Goal: Register for event/course

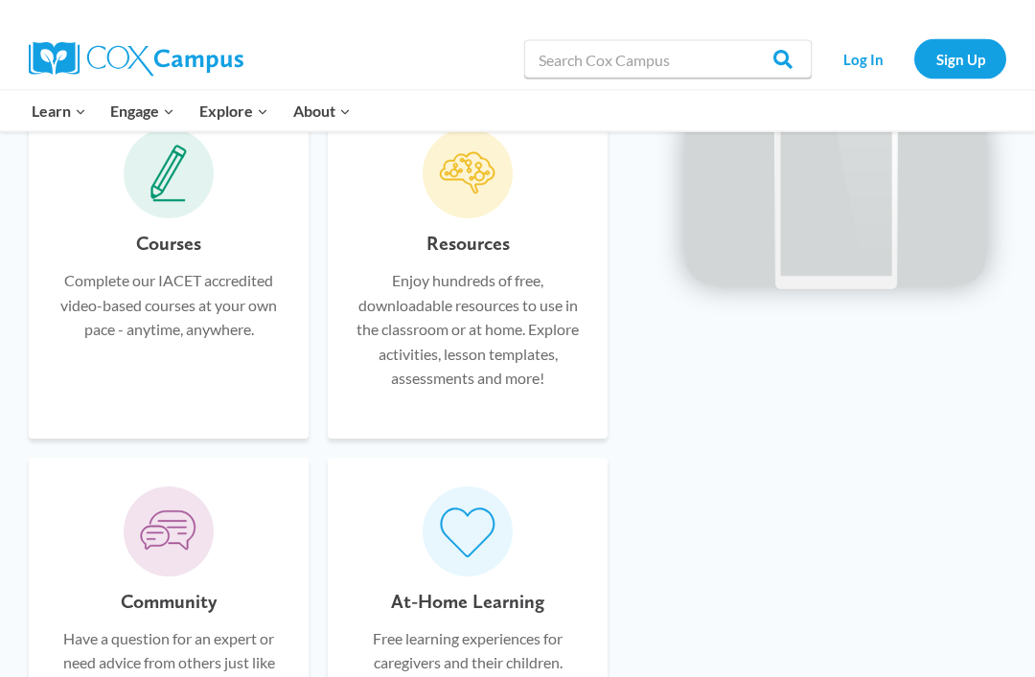
scroll to position [1291, 0]
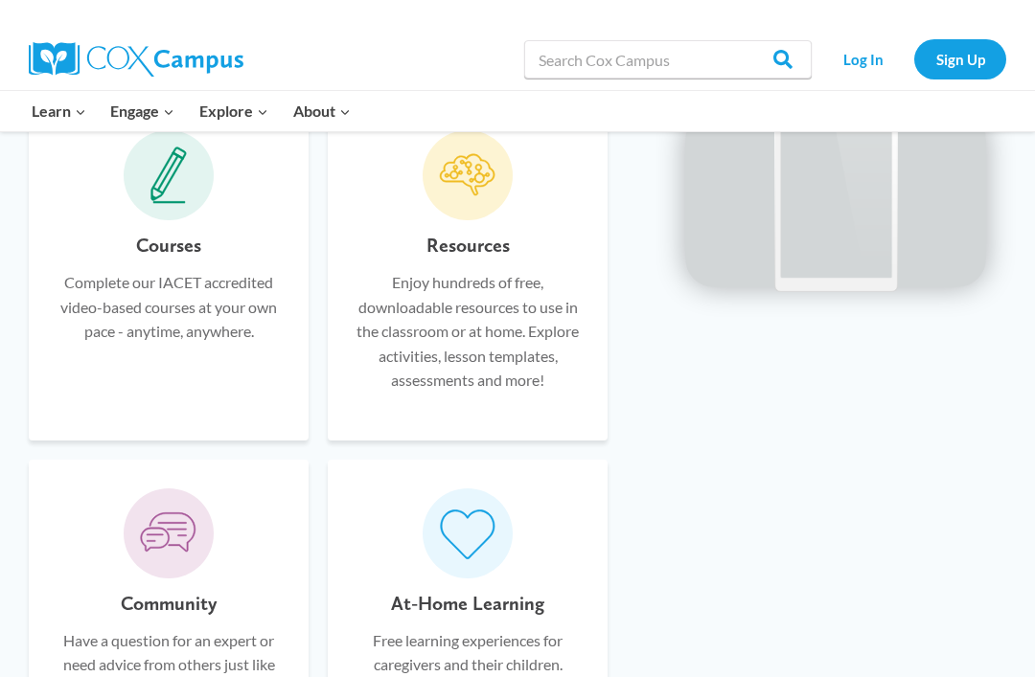
click at [197, 283] on p "Complete our IACET accredited video-based courses at your own pace - anytime, a…" at bounding box center [168, 307] width 222 height 74
click at [155, 210] on span at bounding box center [169, 175] width 90 height 90
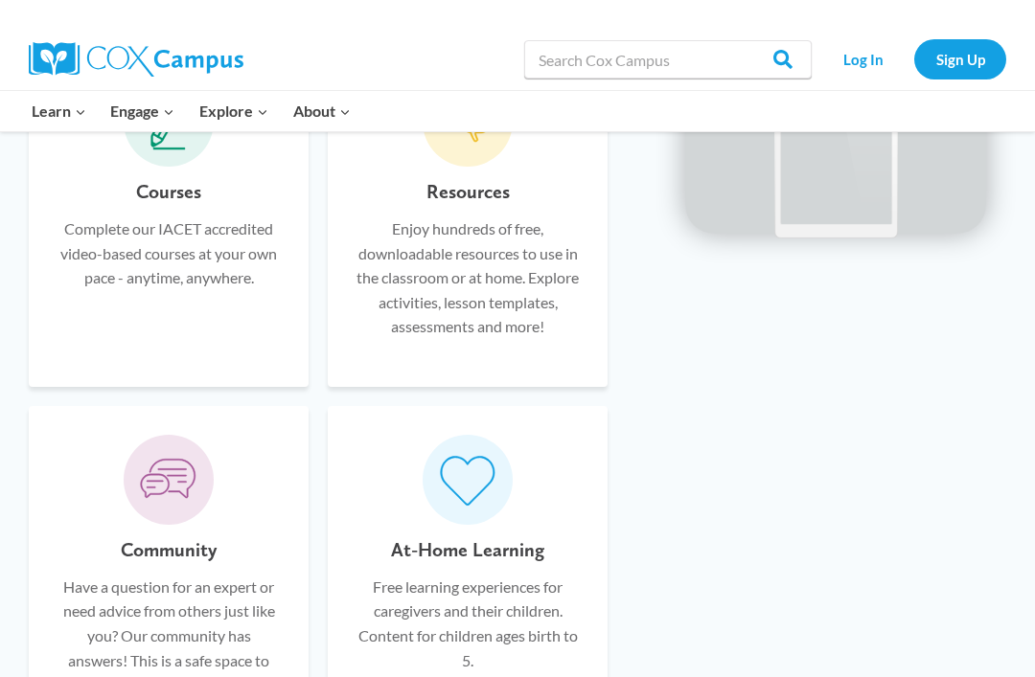
click at [142, 240] on p "Complete our IACET accredited video-based courses at your own pace - anytime, a…" at bounding box center [168, 254] width 222 height 74
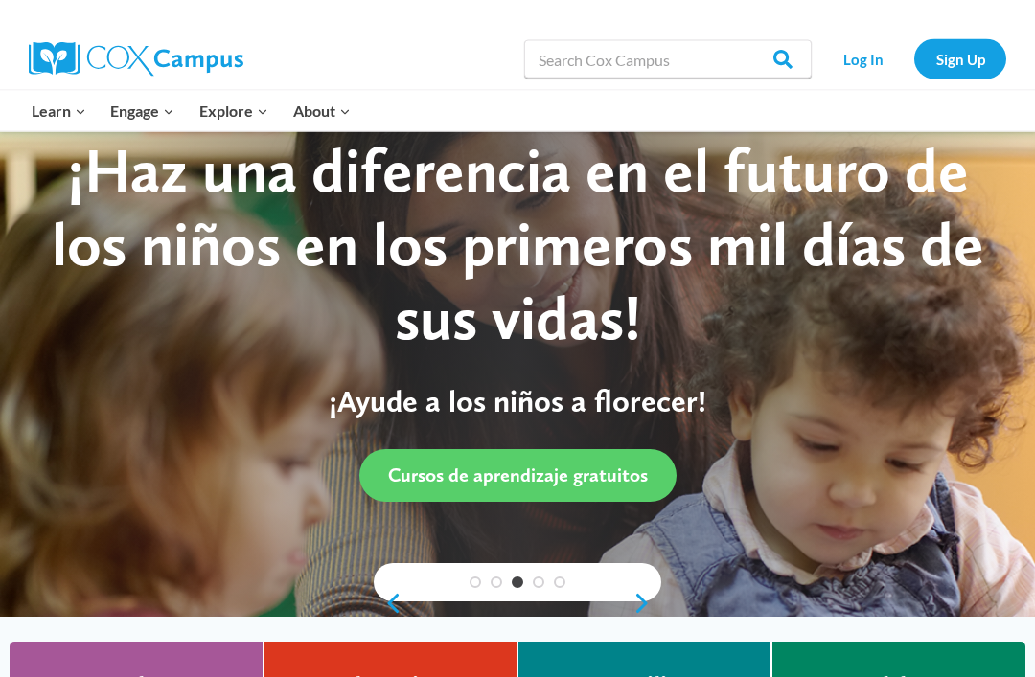
scroll to position [0, 0]
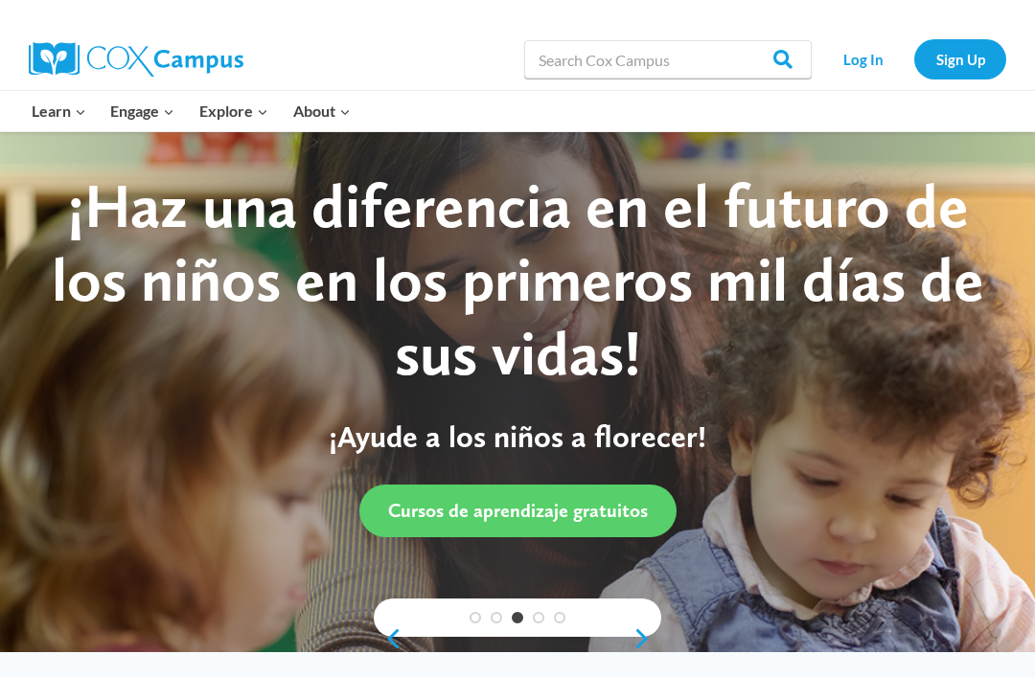
click at [582, 522] on span "Cursos de aprendizaje gratuitos" at bounding box center [518, 510] width 260 height 23
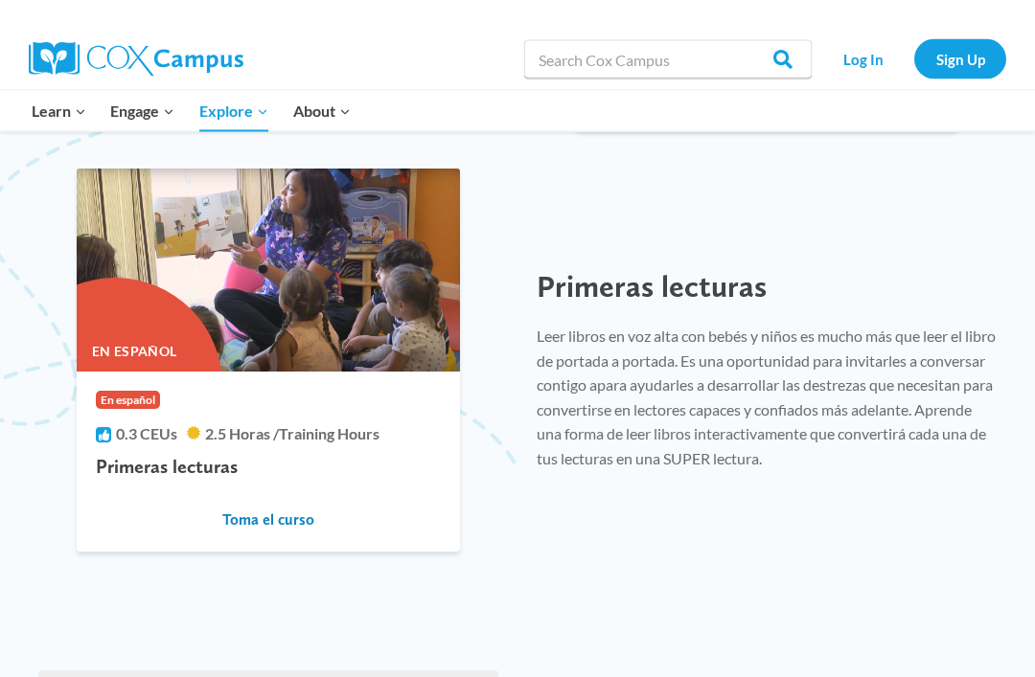
scroll to position [1998, 0]
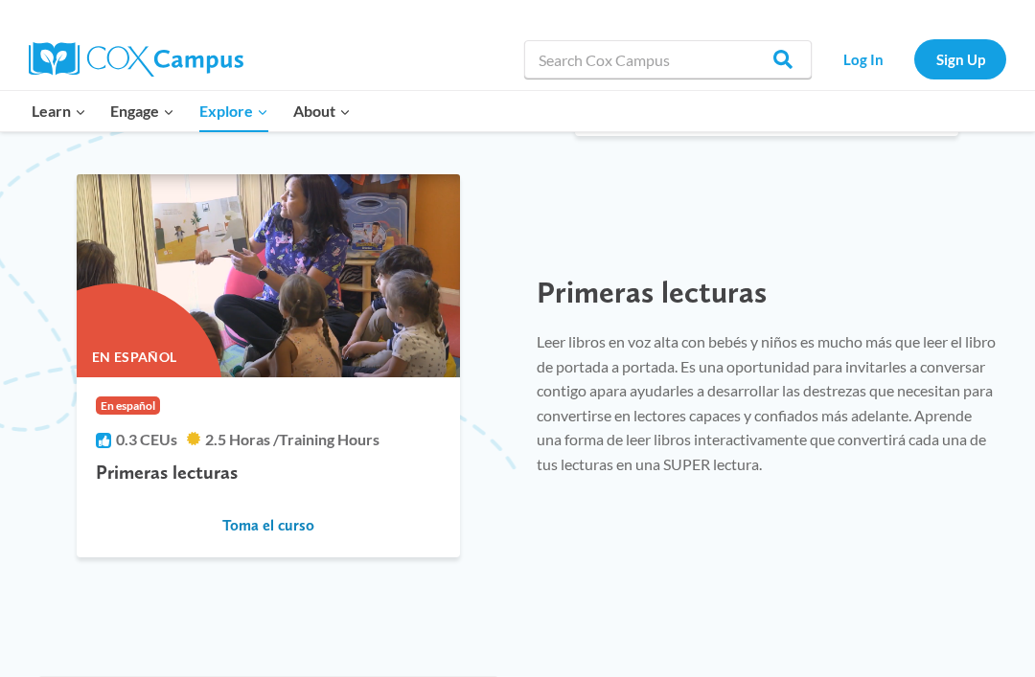
click at [308, 533] on span "Toma el curso" at bounding box center [268, 525] width 92 height 21
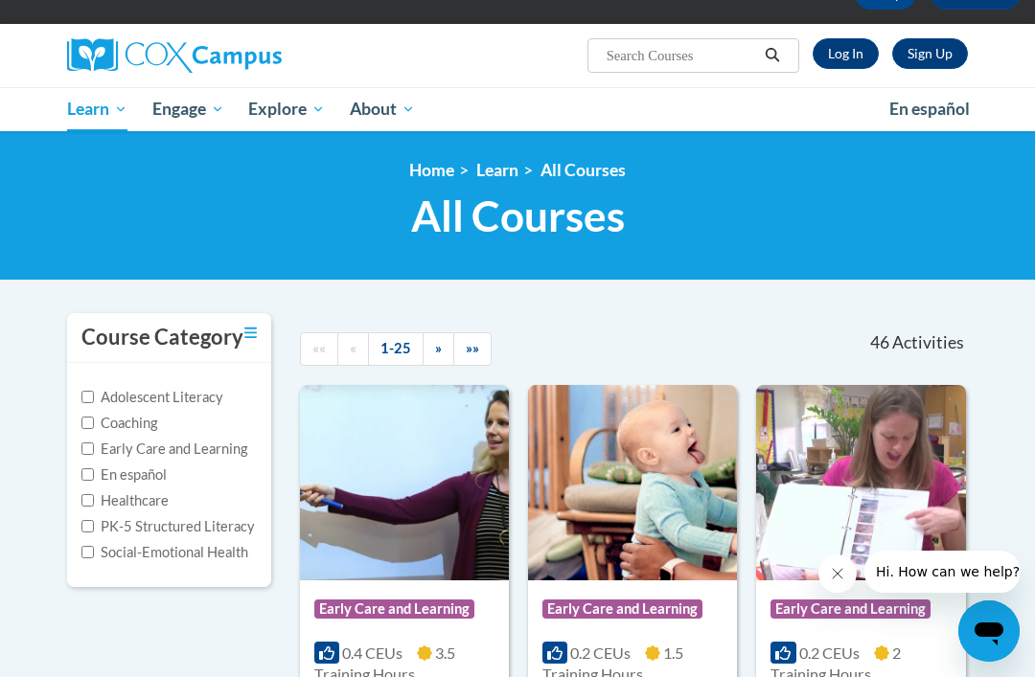
scroll to position [166, 0]
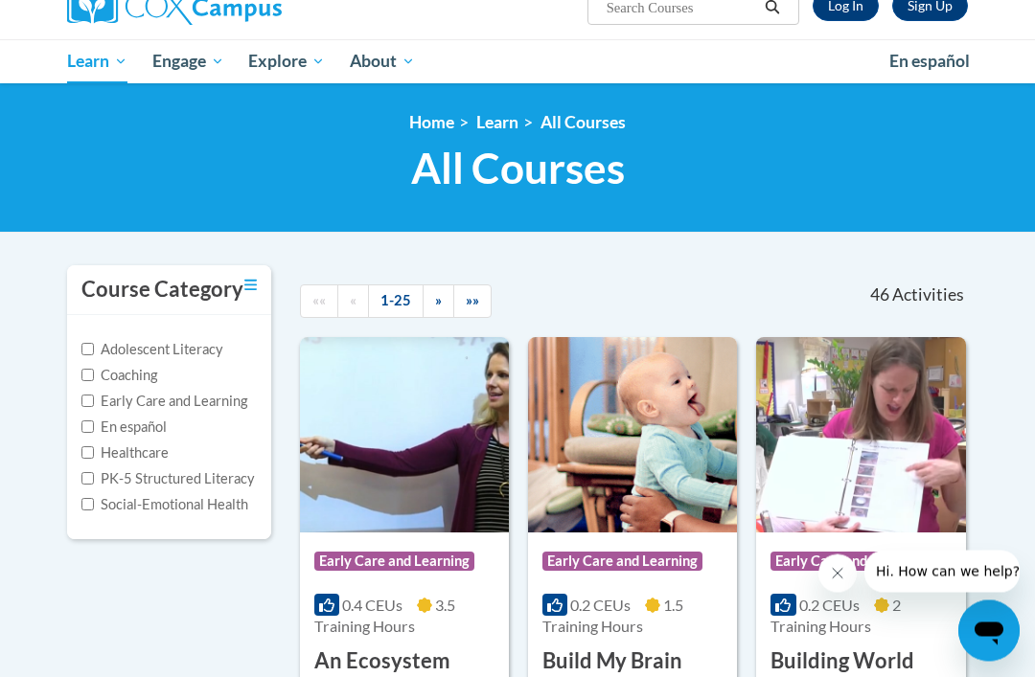
click at [90, 422] on input "En español" at bounding box center [87, 428] width 12 height 12
checkbox input "true"
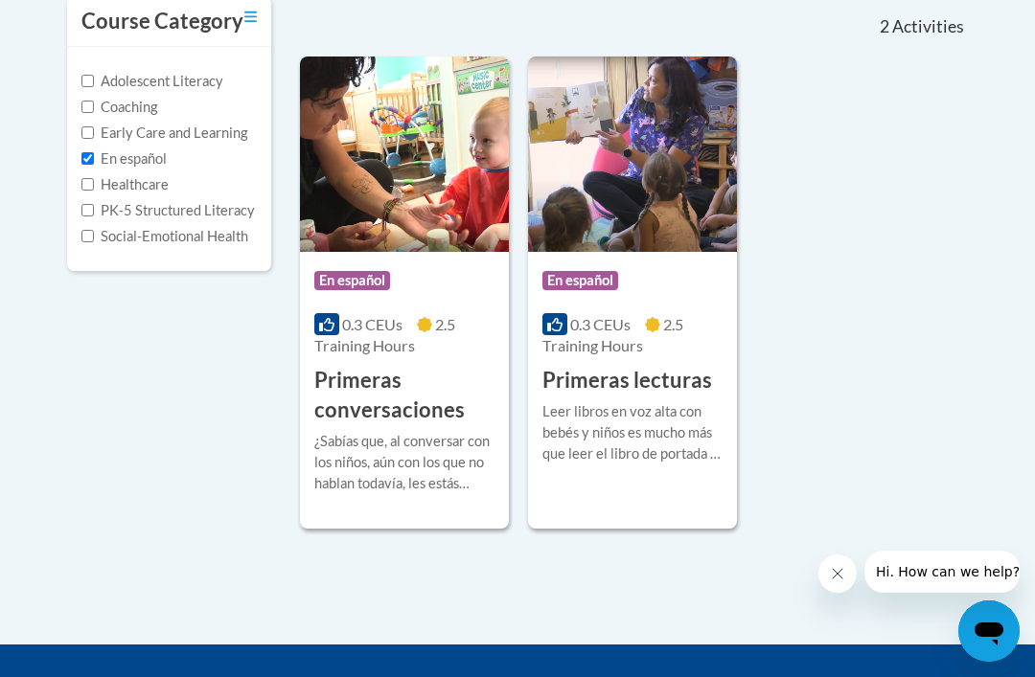
scroll to position [450, 0]
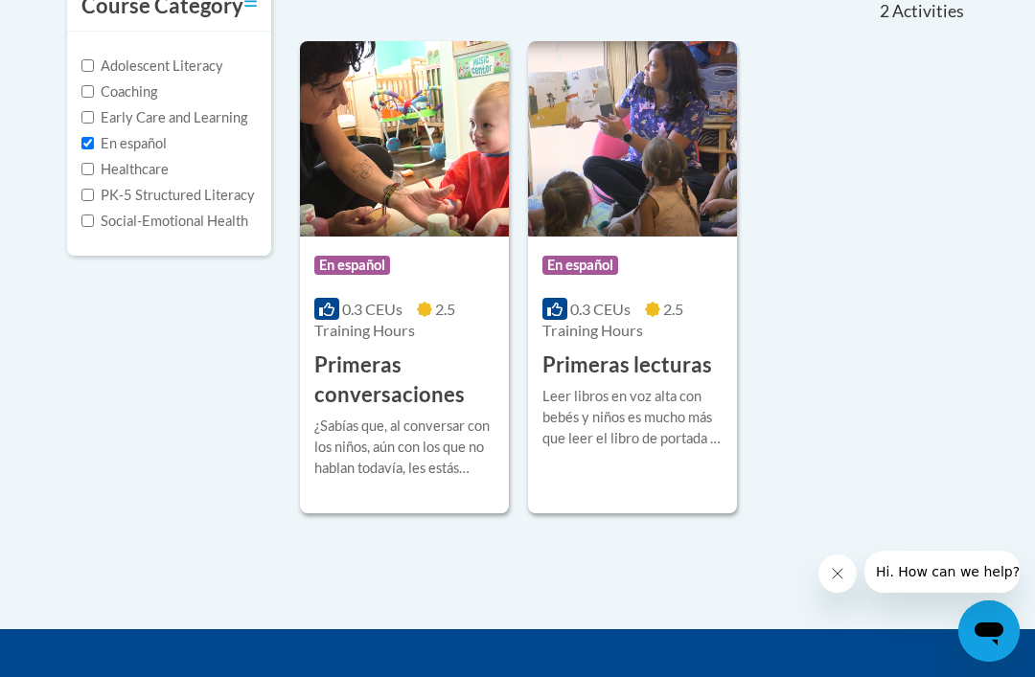
click at [629, 394] on div "Leer libros en voz alta con bebés y niños es mucho más que leer el libro de por…" at bounding box center [632, 417] width 180 height 63
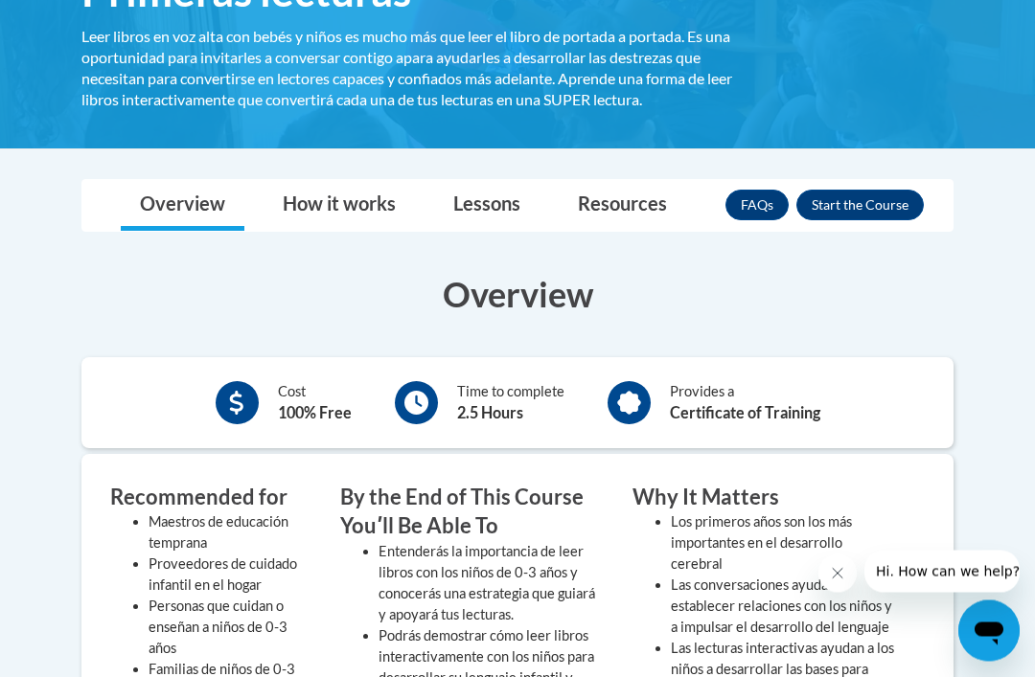
scroll to position [372, 0]
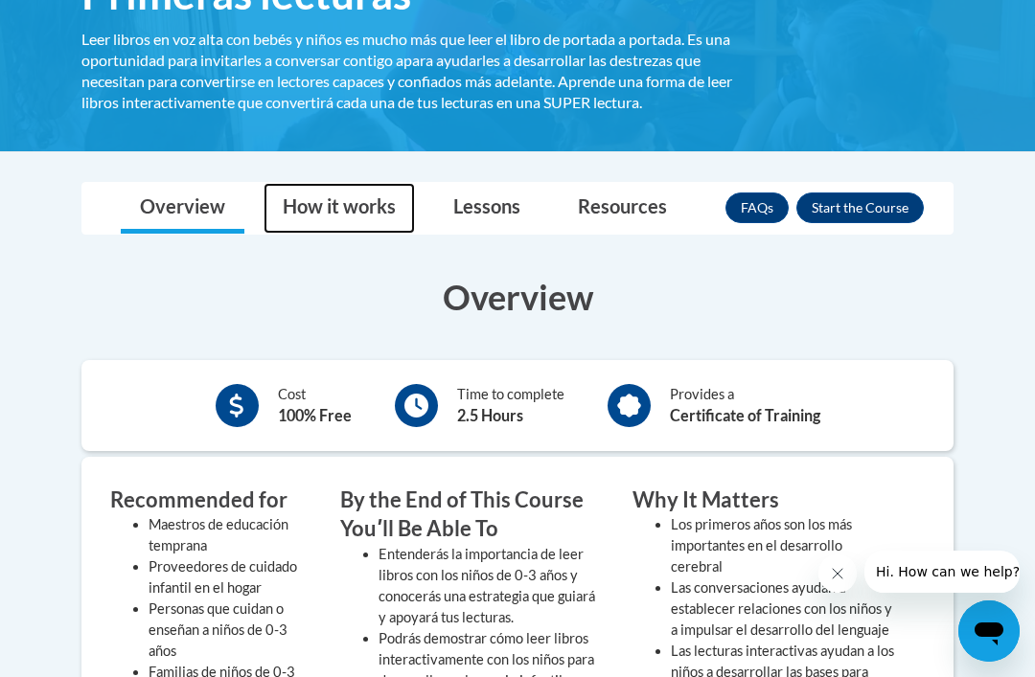
click at [359, 199] on link "How it works" at bounding box center [338, 208] width 151 height 51
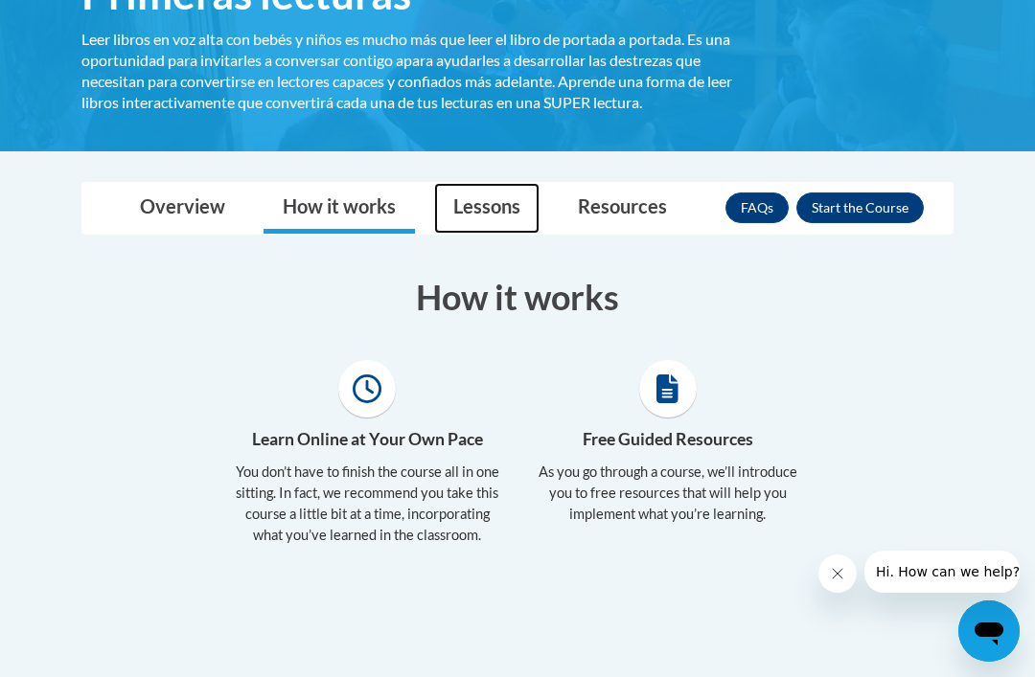
click at [482, 206] on link "Lessons" at bounding box center [486, 208] width 105 height 51
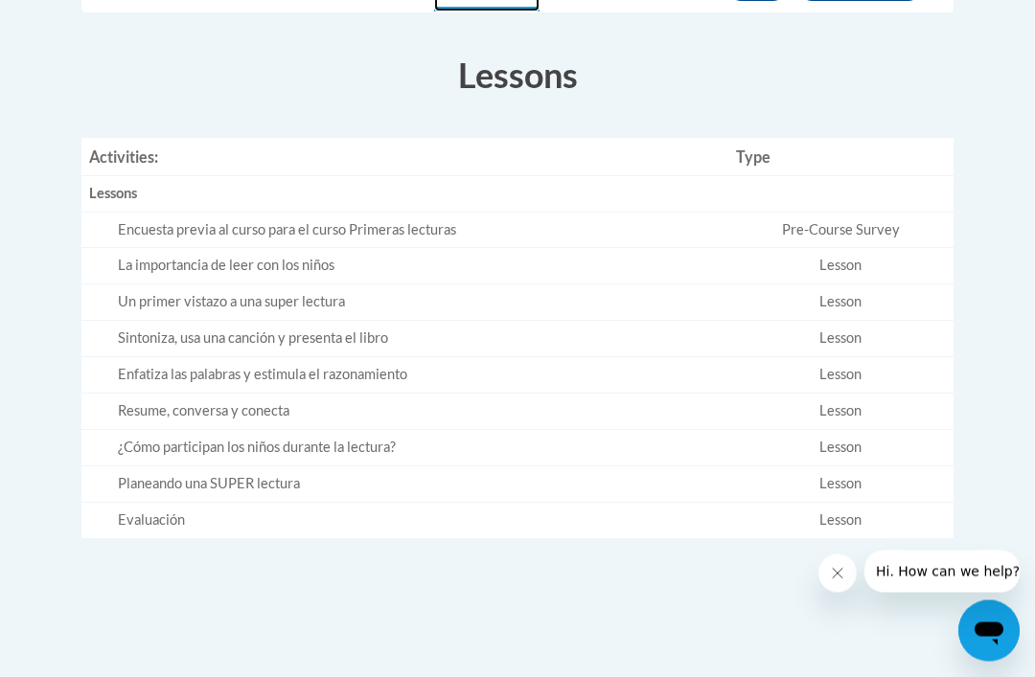
scroll to position [594, 0]
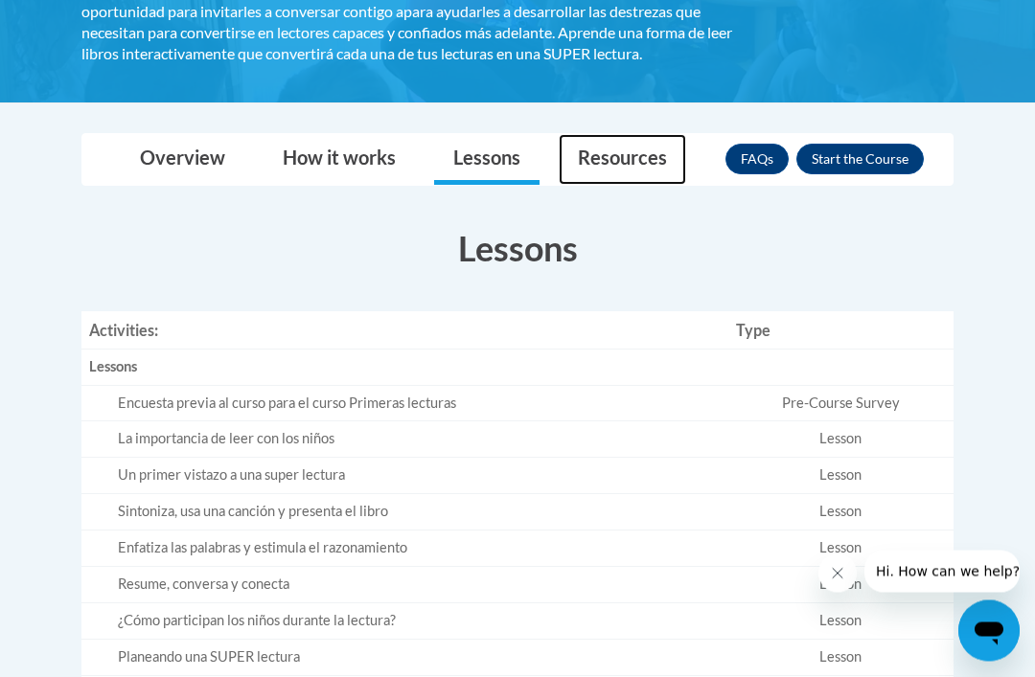
click at [619, 141] on link "Resources" at bounding box center [622, 160] width 127 height 51
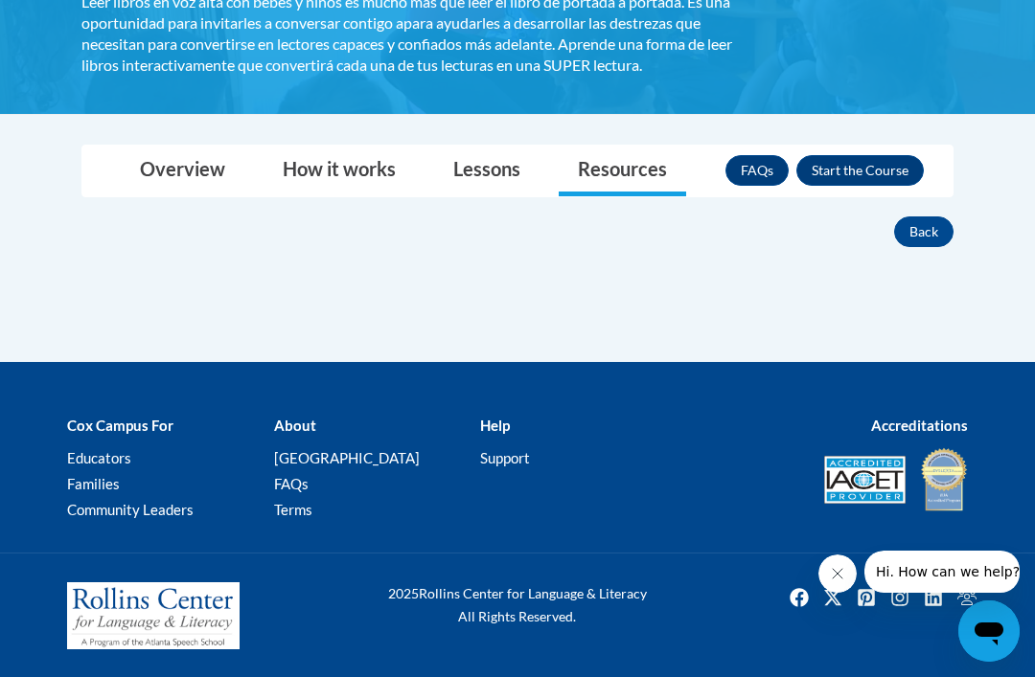
click at [845, 156] on button "Enroll" at bounding box center [859, 170] width 127 height 31
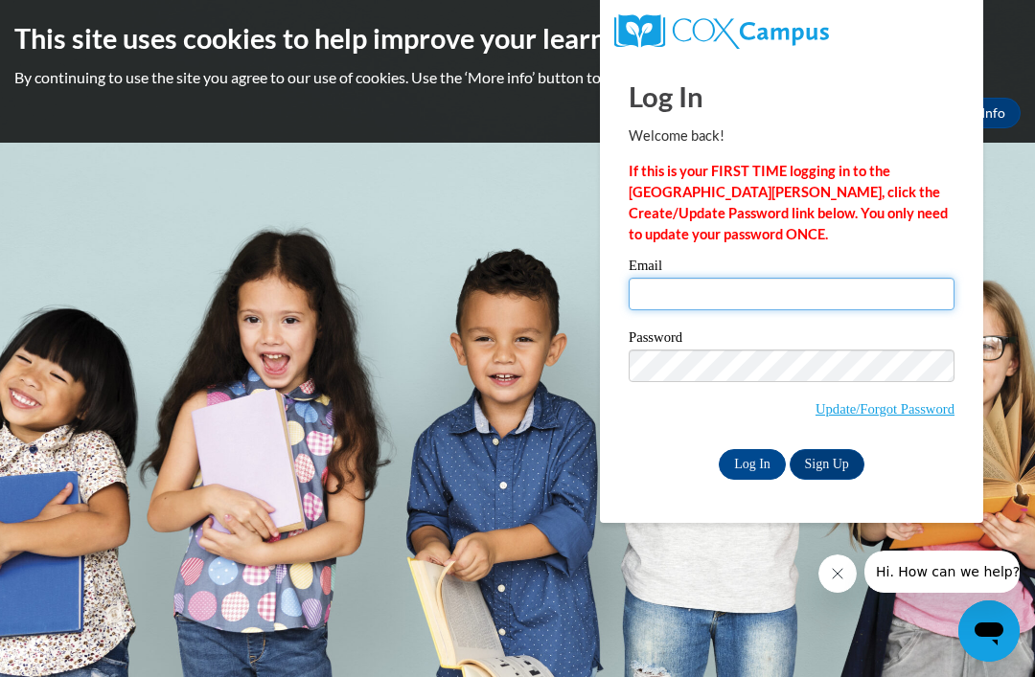
click at [808, 307] on input "Email" at bounding box center [791, 294] width 326 height 33
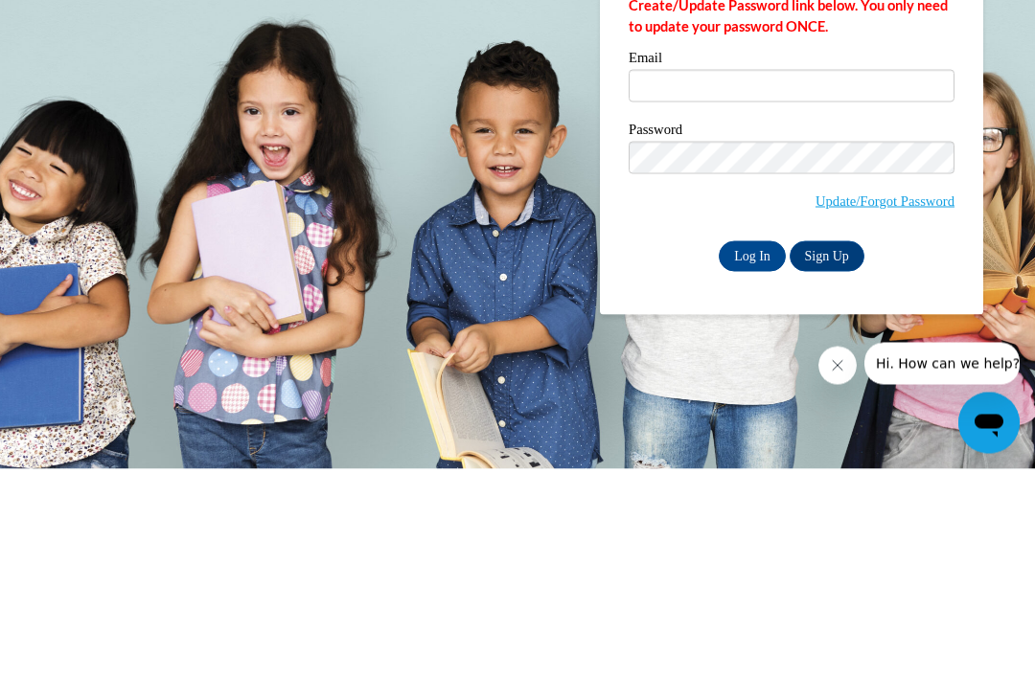
click at [828, 449] on link "Sign Up" at bounding box center [826, 464] width 75 height 31
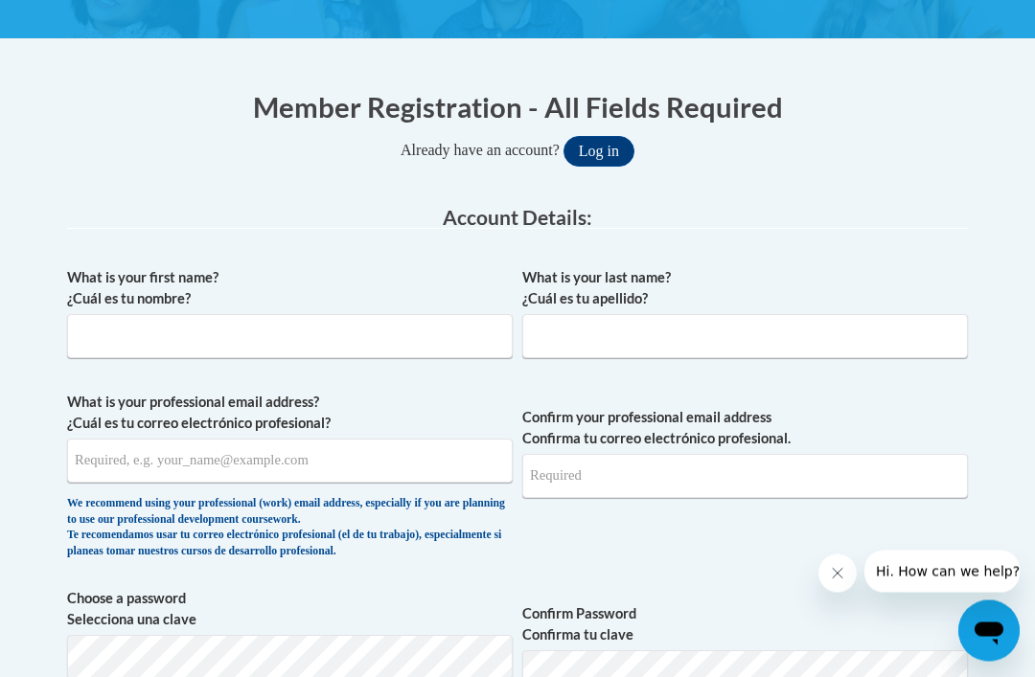
scroll to position [347, 0]
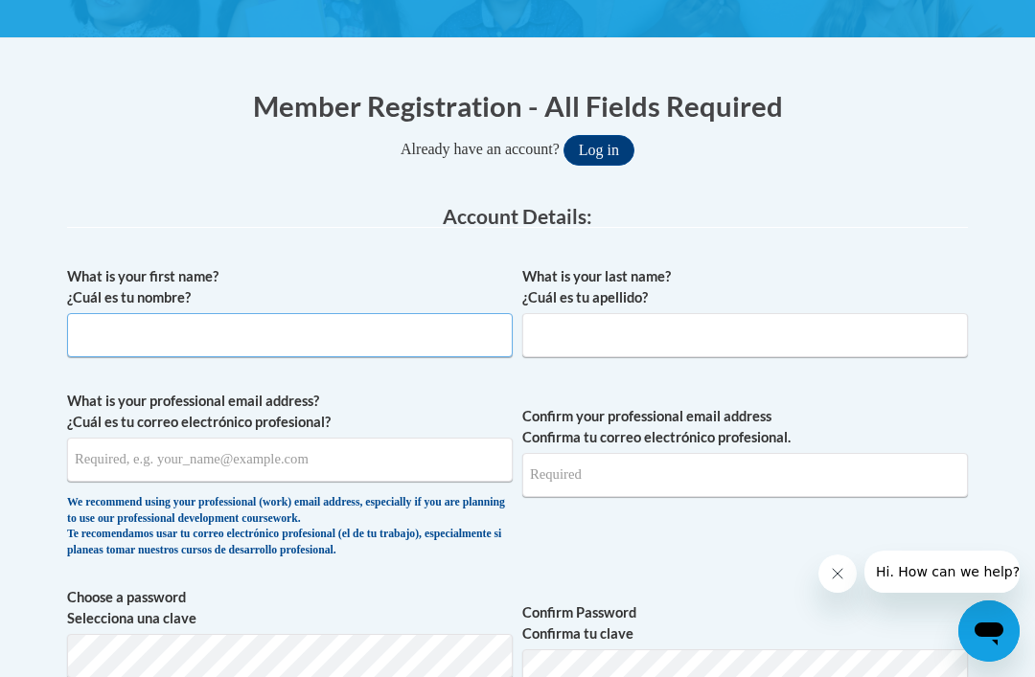
click at [324, 339] on input "What is your first name? ¿Cuál es tu nombre?" at bounding box center [289, 335] width 445 height 44
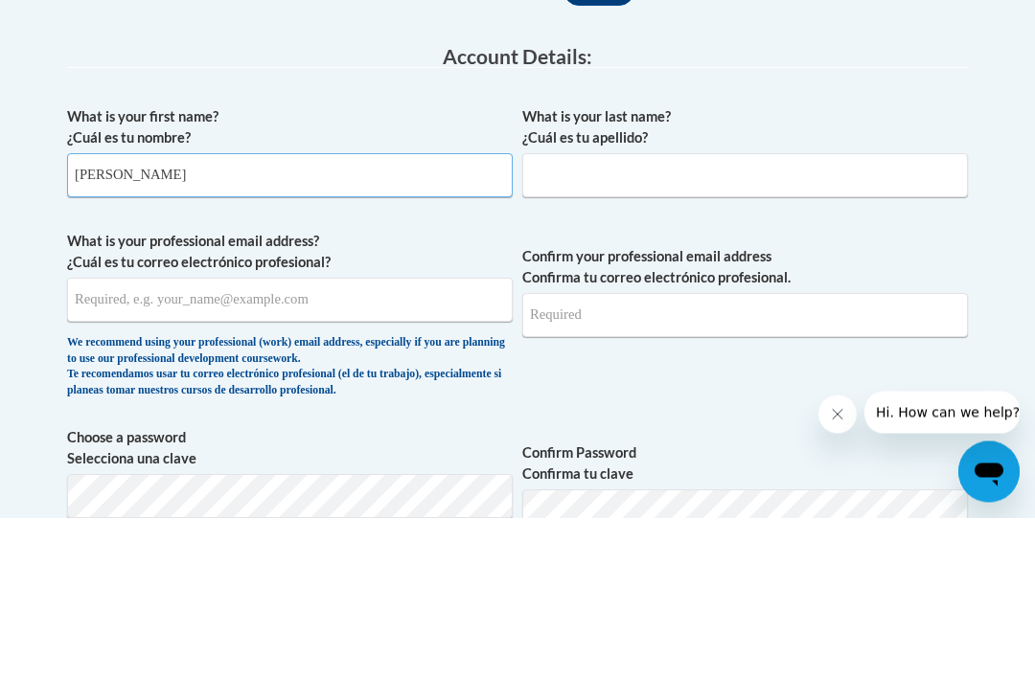
type input "Manuela"
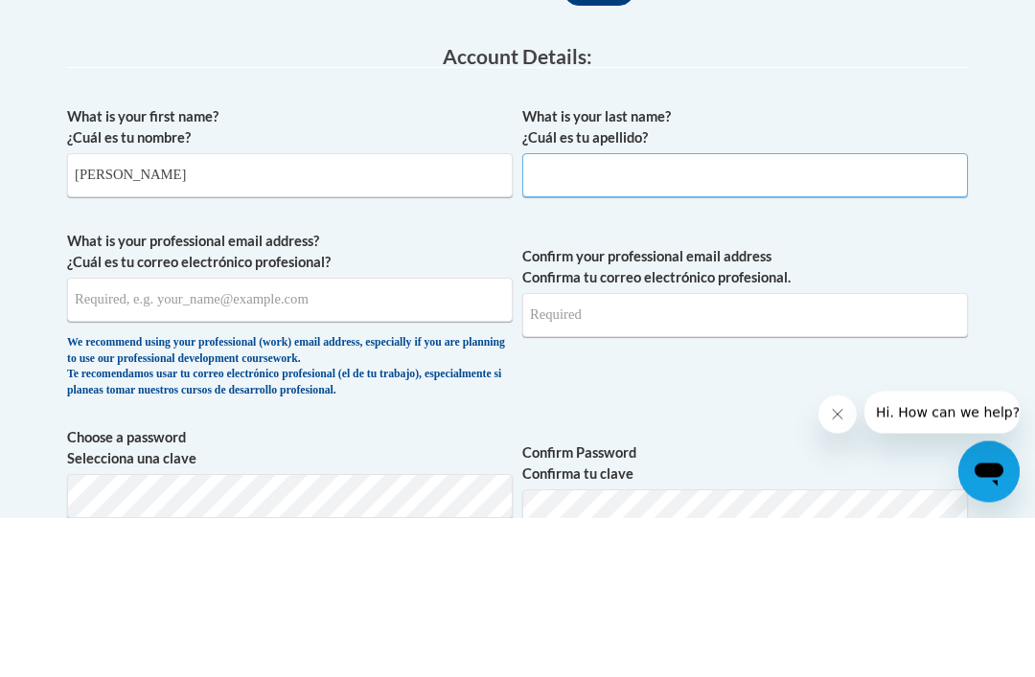
click at [719, 313] on input "What is your last name? ¿Cuál es tu apellido?" at bounding box center [744, 335] width 445 height 44
type input "Diaz"
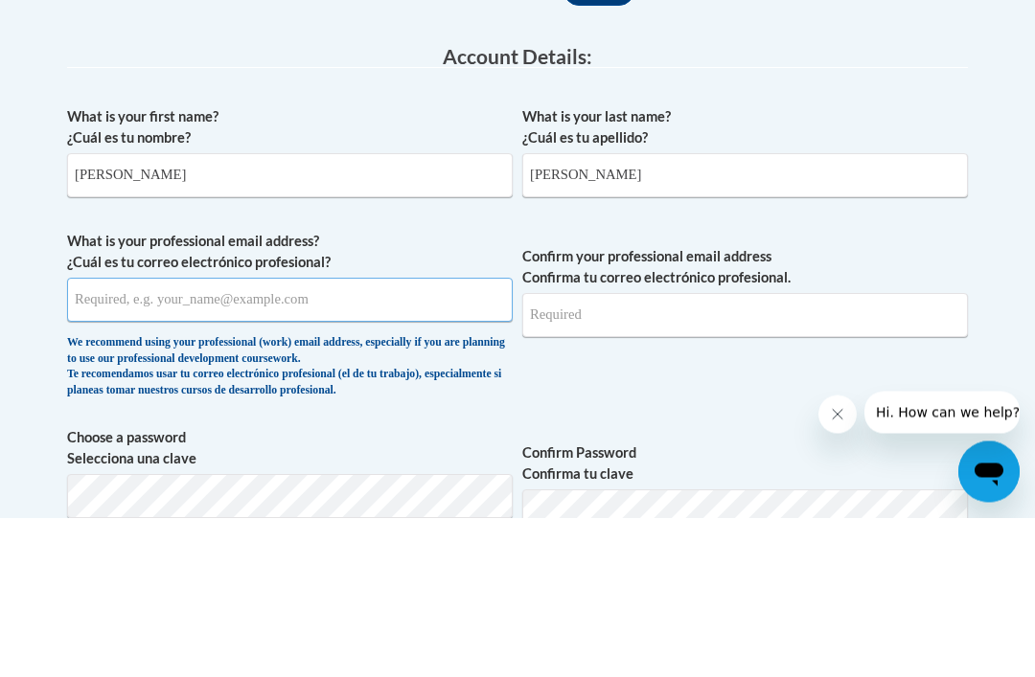
click at [103, 438] on input "What is your professional email address? ¿Cuál es tu correo electrónico profesi…" at bounding box center [289, 460] width 445 height 44
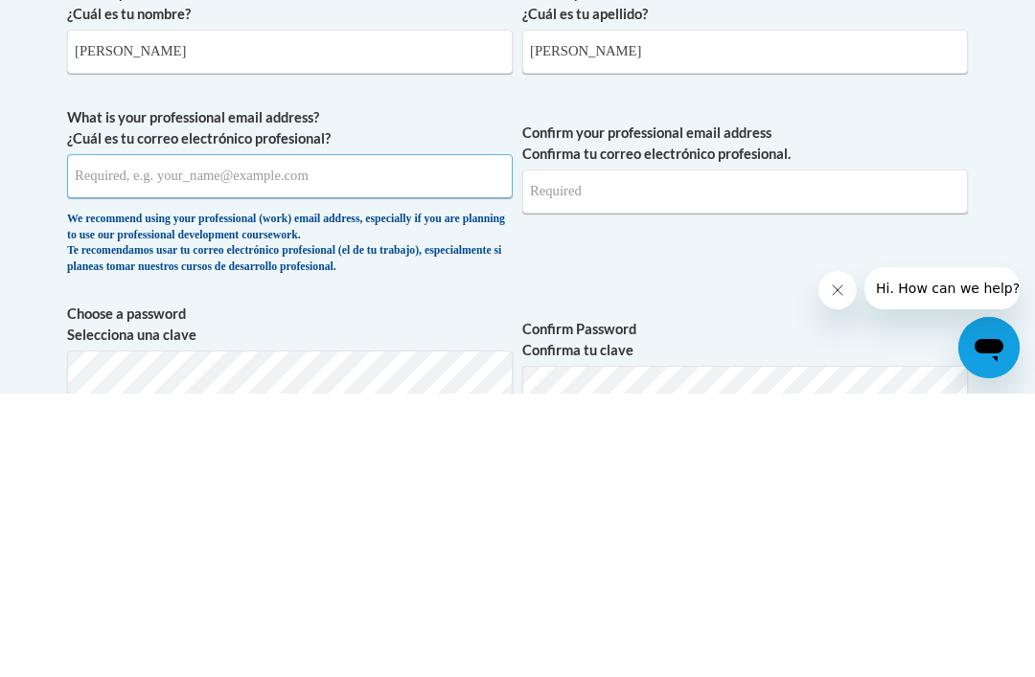
type input "l"
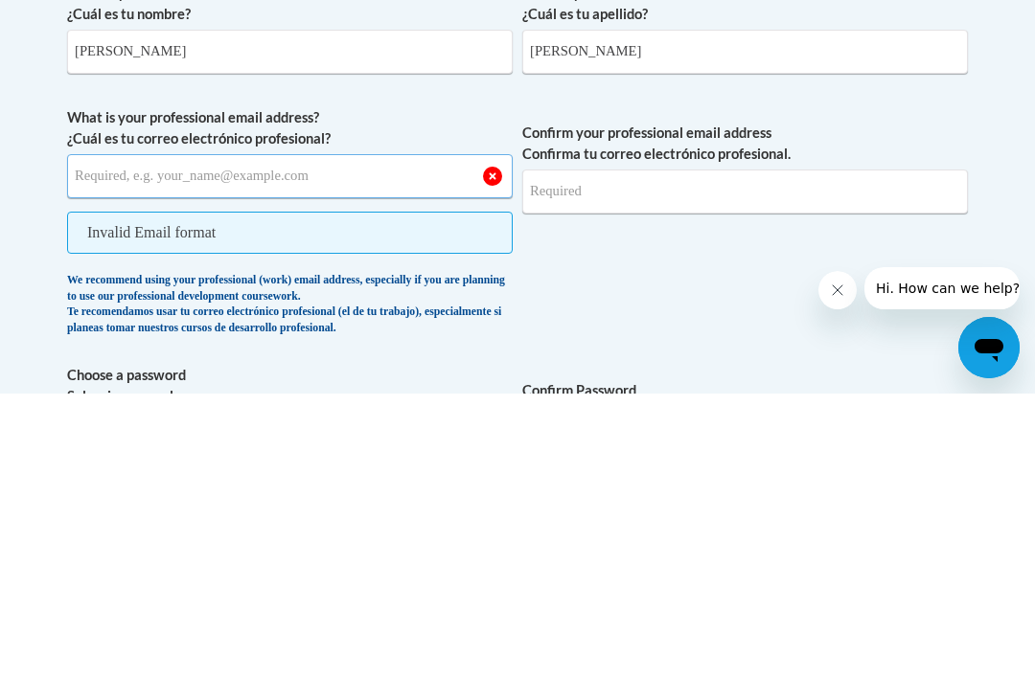
type input "littleangelsdaycare97@gmail.com"
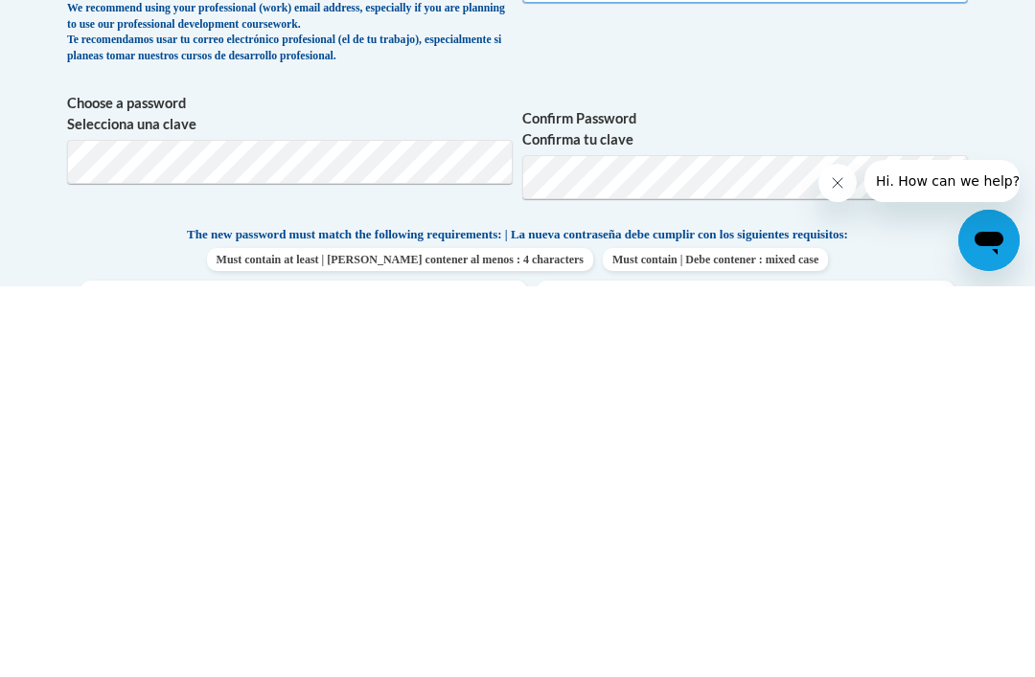
scroll to position [466, 0]
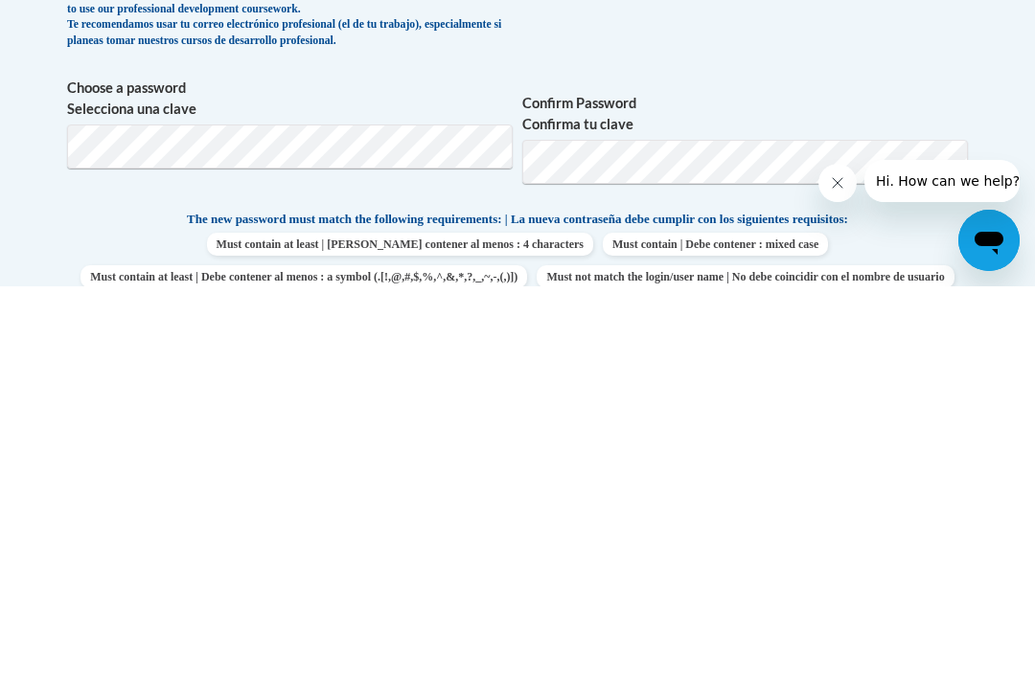
type input "littleangelsdaycare97@gmail.com"
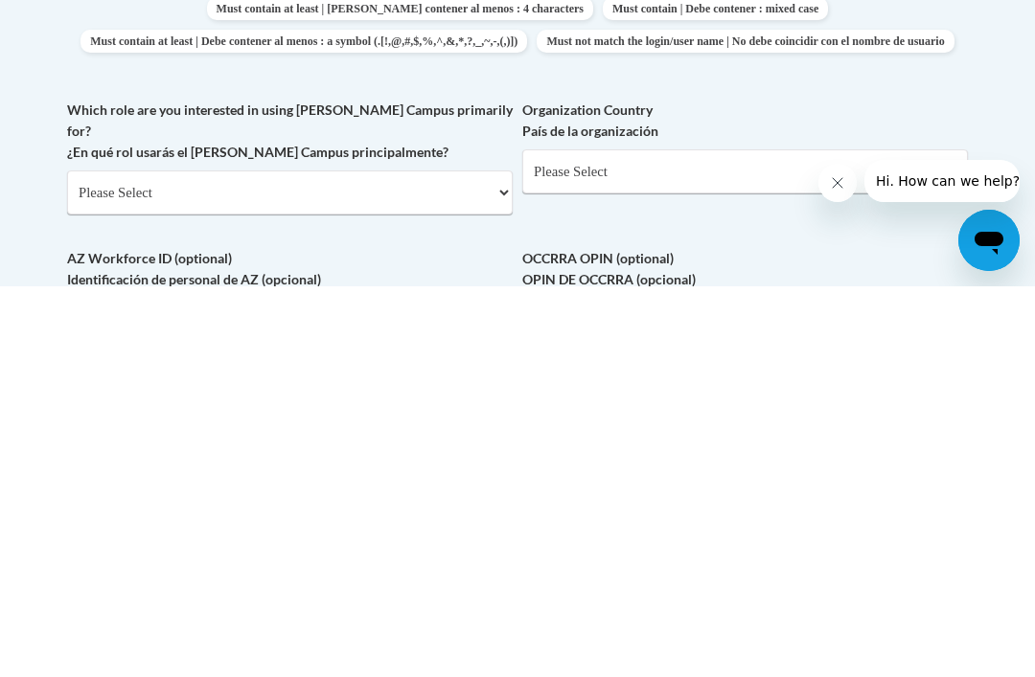
scroll to position [720, 0]
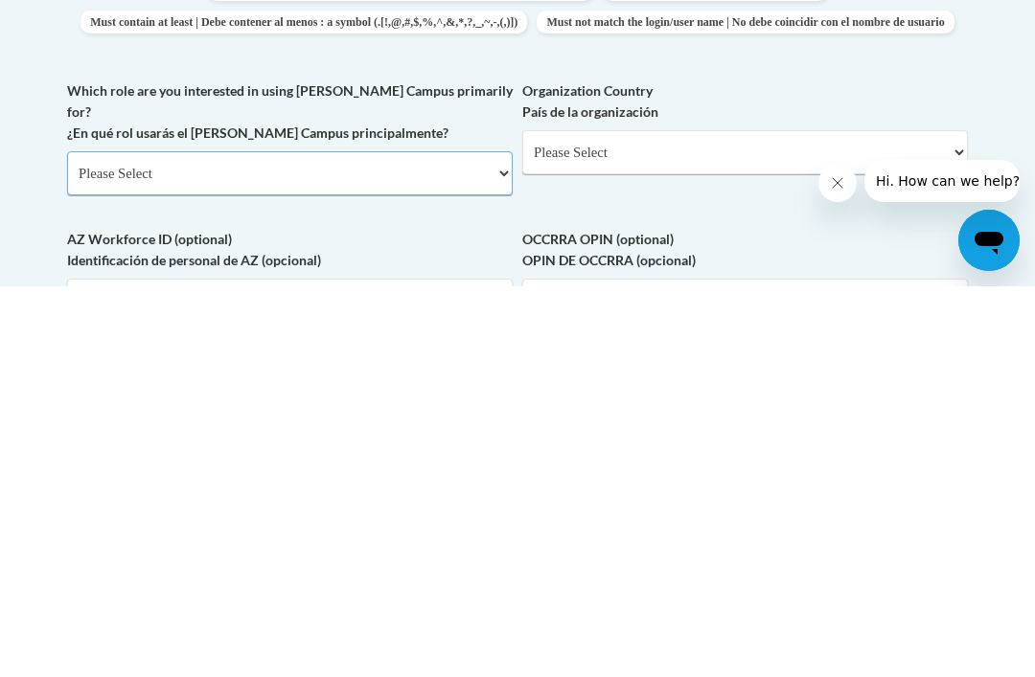
click at [475, 542] on select "Please Select College/University | Colegio/Universidad Community/Nonprofit Part…" at bounding box center [289, 564] width 445 height 44
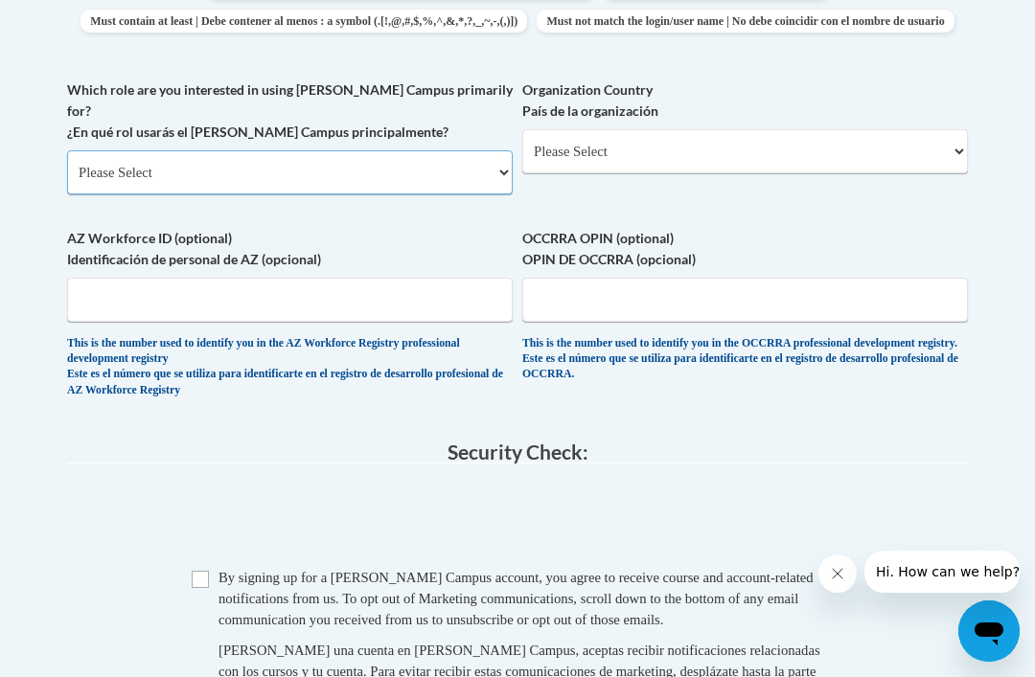
select select "fbf2d438-af2f-41f8-98f1-81c410e29de3"
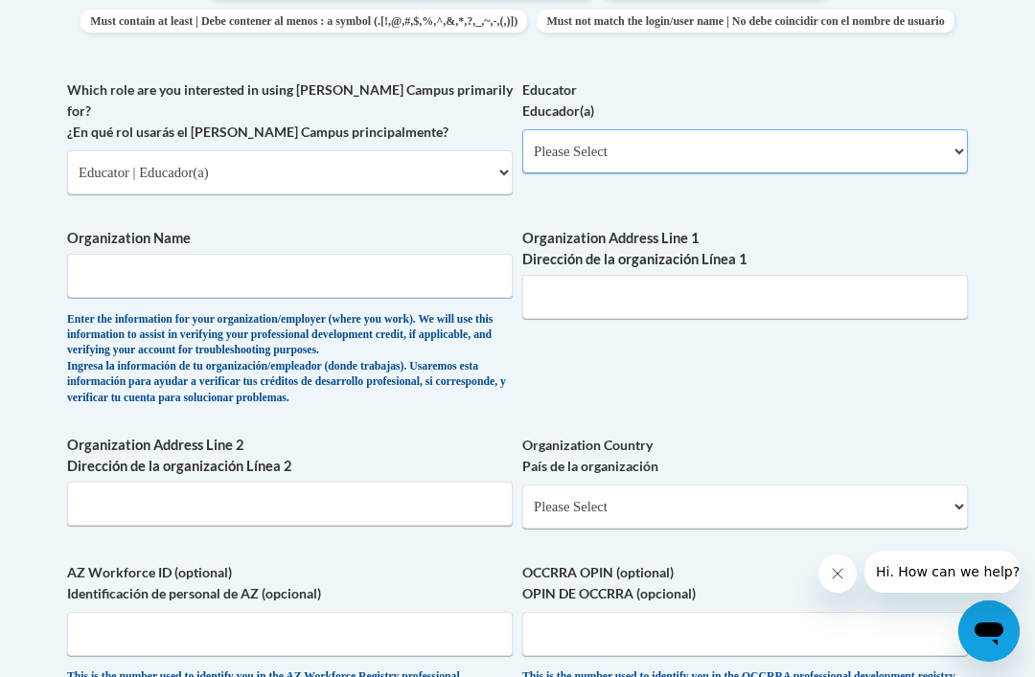
click at [793, 147] on select "Please Select Early Learning/Daycare Teacher/Family Home Care Provider | Maestr…" at bounding box center [744, 151] width 445 height 44
select select "5e2af403-4f2c-4e49-a02f-103e55d7b75b"
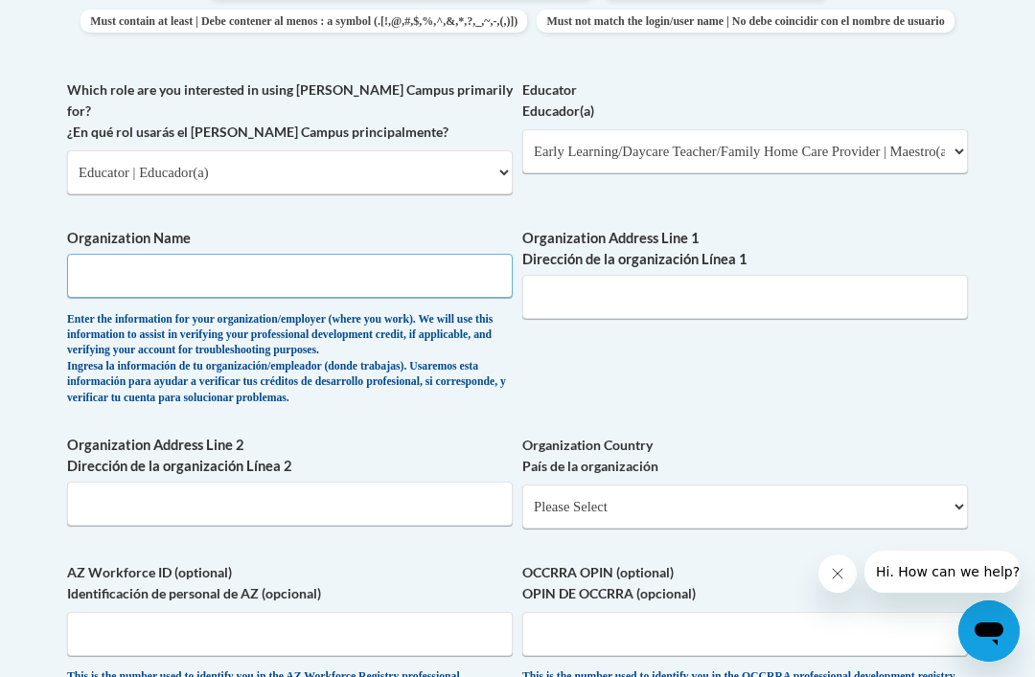
click at [387, 256] on input "Organization Name" at bounding box center [289, 276] width 445 height 44
type input "Little Angels Daycare"
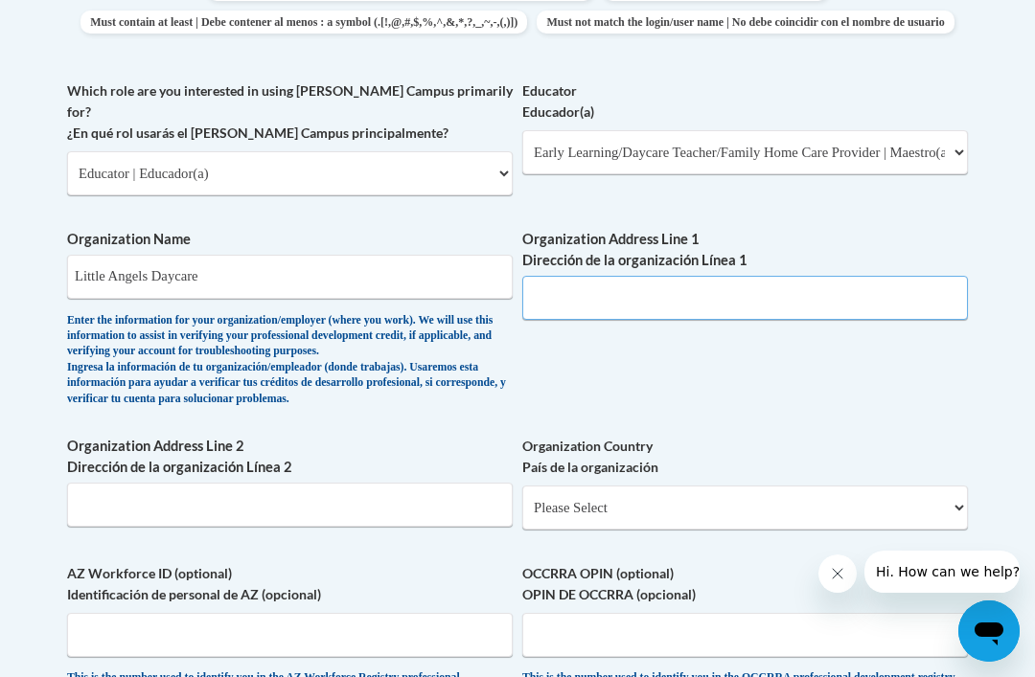
click at [750, 276] on input "Organization Address Line 1 Dirección de la organización Línea 1" at bounding box center [744, 298] width 445 height 44
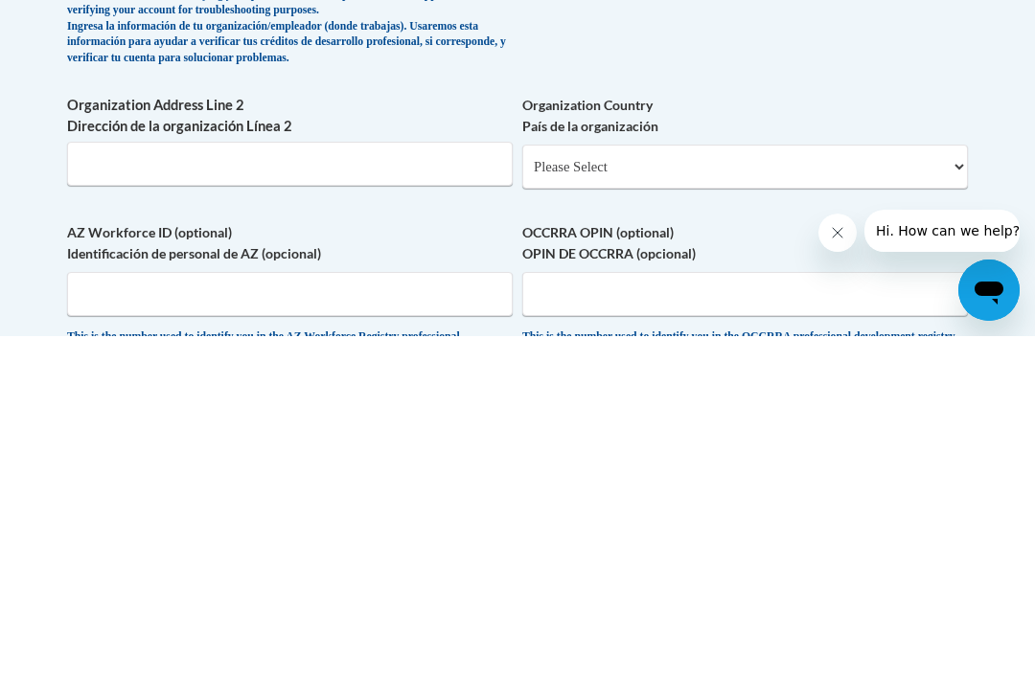
type input "6401 venango dr Louisville Ky 40258"
click at [877, 486] on select "Please Select United States | Estados Unidos Outside of the United States | Fue…" at bounding box center [744, 508] width 445 height 44
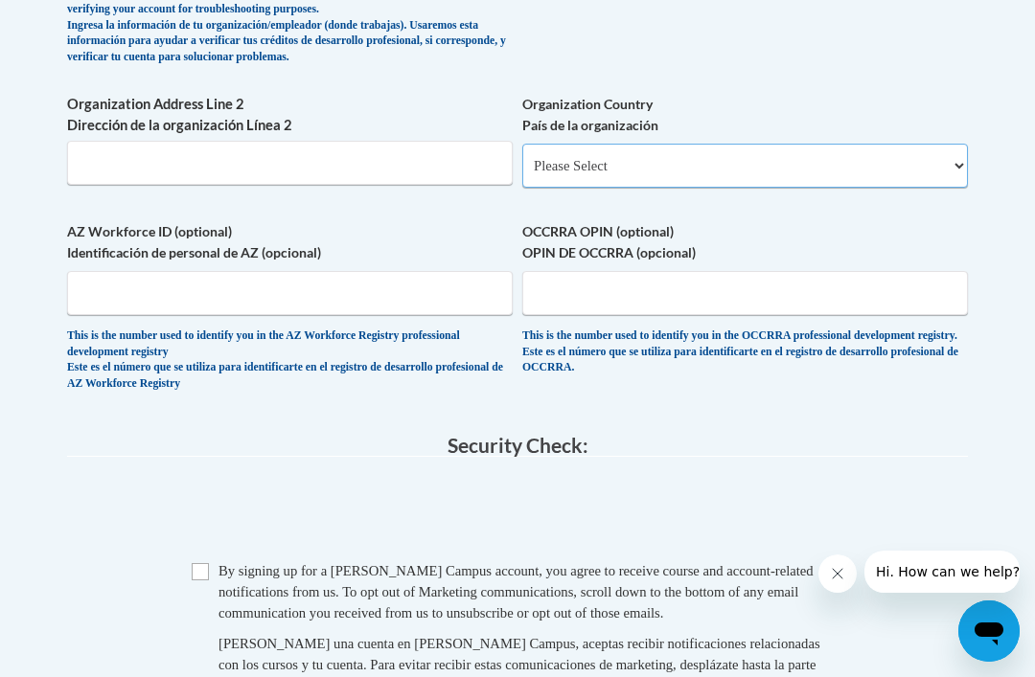
click at [899, 144] on select "Please Select United States | Estados Unidos Outside of the United States | Fue…" at bounding box center [744, 166] width 445 height 44
select select "ad49bcad-a171-4b2e-b99c-48b446064914"
select select
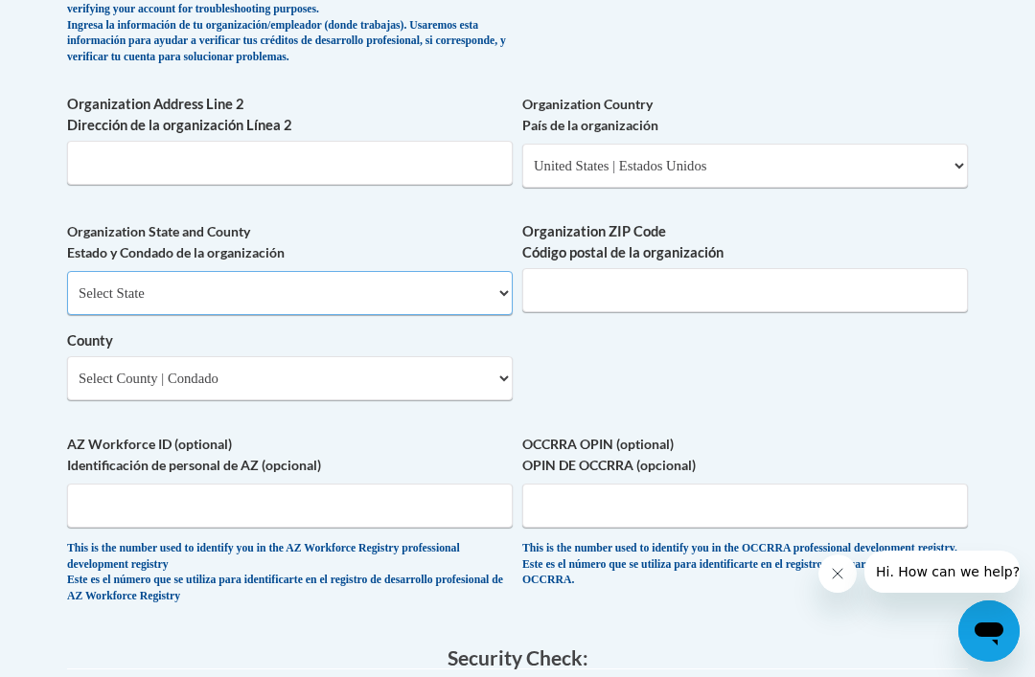
click at [446, 271] on select "Select State Alabama Alaska Arizona Arkansas California Colorado Connecticut De…" at bounding box center [289, 293] width 445 height 44
select select "Kentucky"
click at [742, 268] on input "Organization ZIP Code Código postal de la organización" at bounding box center [744, 290] width 445 height 44
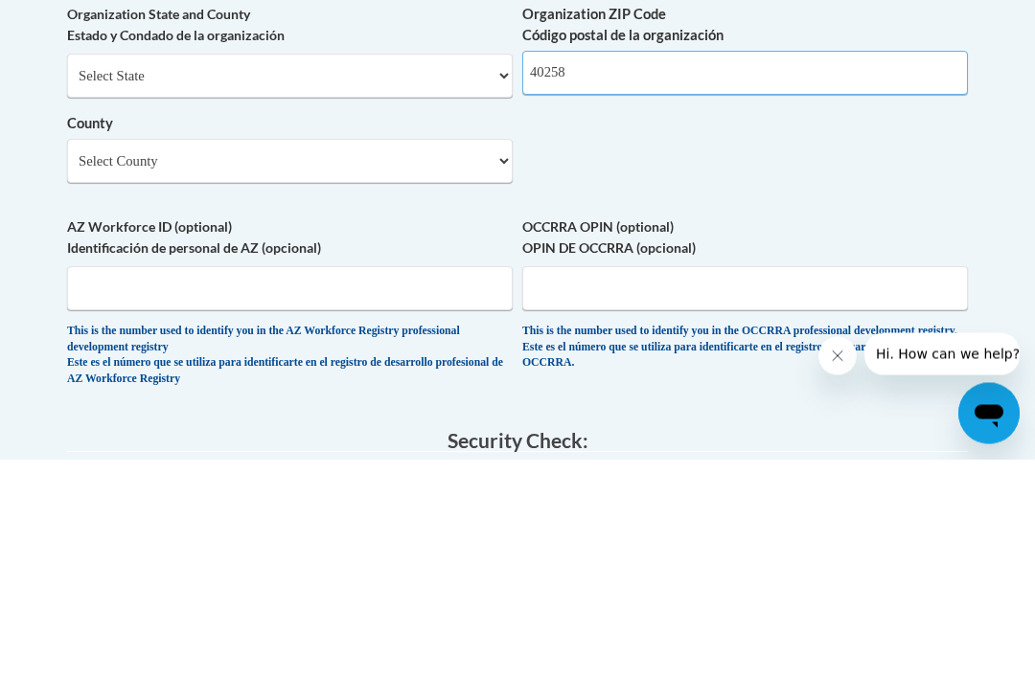
type input "40258"
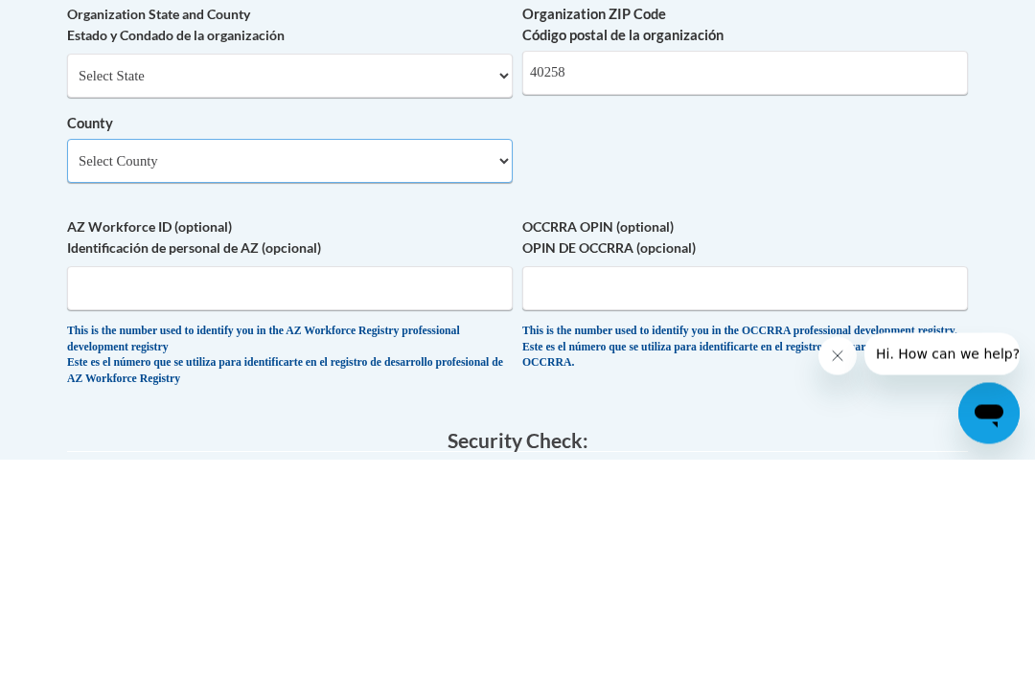
click at [378, 357] on select "Select County Adair Allen Anderson Ballard Barren Bath Bell Boone Bourbon Boyd …" at bounding box center [289, 379] width 445 height 44
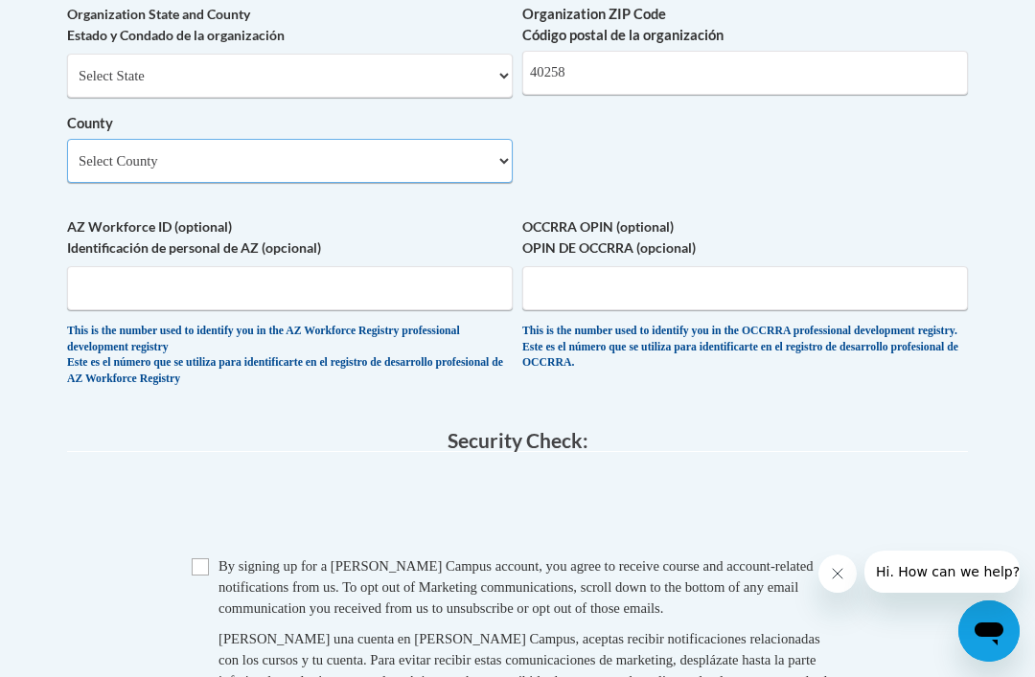
select select "Jefferson"
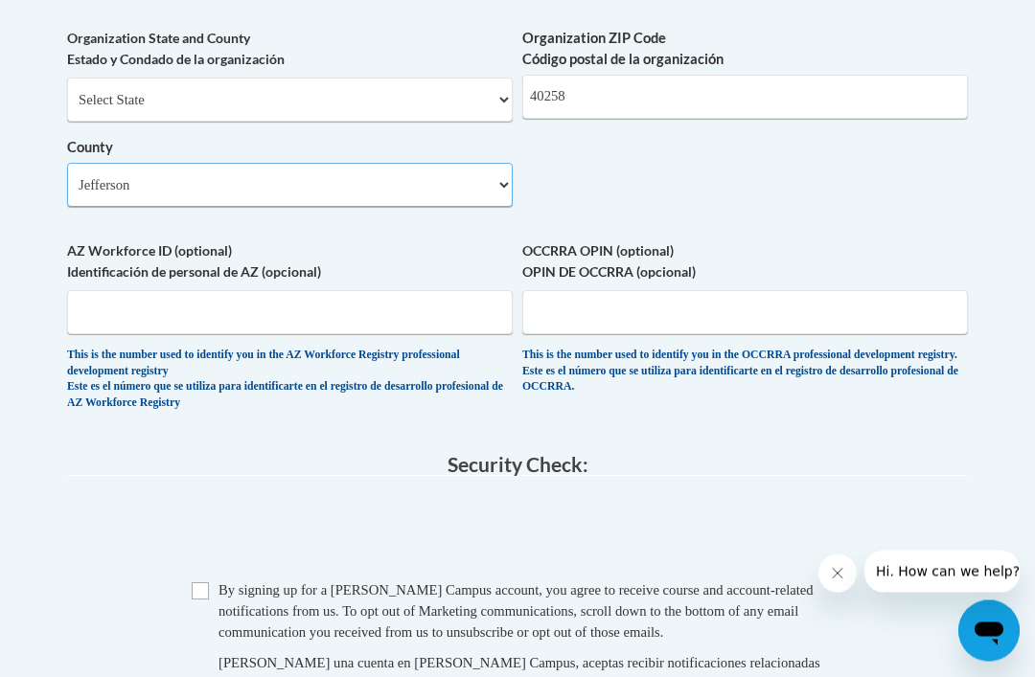
scroll to position [1651, 0]
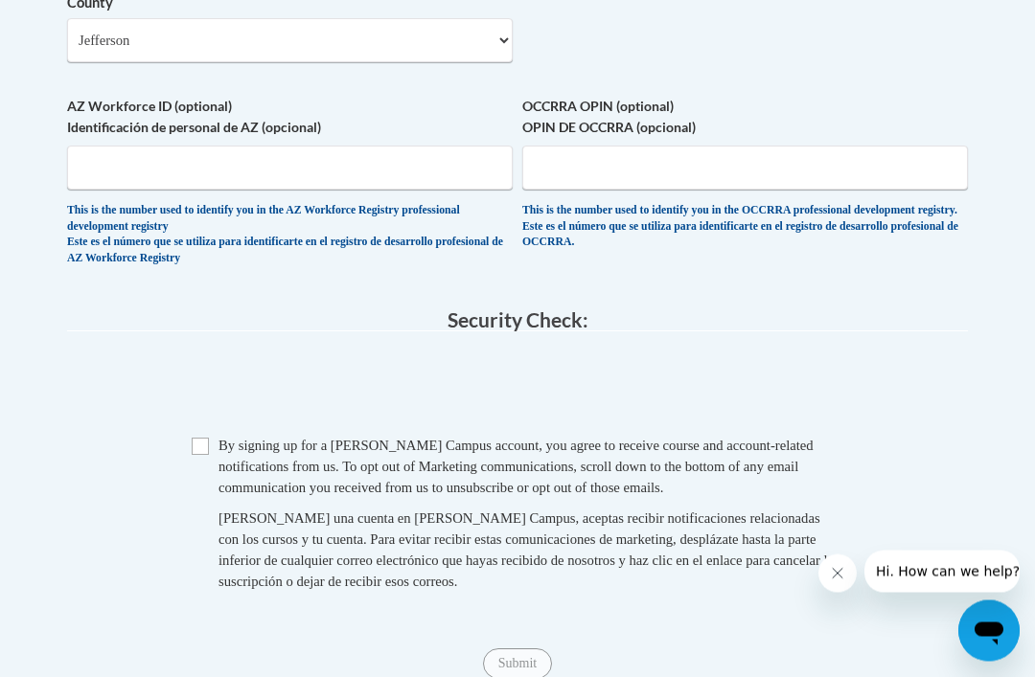
click at [206, 439] on input "Checkbox" at bounding box center [200, 447] width 17 height 17
checkbox input "true"
click at [518, 649] on input "Submit" at bounding box center [517, 664] width 69 height 31
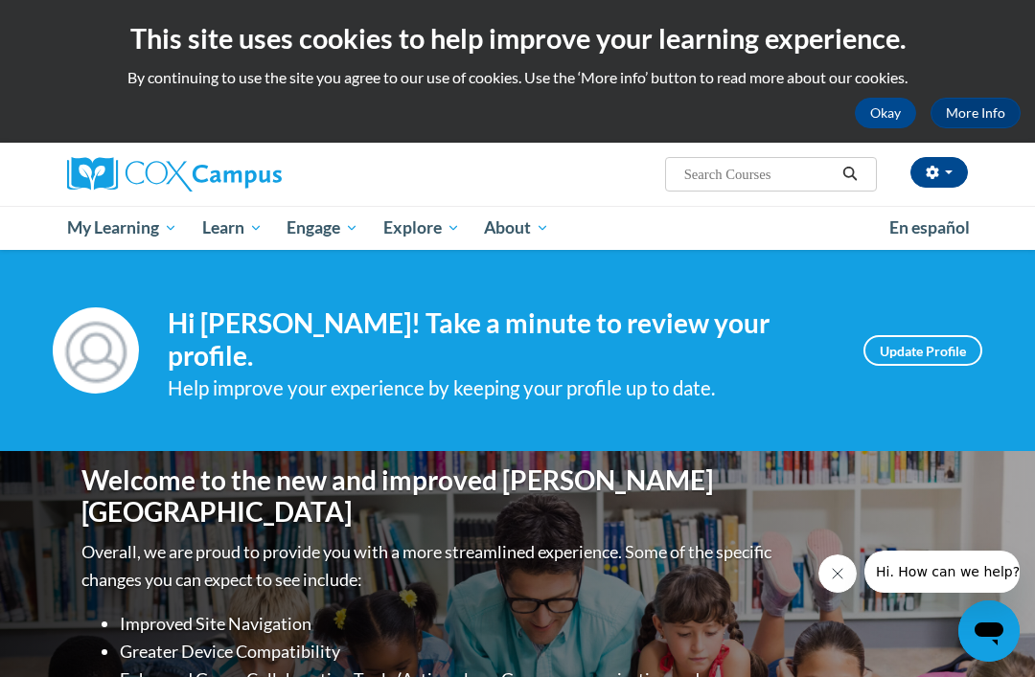
click at [0, 0] on span "En español" at bounding box center [0, 0] width 0 height 0
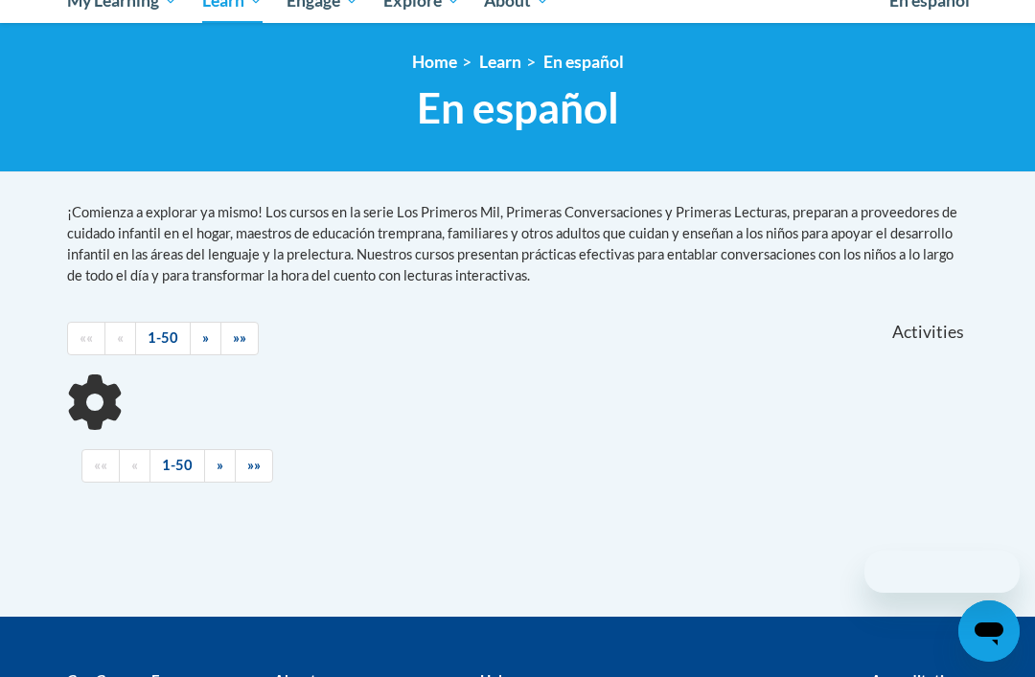
scroll to position [419, 0]
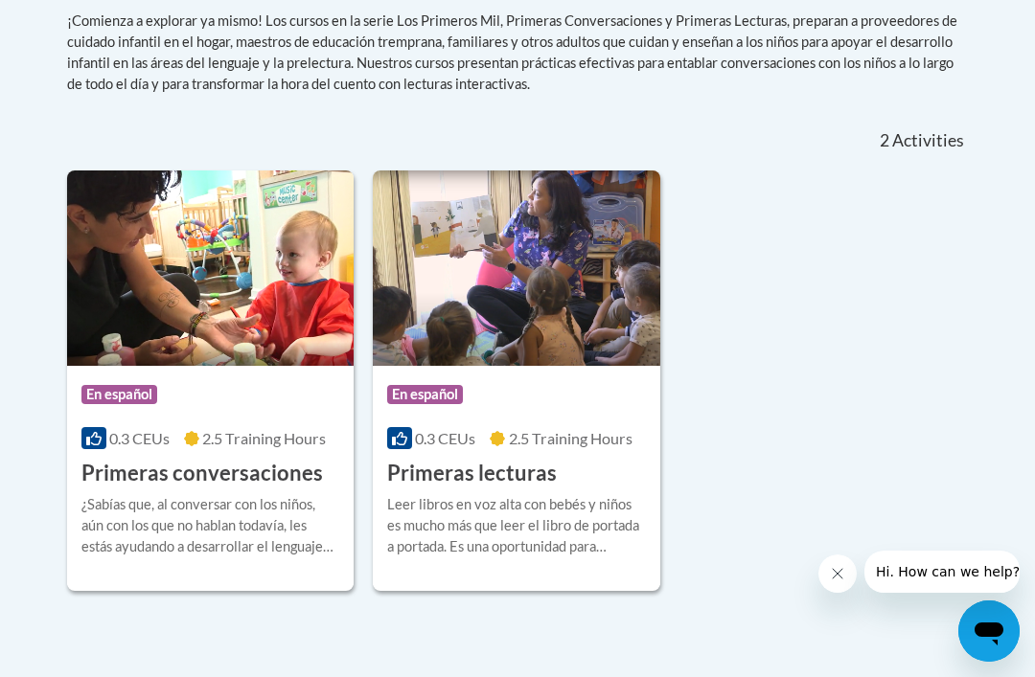
click at [528, 506] on div "Leer libros en voz alta con bebés y niños es mucho más que leer el libro de por…" at bounding box center [516, 525] width 258 height 63
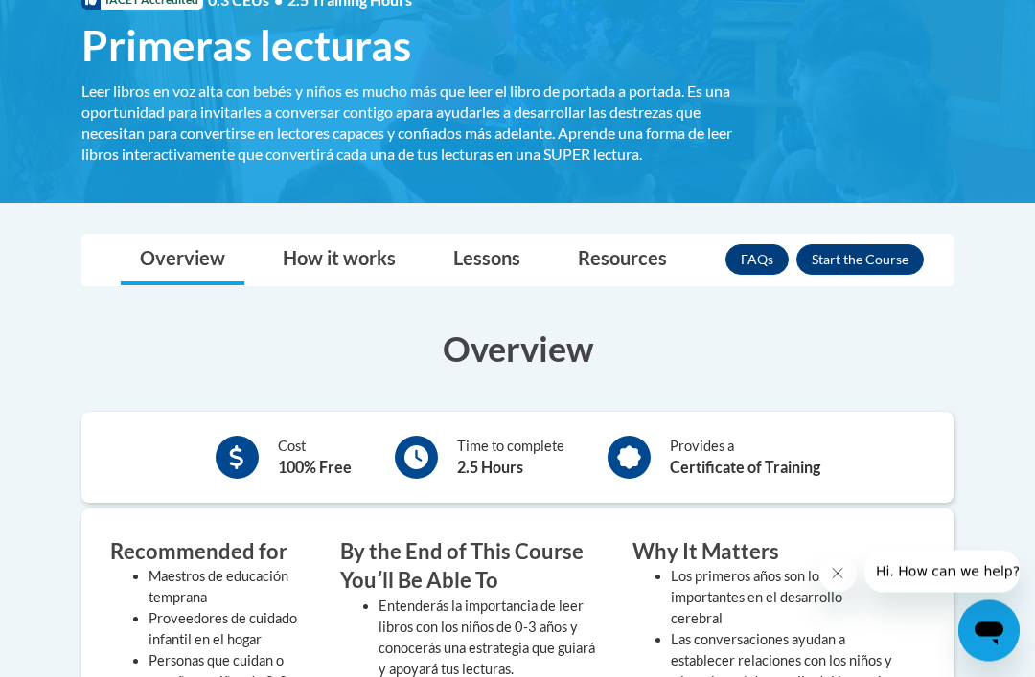
scroll to position [320, 0]
click at [871, 247] on button "Enroll" at bounding box center [859, 259] width 127 height 31
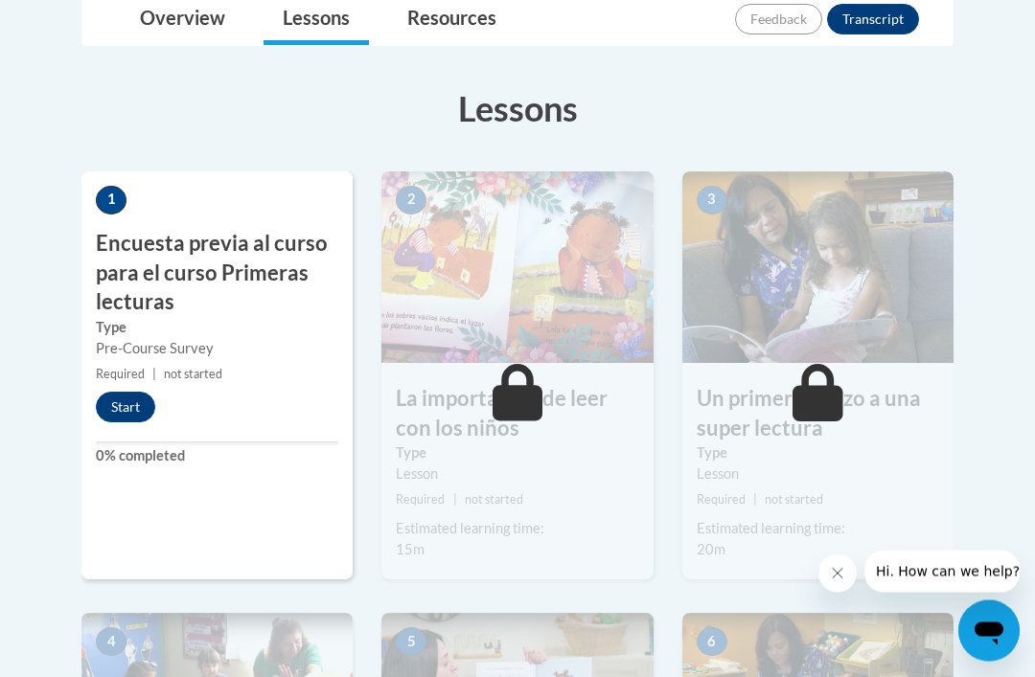
scroll to position [472, 0]
click at [133, 401] on button "Start" at bounding box center [125, 407] width 59 height 31
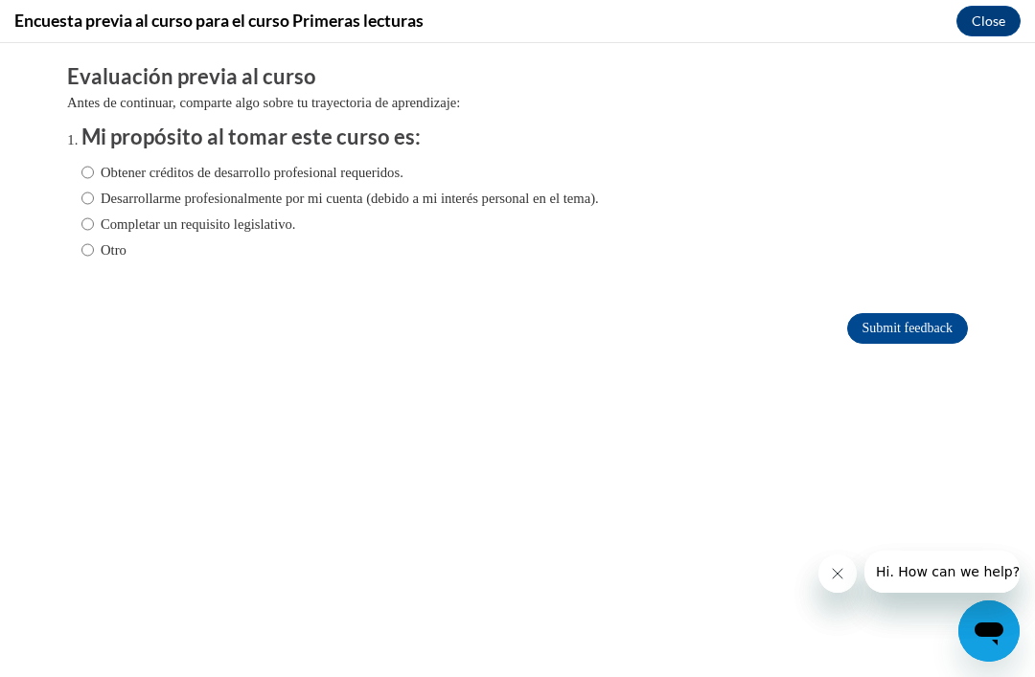
scroll to position [0, 0]
click at [31, 177] on body "Comments Evaluación previa al curso Antes de continuar, comparte algo sobre tu …" at bounding box center [517, 360] width 1035 height 634
click at [93, 167] on input "Obtener créditos de desarrollo profesional requeridos." at bounding box center [87, 172] width 12 height 21
radio input "true"
click at [92, 188] on input "Desarrollarme profesionalmente por mi cuenta (debido a mi interés personal en e…" at bounding box center [87, 198] width 12 height 21
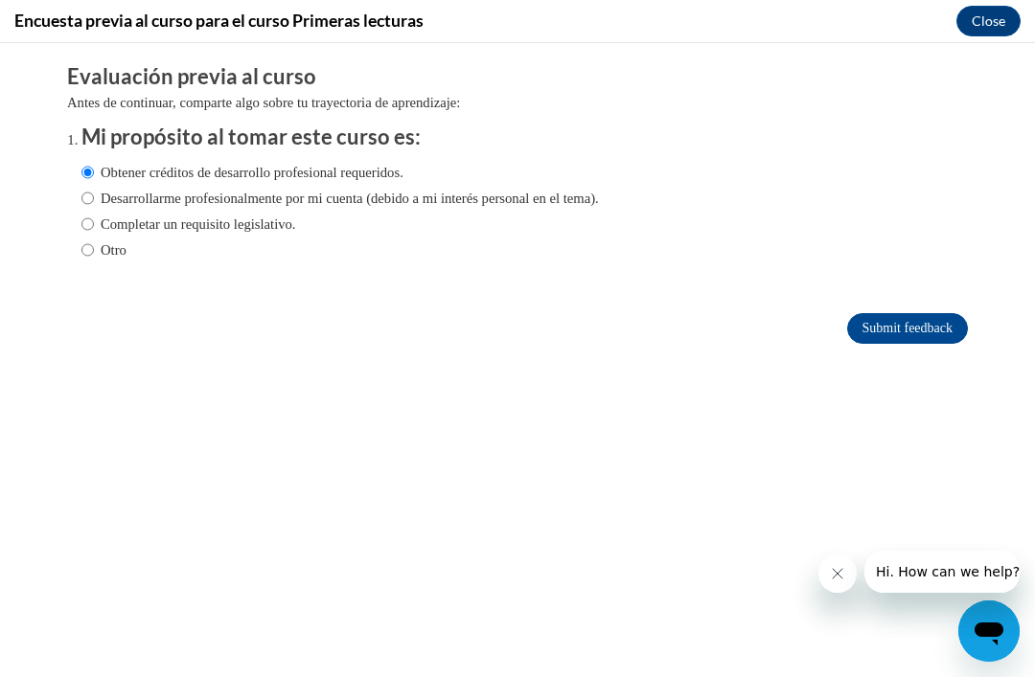
radio input "true"
click at [84, 154] on div "Obtener créditos de desarrollo profesional requeridos. Desarrollarme profesiona…" at bounding box center [339, 211] width 517 height 118
click at [91, 170] on input "Obtener créditos de desarrollo profesional requeridos." at bounding box center [87, 172] width 12 height 21
radio input "true"
click at [903, 317] on input "Submit feedback" at bounding box center [907, 328] width 121 height 31
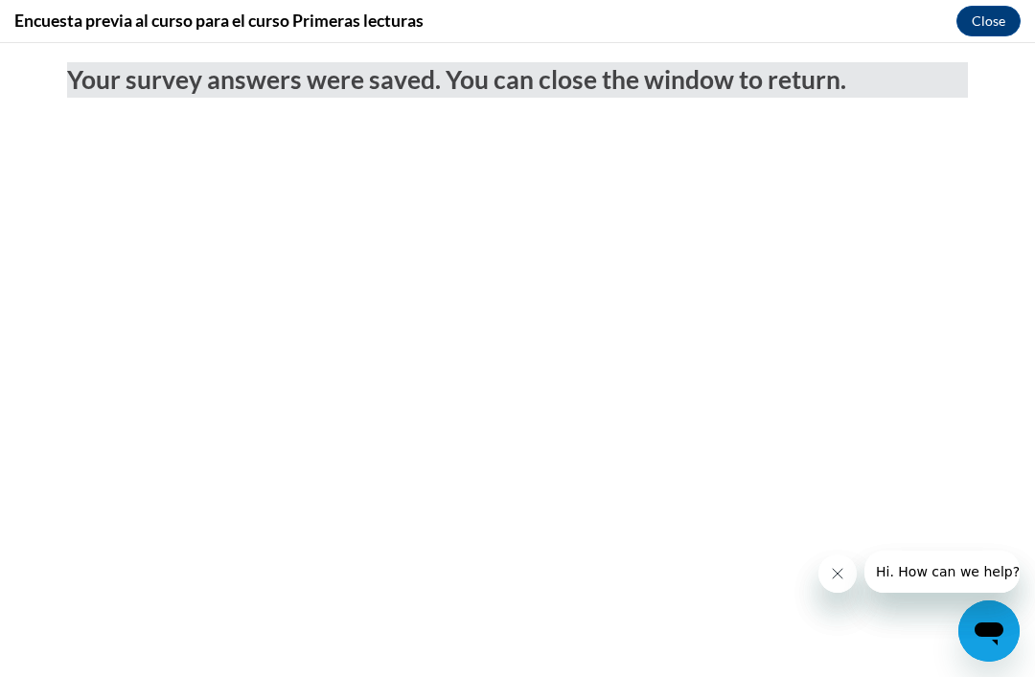
scroll to position [473, 0]
click at [991, 20] on button "Close" at bounding box center [988, 21] width 64 height 31
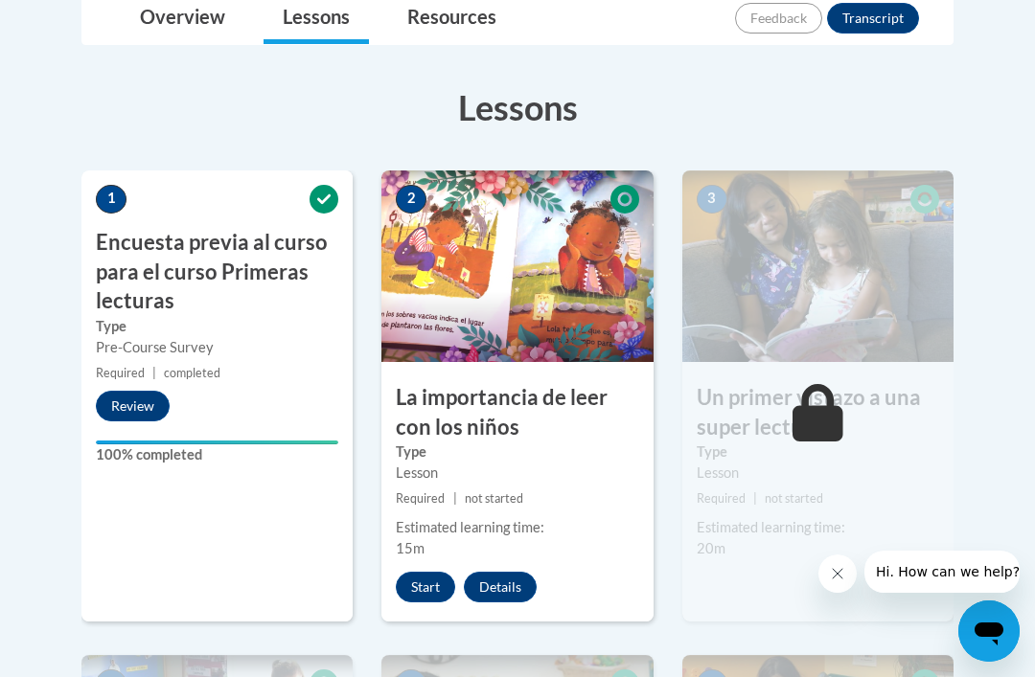
click at [430, 577] on button "Start" at bounding box center [425, 587] width 59 height 31
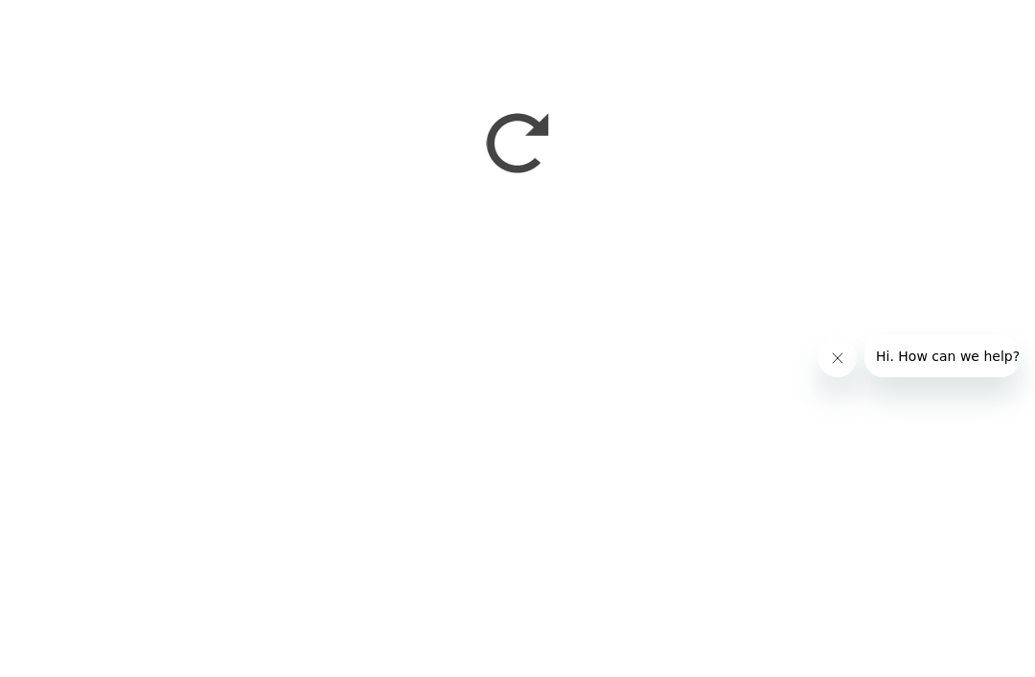
scroll to position [1671, 0]
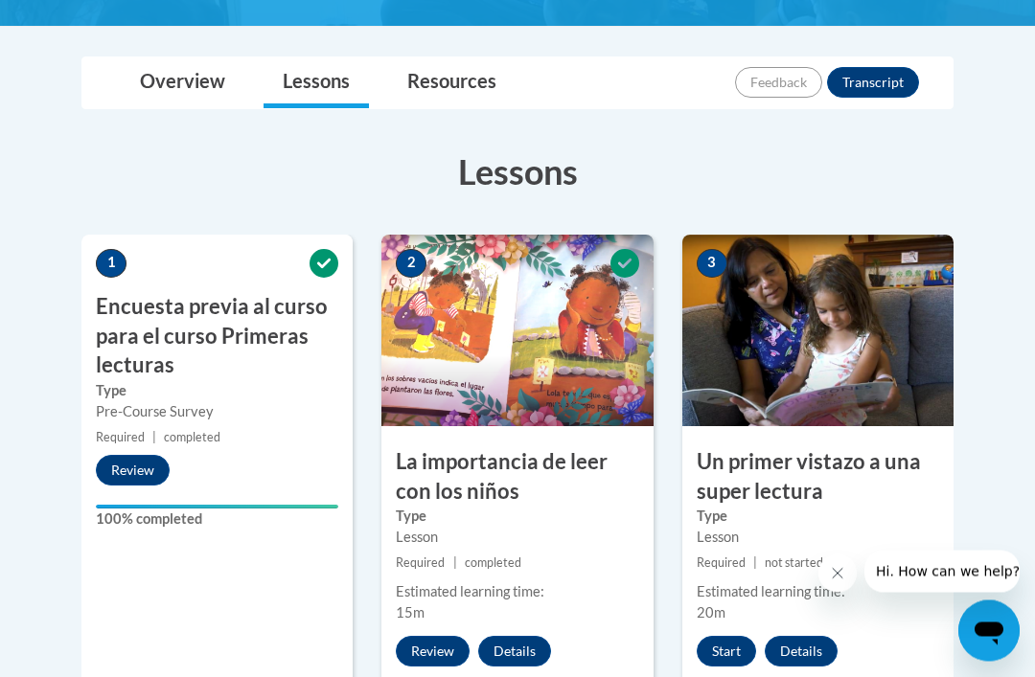
scroll to position [410, 0]
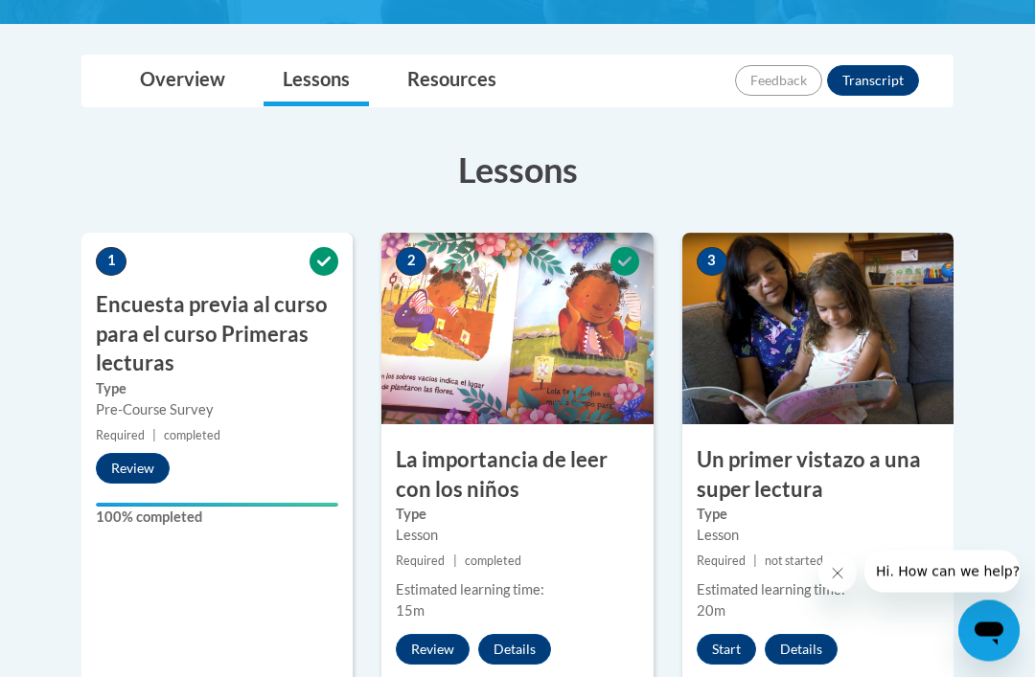
click at [854, 296] on img at bounding box center [817, 330] width 271 height 192
click at [831, 321] on img at bounding box center [817, 329] width 271 height 192
click at [865, 516] on label "Type" at bounding box center [817, 514] width 242 height 21
click at [739, 651] on button "Start" at bounding box center [725, 649] width 59 height 31
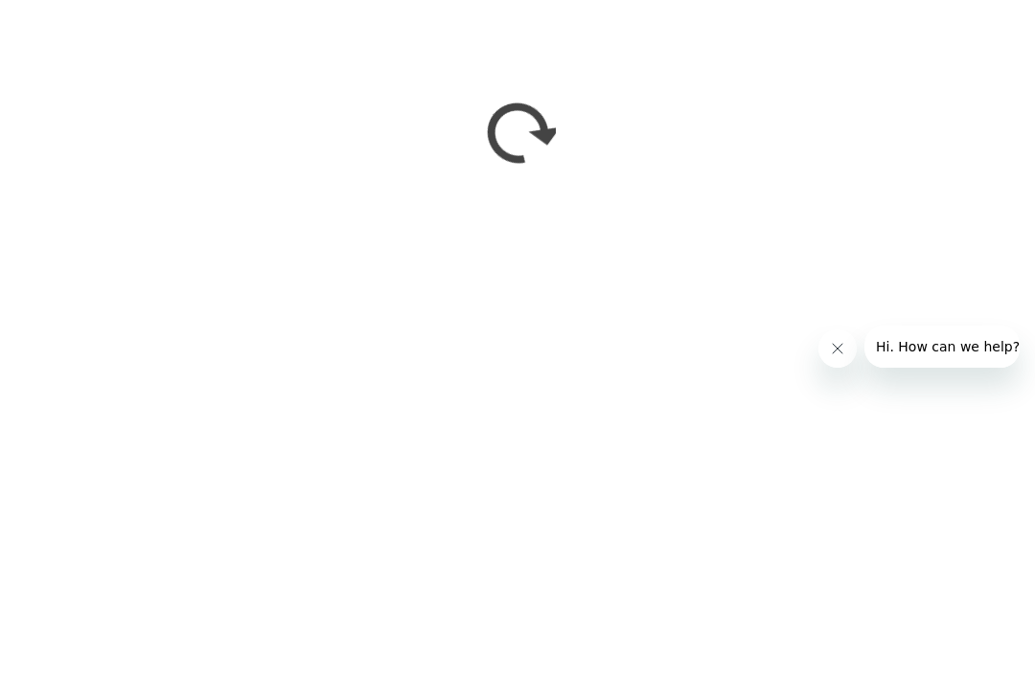
scroll to position [667, 0]
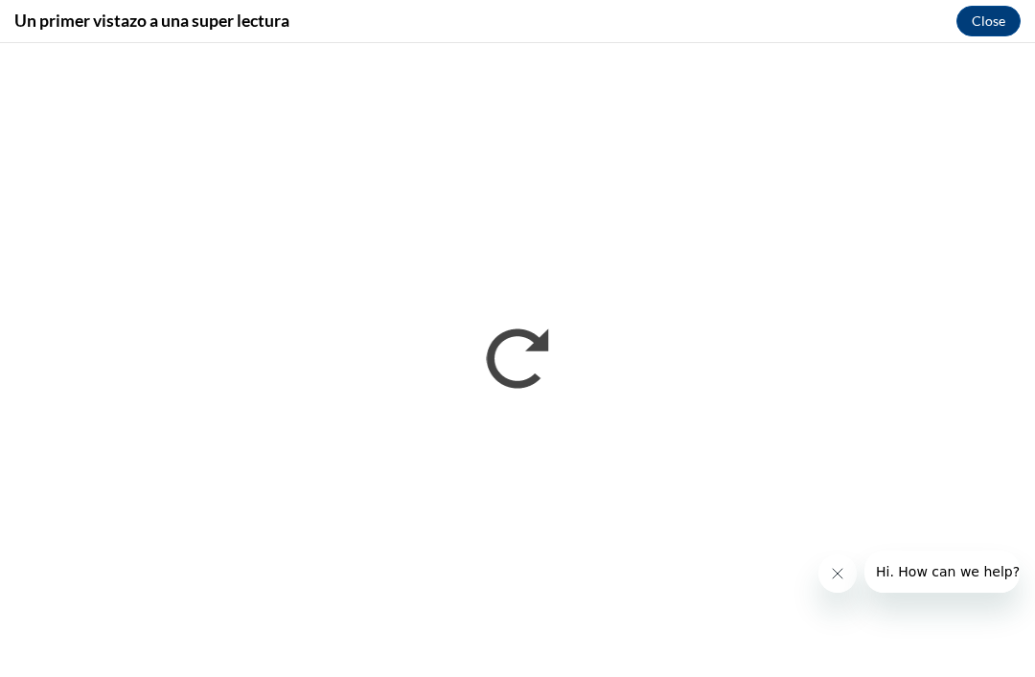
click at [986, 24] on button "Close" at bounding box center [988, 21] width 64 height 31
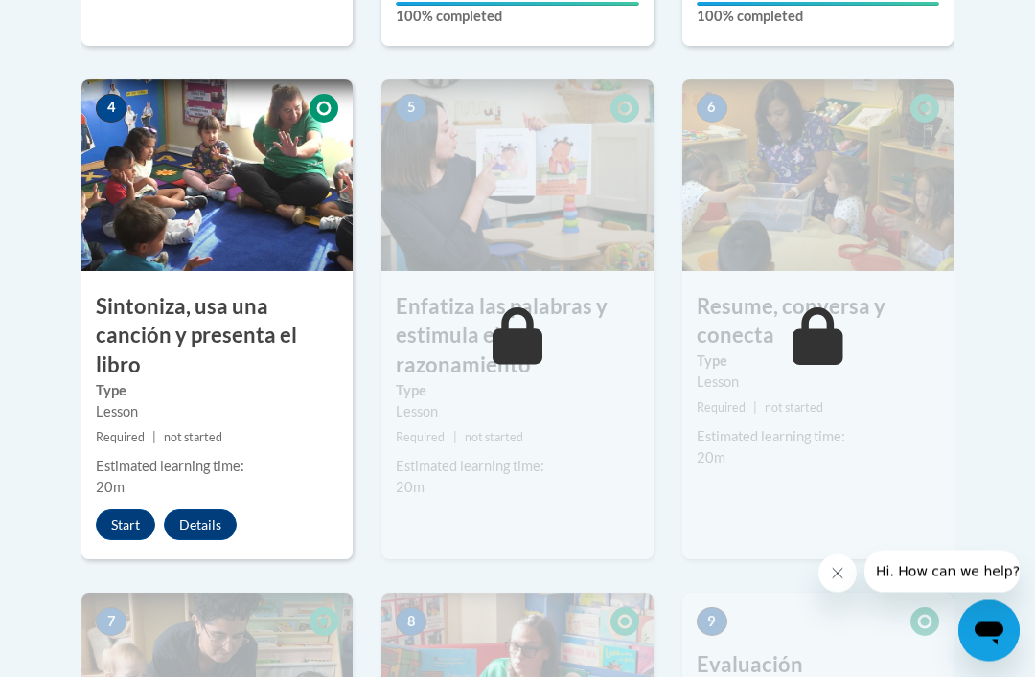
scroll to position [1069, 0]
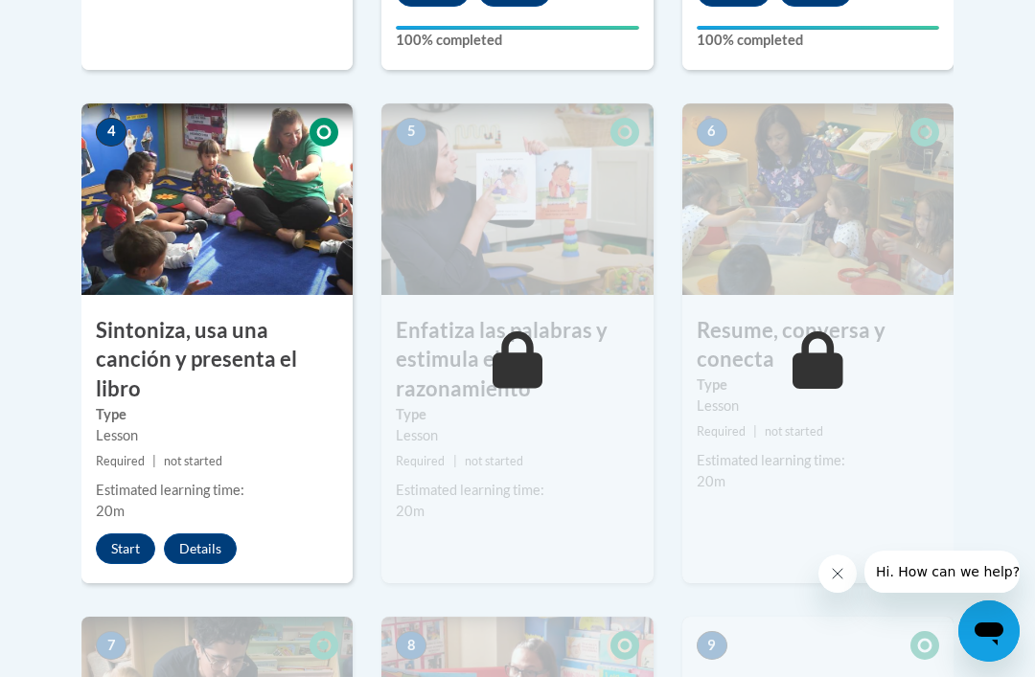
click at [217, 245] on img at bounding box center [216, 199] width 271 height 192
click at [122, 536] on button "Start" at bounding box center [125, 549] width 59 height 31
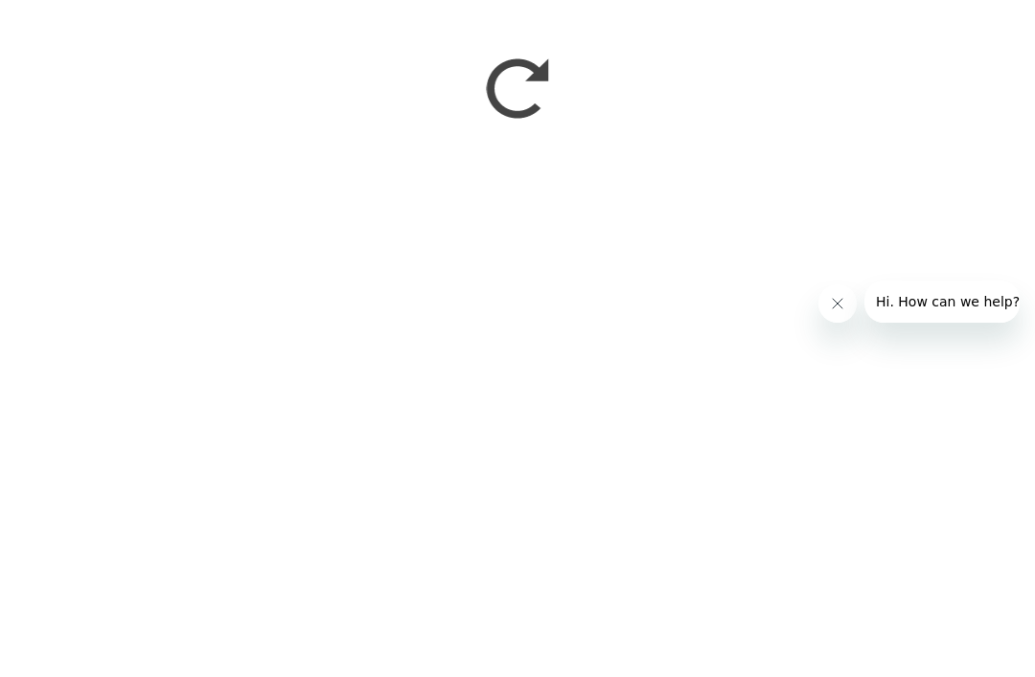
scroll to position [1339, 0]
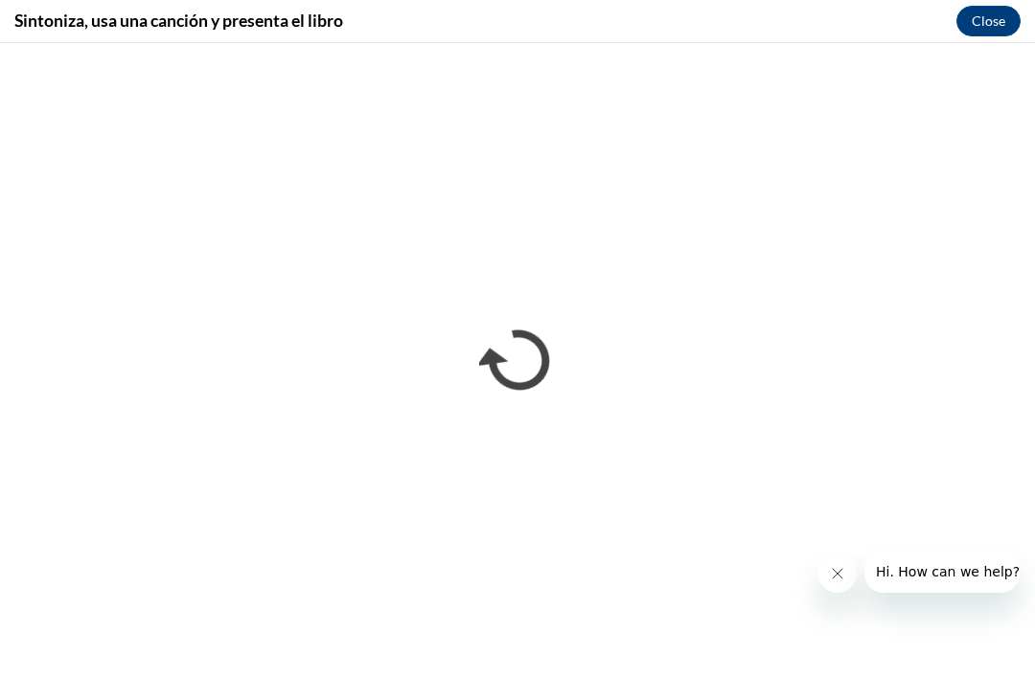
click at [1000, 32] on button "Close" at bounding box center [988, 21] width 64 height 31
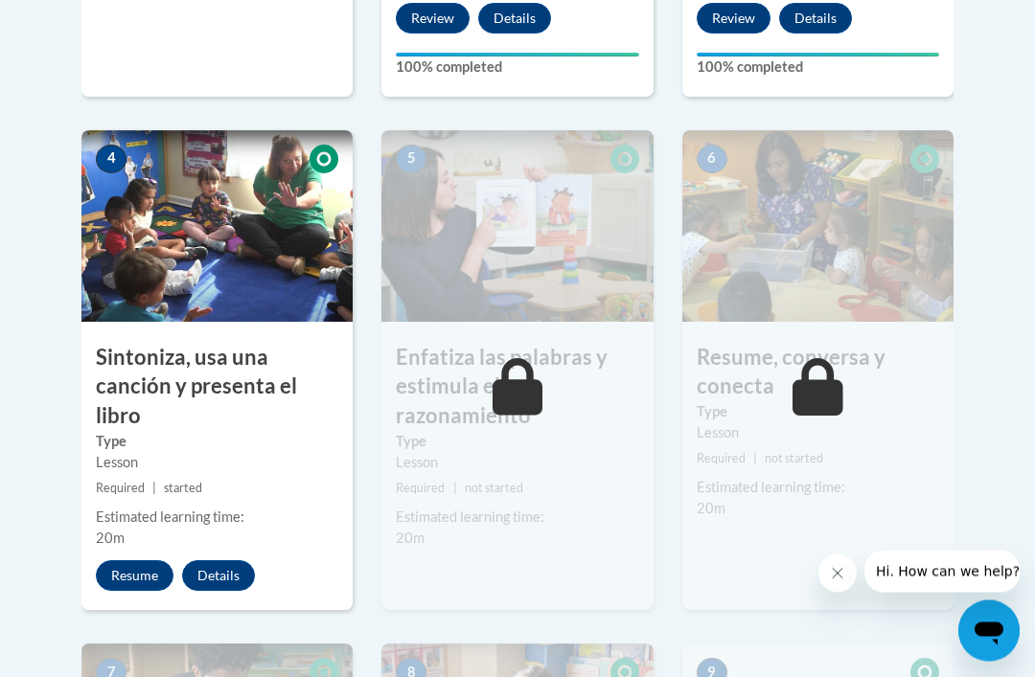
scroll to position [1031, 0]
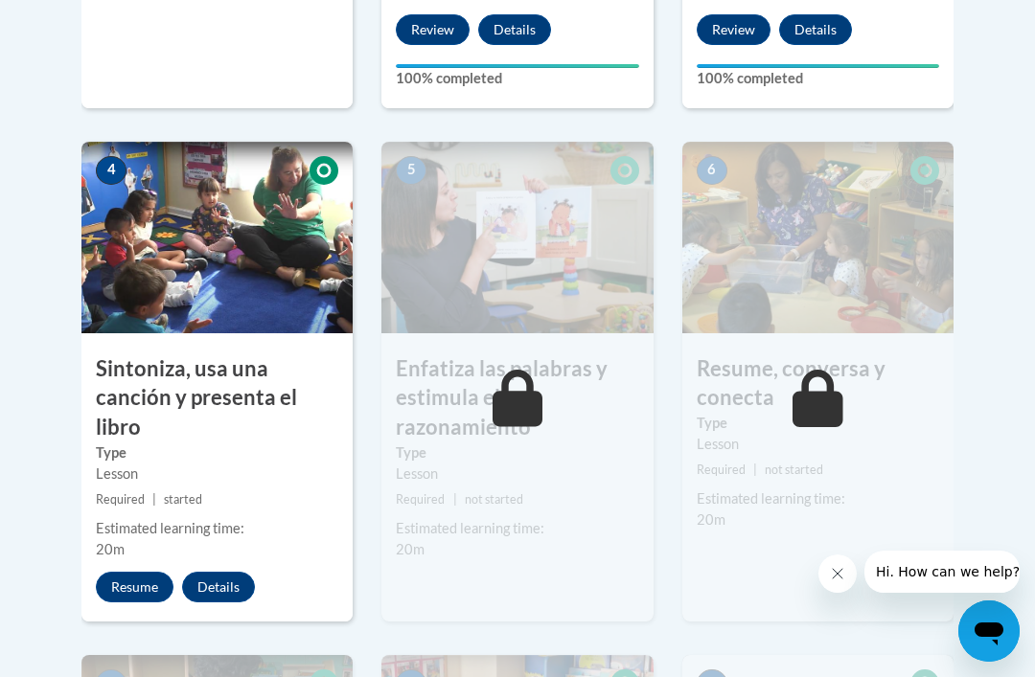
click at [561, 271] on img at bounding box center [516, 238] width 271 height 192
click at [839, 275] on img at bounding box center [817, 238] width 271 height 192
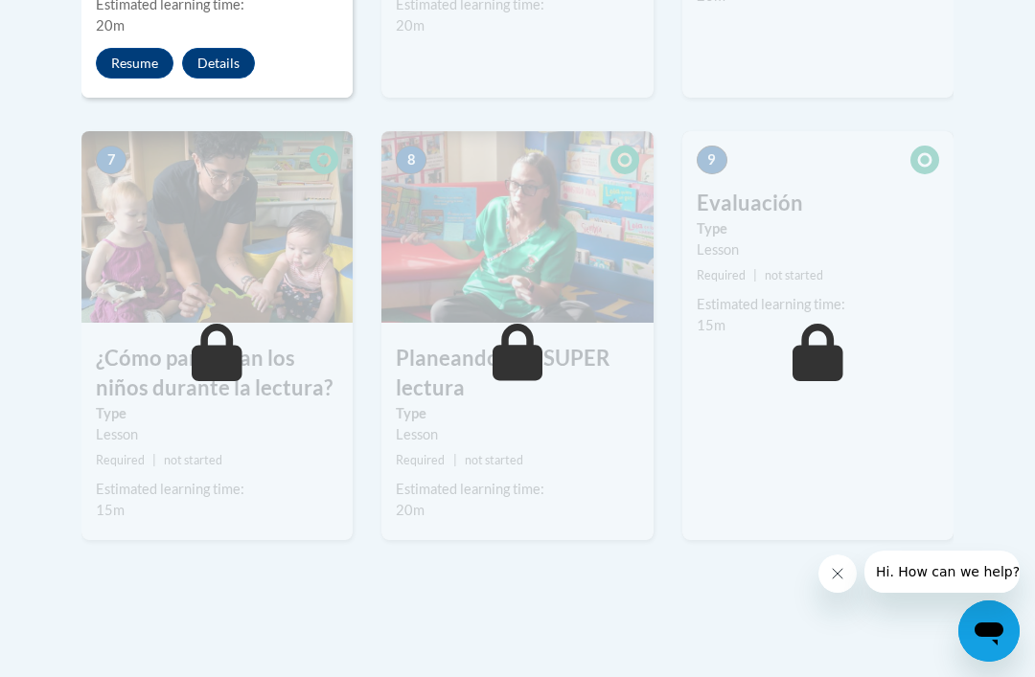
scroll to position [1545, 0]
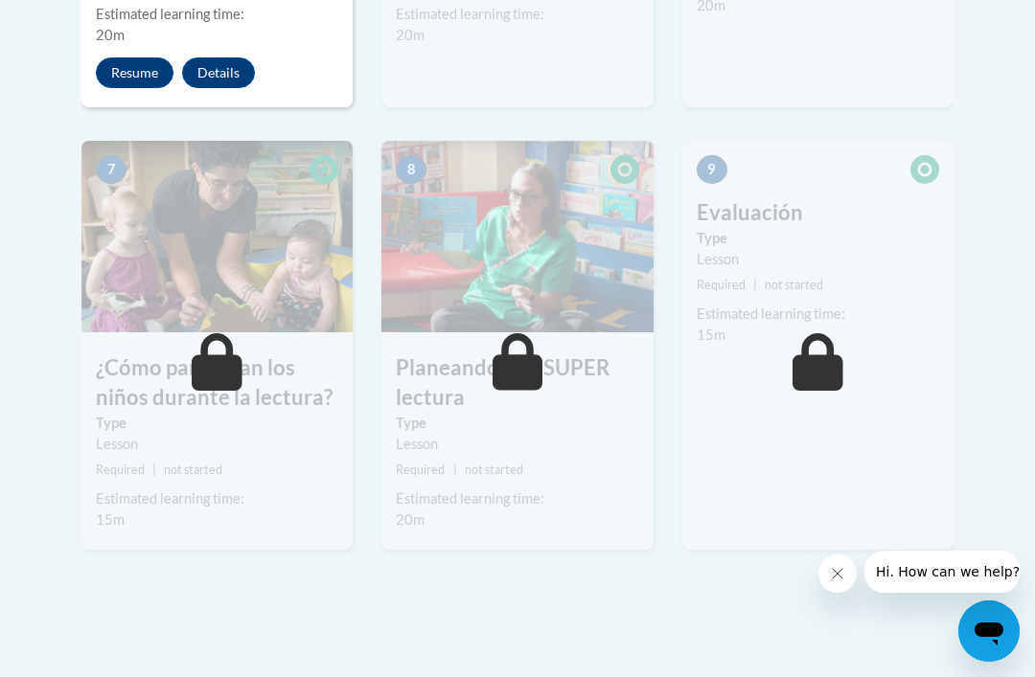
click at [520, 261] on img at bounding box center [516, 237] width 271 height 192
click at [866, 233] on label "Type" at bounding box center [817, 238] width 242 height 21
click at [788, 177] on div "9 Evaluación Type Lesson Required | not started Estimated learning time: 15m St…" at bounding box center [817, 345] width 271 height 409
click at [801, 168] on div "9 Evaluación Type Lesson Required | not started Estimated learning time: 15m St…" at bounding box center [817, 345] width 271 height 409
click at [844, 249] on div "Lesson" at bounding box center [817, 259] width 242 height 21
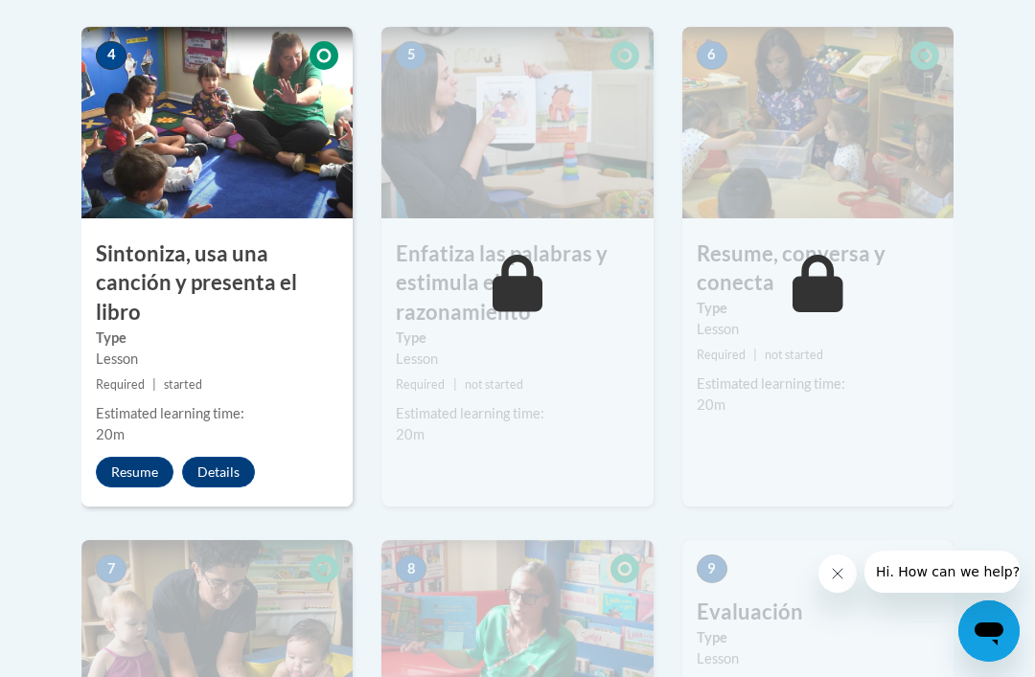
scroll to position [1115, 0]
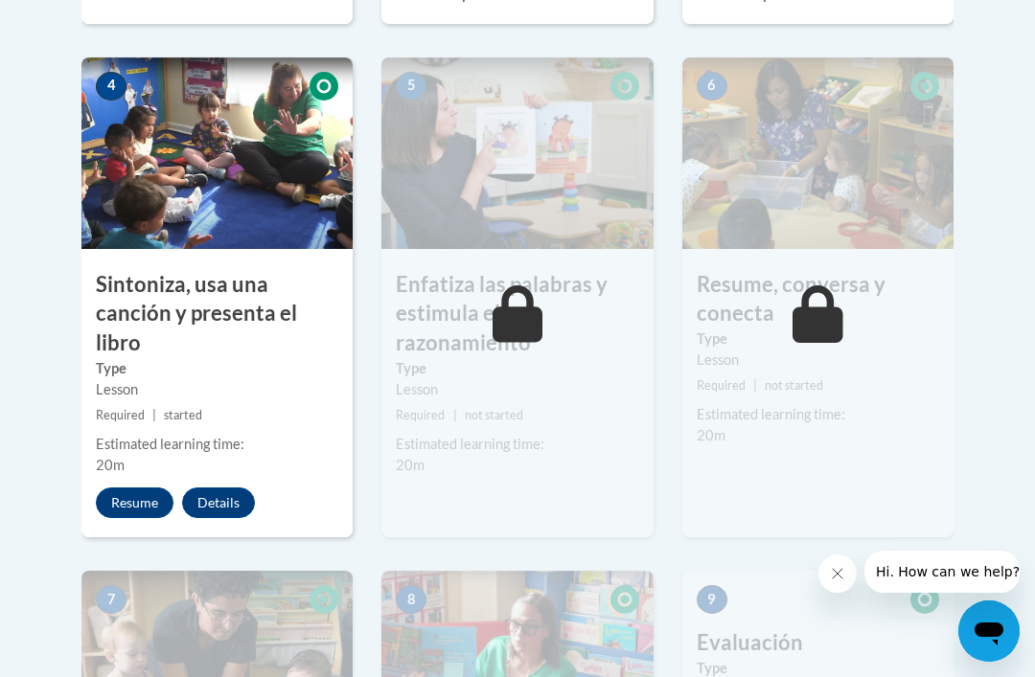
click at [142, 495] on button "Resume" at bounding box center [135, 503] width 78 height 31
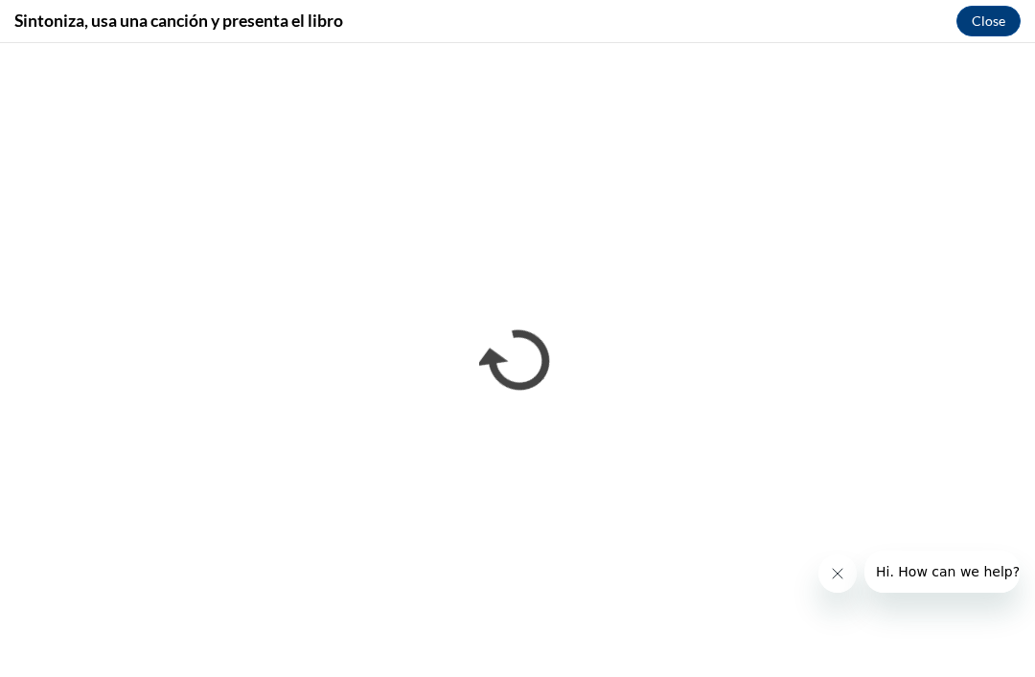
scroll to position [0, 0]
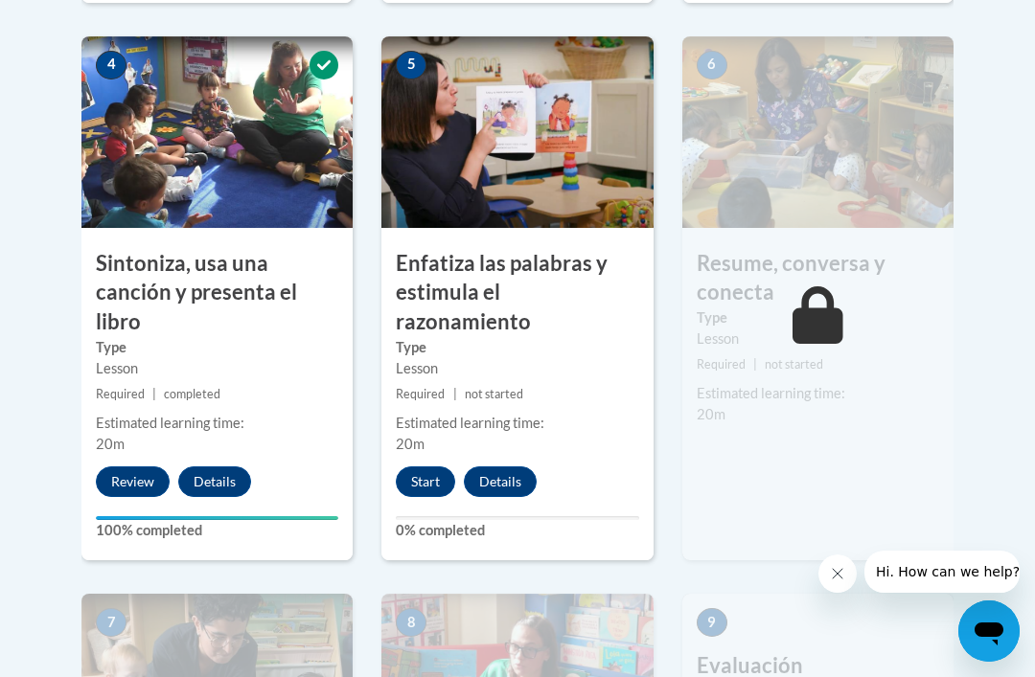
scroll to position [1138, 0]
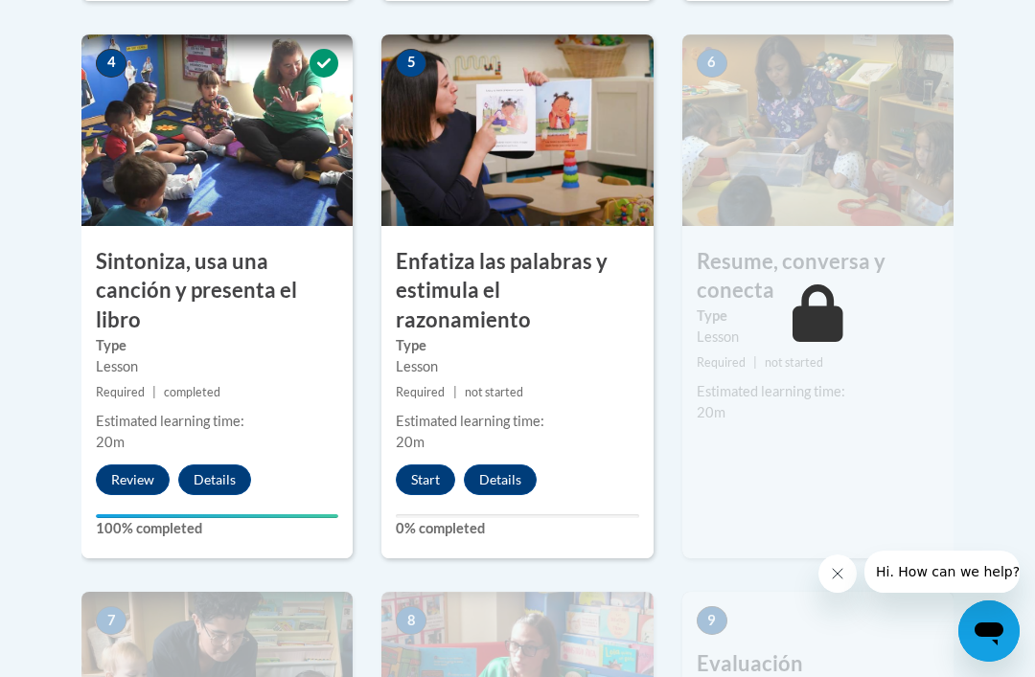
click at [425, 465] on button "Start" at bounding box center [425, 480] width 59 height 31
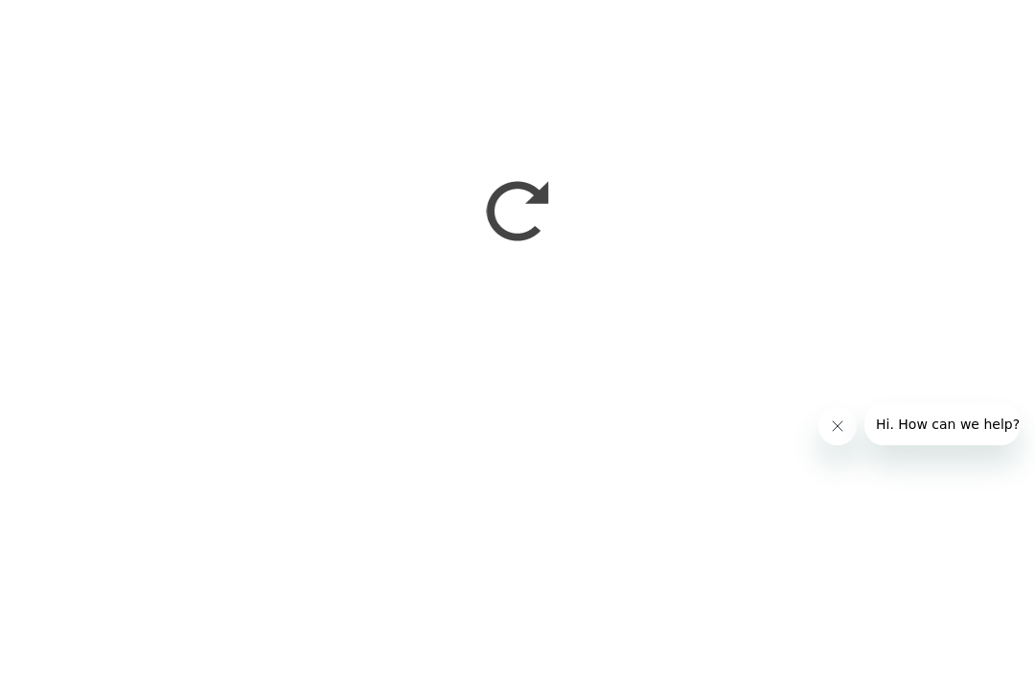
scroll to position [1528, 0]
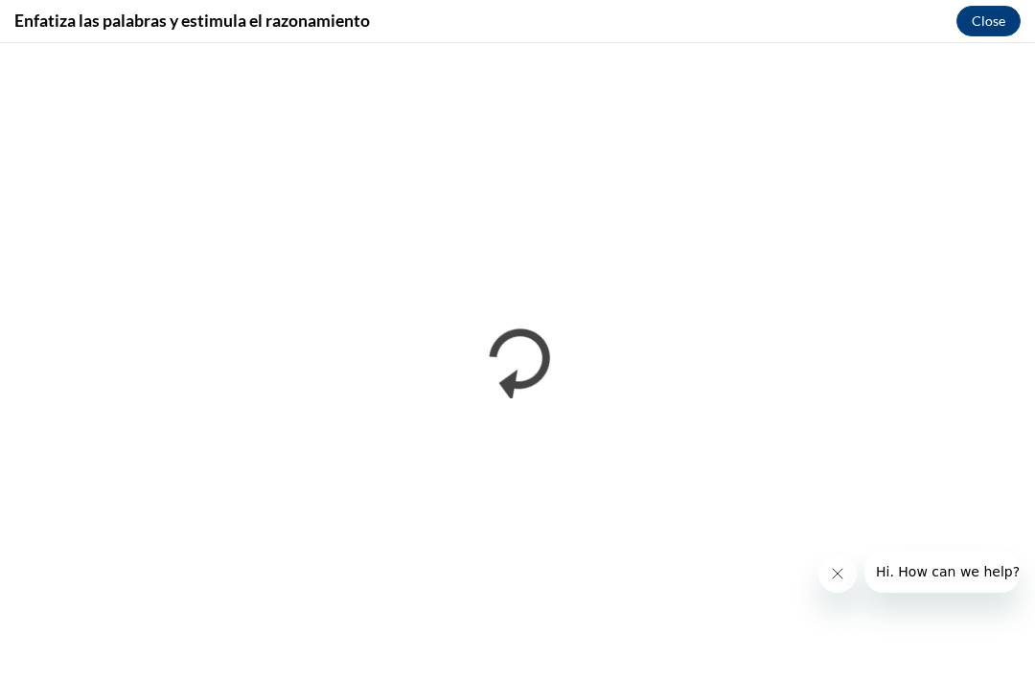
click at [994, 17] on button "Close" at bounding box center [988, 21] width 64 height 31
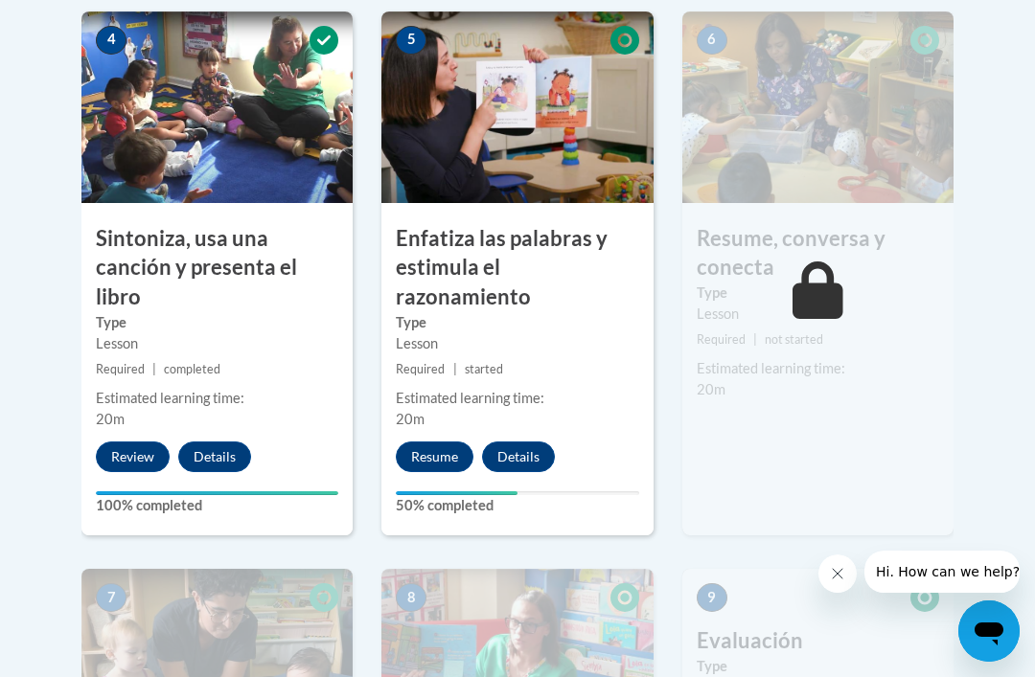
scroll to position [1171, 0]
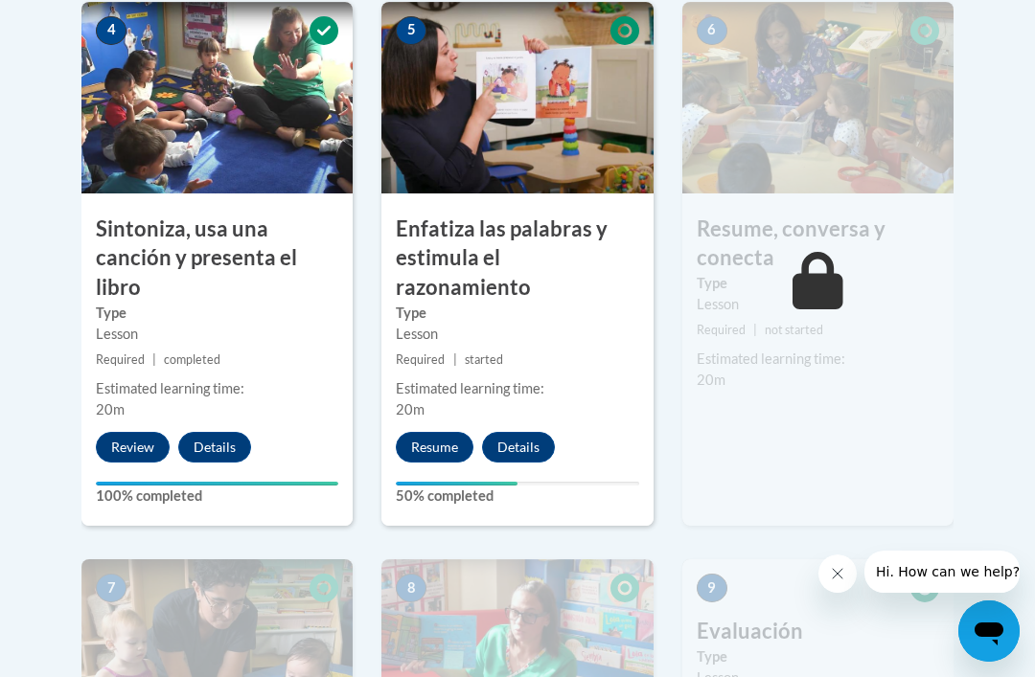
click at [445, 432] on button "Resume" at bounding box center [435, 447] width 78 height 31
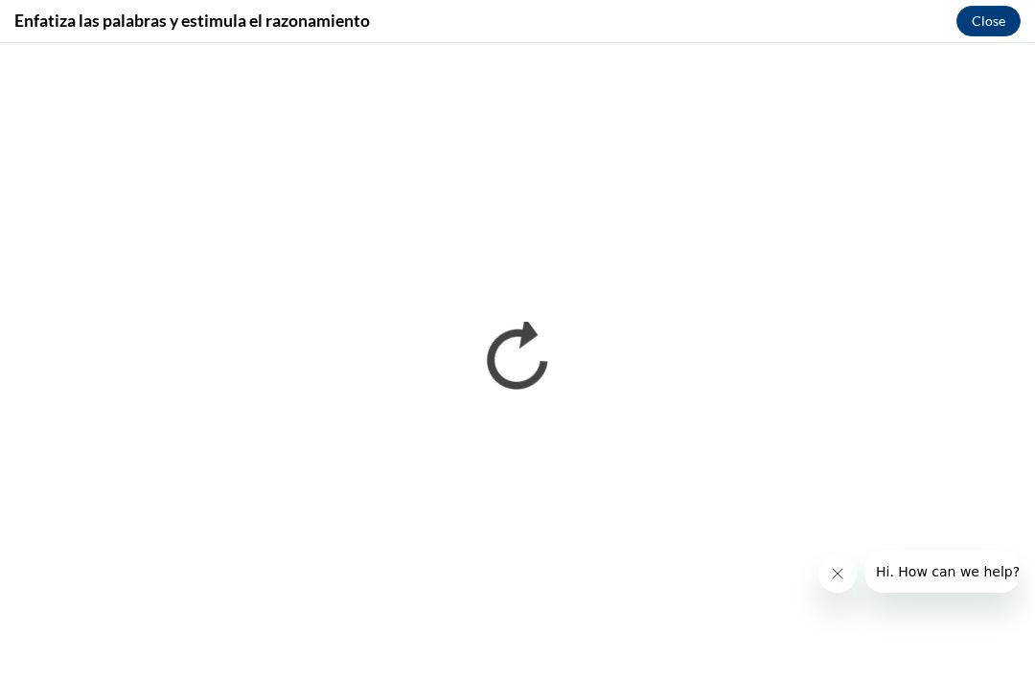
scroll to position [0, 0]
click at [997, 24] on button "Close" at bounding box center [988, 21] width 64 height 31
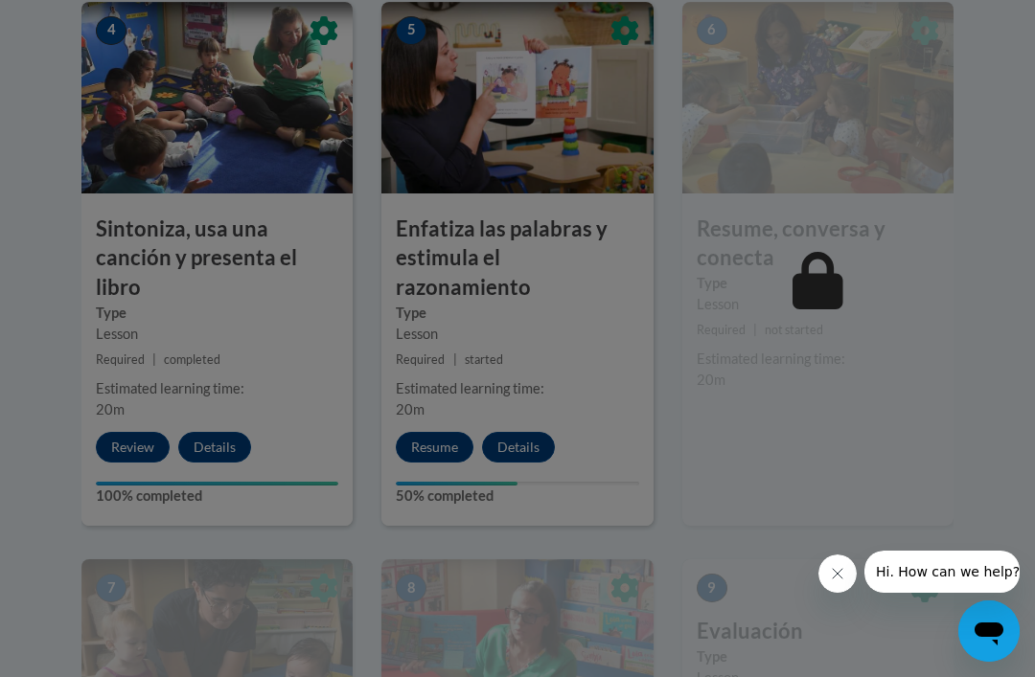
click at [529, 417] on div at bounding box center [517, 338] width 1035 height 677
click at [521, 403] on div at bounding box center [517, 338] width 1035 height 677
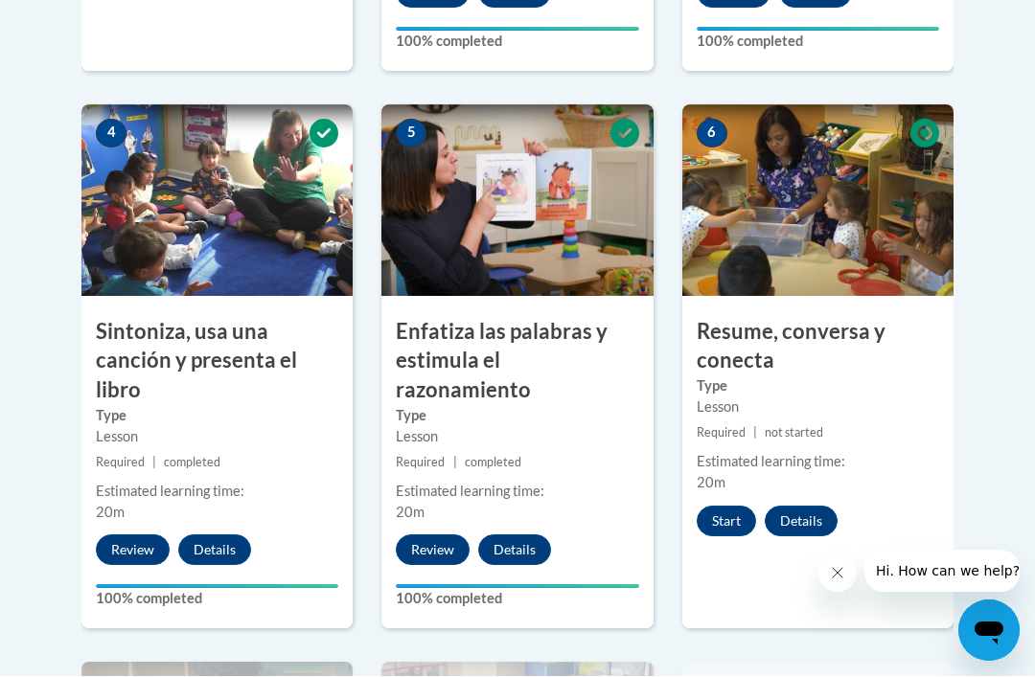
scroll to position [1068, 0]
click at [735, 514] on button "Start" at bounding box center [725, 521] width 59 height 31
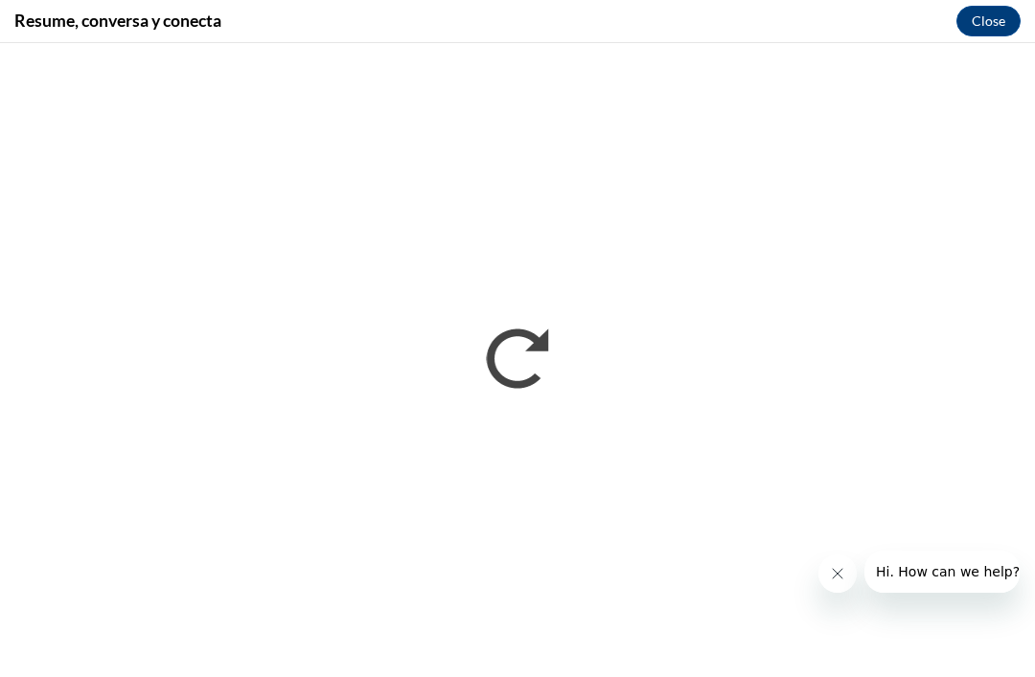
scroll to position [0, 0]
click at [868, 564] on button "Hi. How can we help?" at bounding box center [947, 572] width 167 height 42
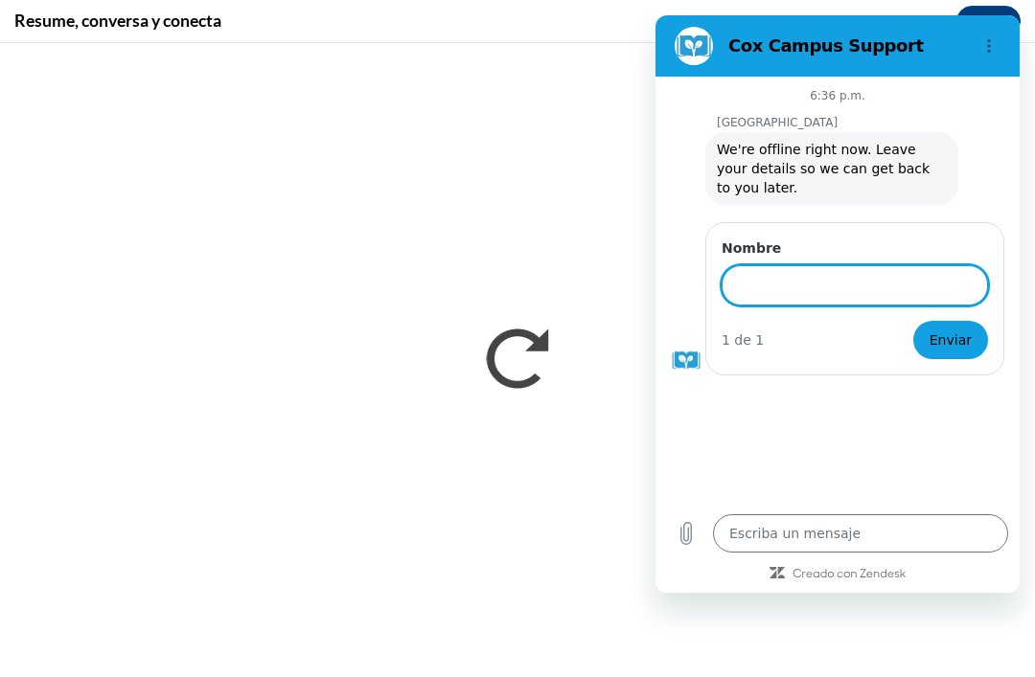
type textarea "x"
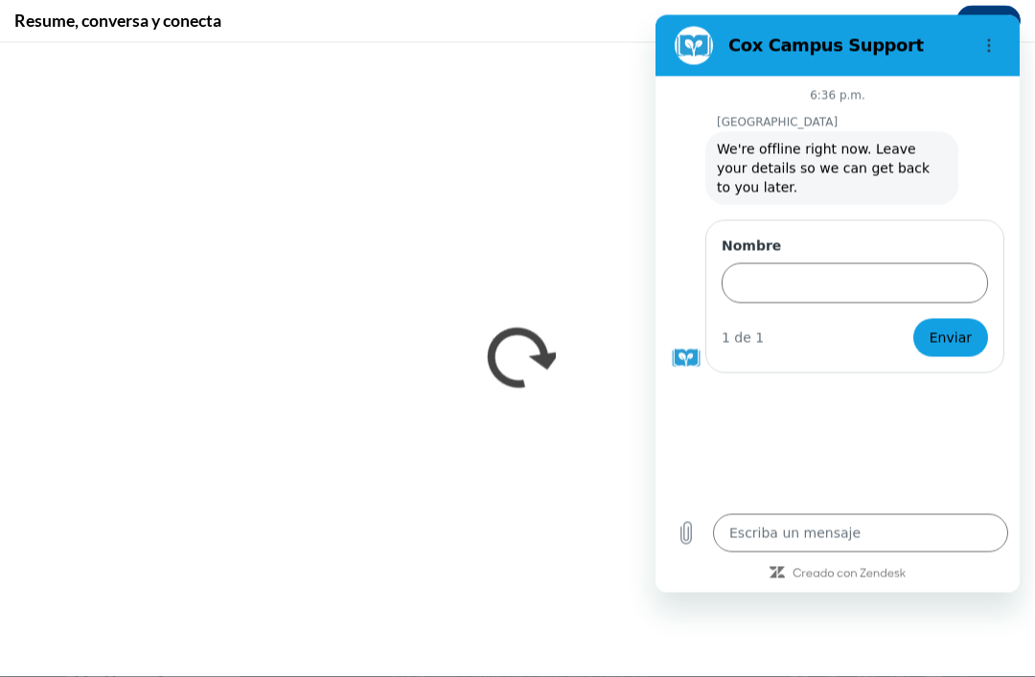
scroll to position [1885, 0]
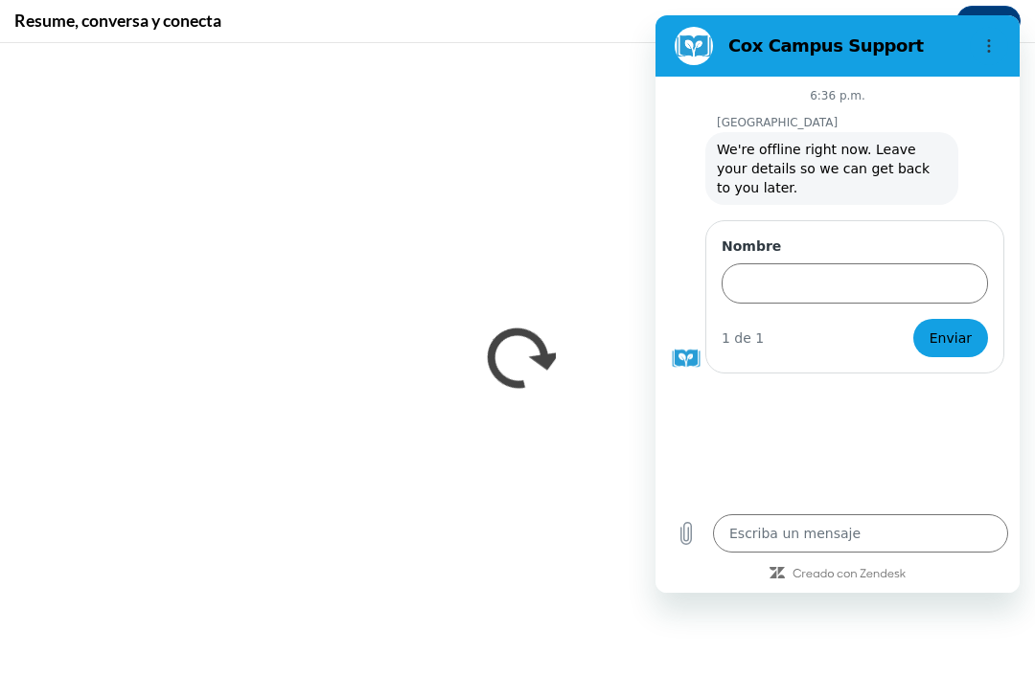
click at [993, 48] on icon "Menú de opciones" at bounding box center [988, 45] width 15 height 15
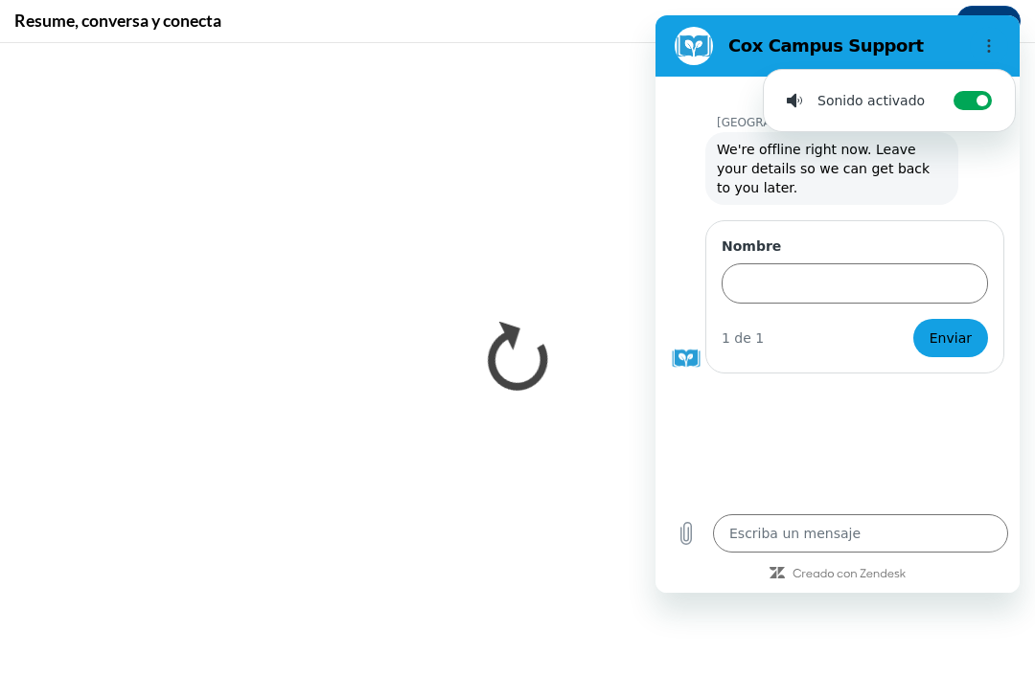
scroll to position [1947, 0]
click at [587, 36] on div "Resume, conversa y conecta Close" at bounding box center [517, 21] width 1035 height 43
click at [810, 441] on div "6:36 p.m. Cox Campus Cox Campus dice: We're offline right now. Leave your detai…" at bounding box center [837, 290] width 364 height 426
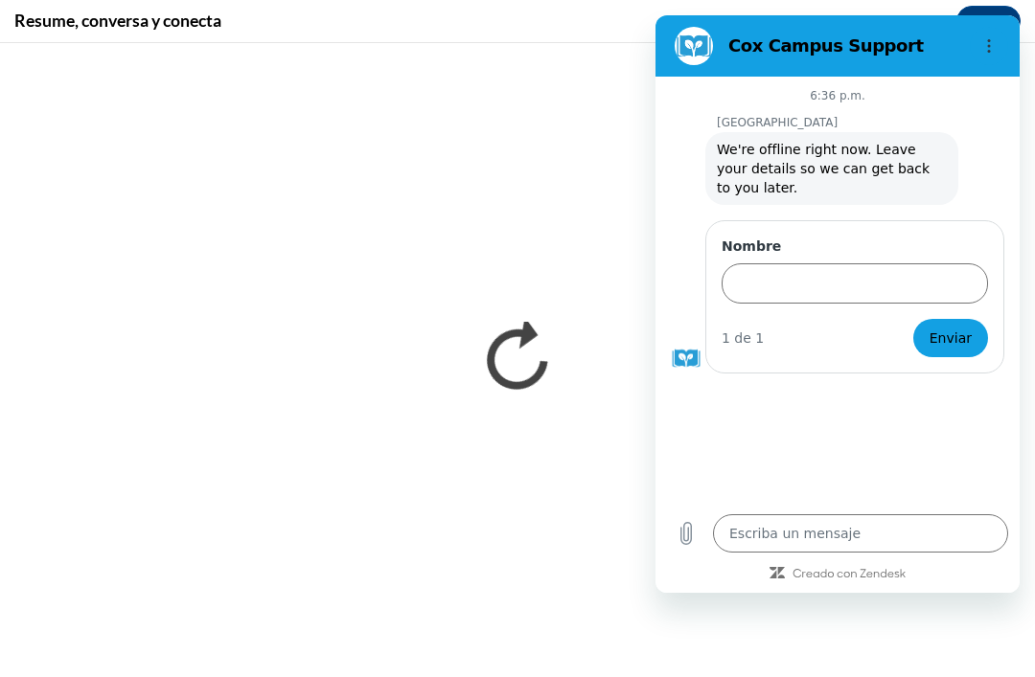
click at [801, 441] on div "6:36 p.m. Cox Campus Cox Campus dice: We're offline right now. Leave your detai…" at bounding box center [837, 290] width 364 height 426
click at [753, 458] on div "6:36 p.m. Cox Campus Cox Campus dice: We're offline right now. Leave your detai…" at bounding box center [837, 290] width 364 height 426
click at [977, 337] on button "Enviar" at bounding box center [950, 338] width 75 height 38
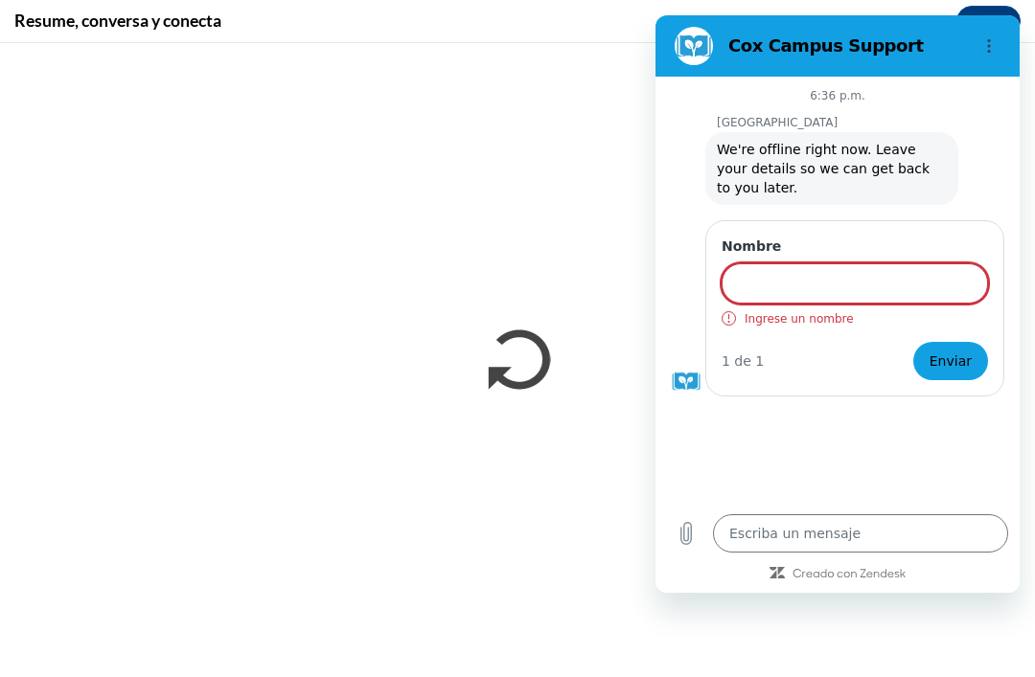
click at [784, 270] on input "Nombre" at bounding box center [854, 283] width 266 height 40
click at [791, 265] on input "Nombre" at bounding box center [854, 283] width 266 height 40
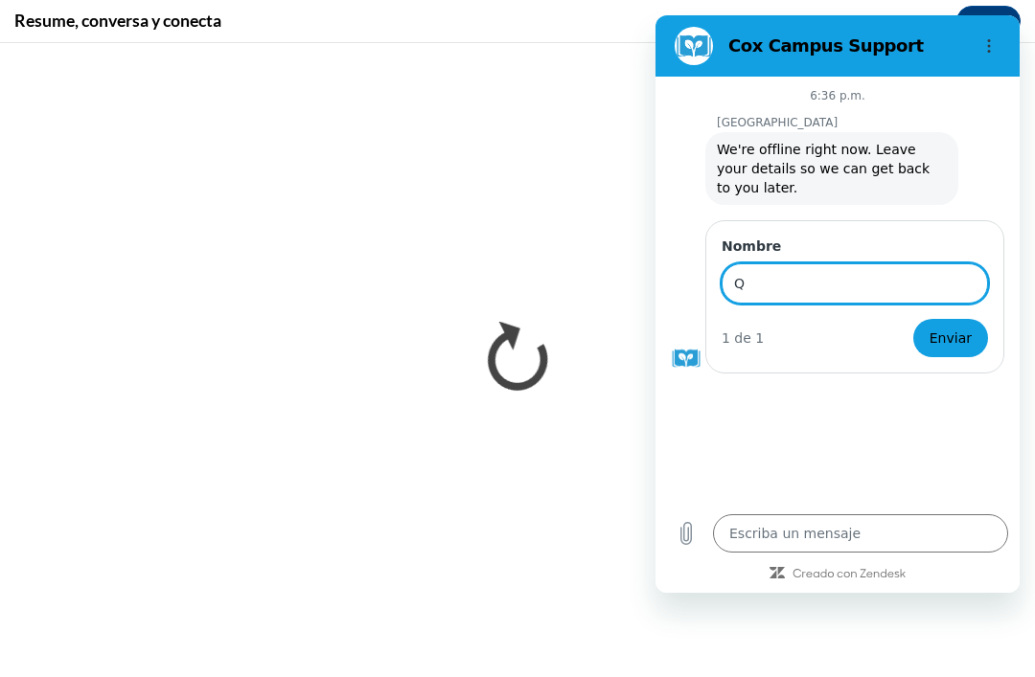
scroll to position [892, 0]
type input "A"
click at [952, 338] on button "Enviar" at bounding box center [950, 338] width 75 height 38
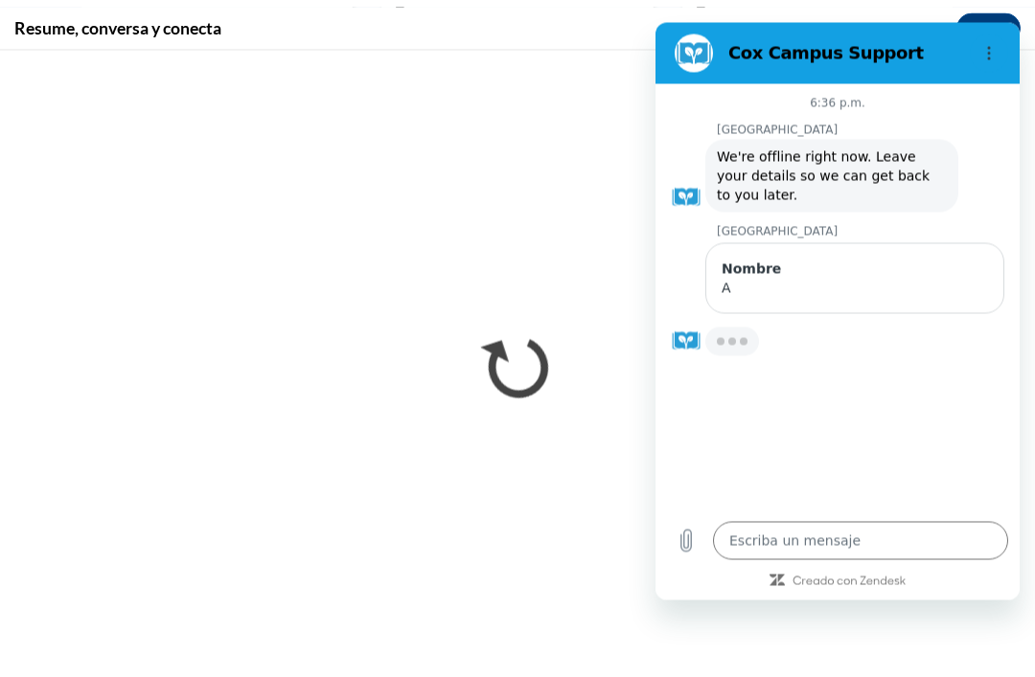
scroll to position [922, 0]
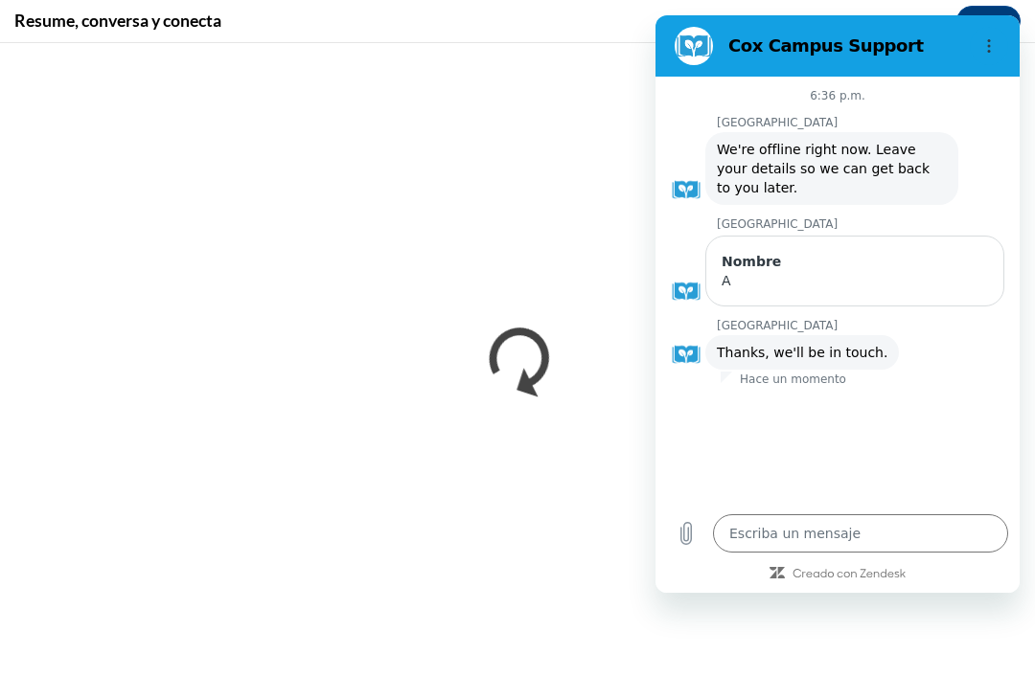
type textarea "x"
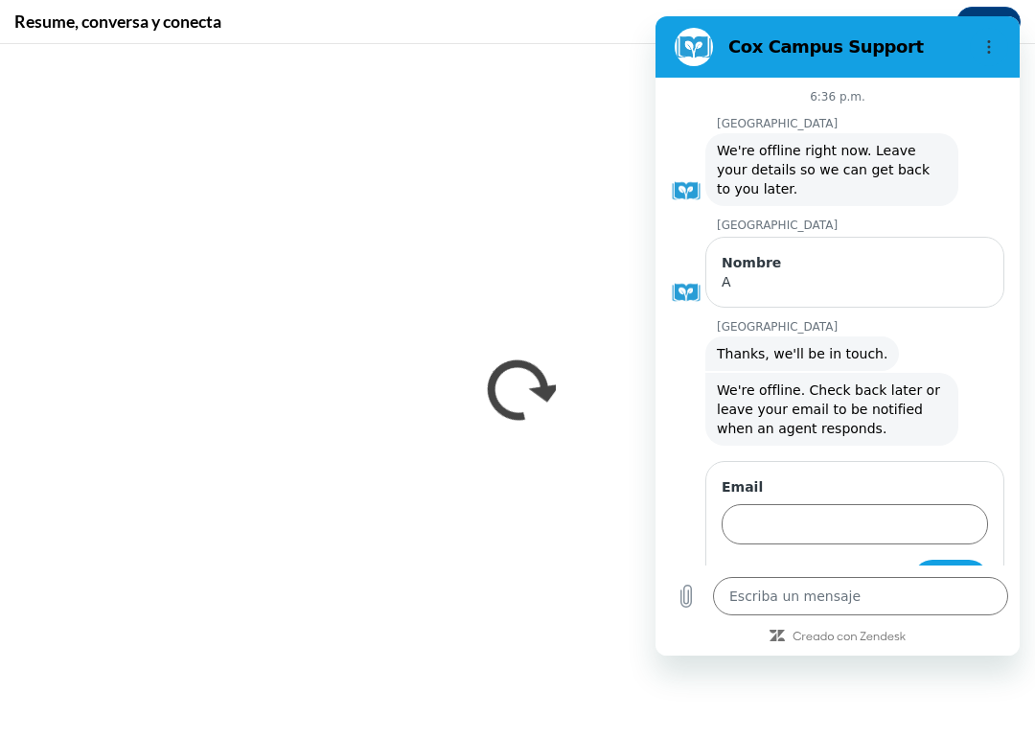
scroll to position [861, 0]
click at [952, 43] on h2 "Cox Campus Support" at bounding box center [845, 46] width 234 height 23
click at [1002, 35] on button "Menú de opciones" at bounding box center [989, 47] width 38 height 38
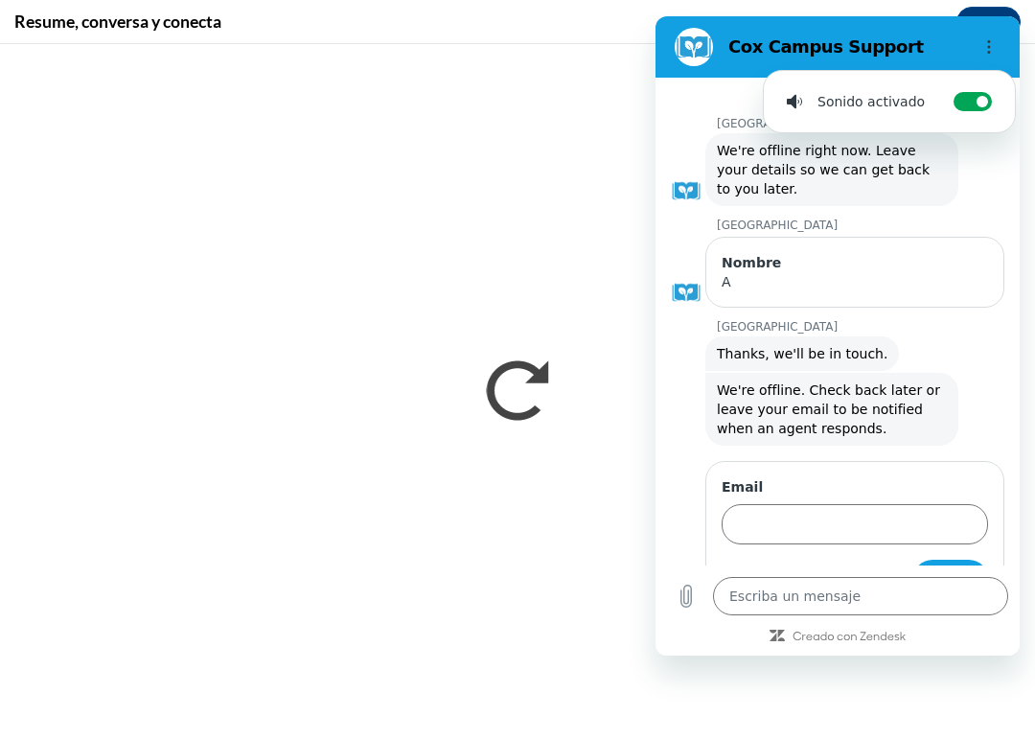
click at [997, 39] on button "Menú de opciones" at bounding box center [989, 47] width 38 height 38
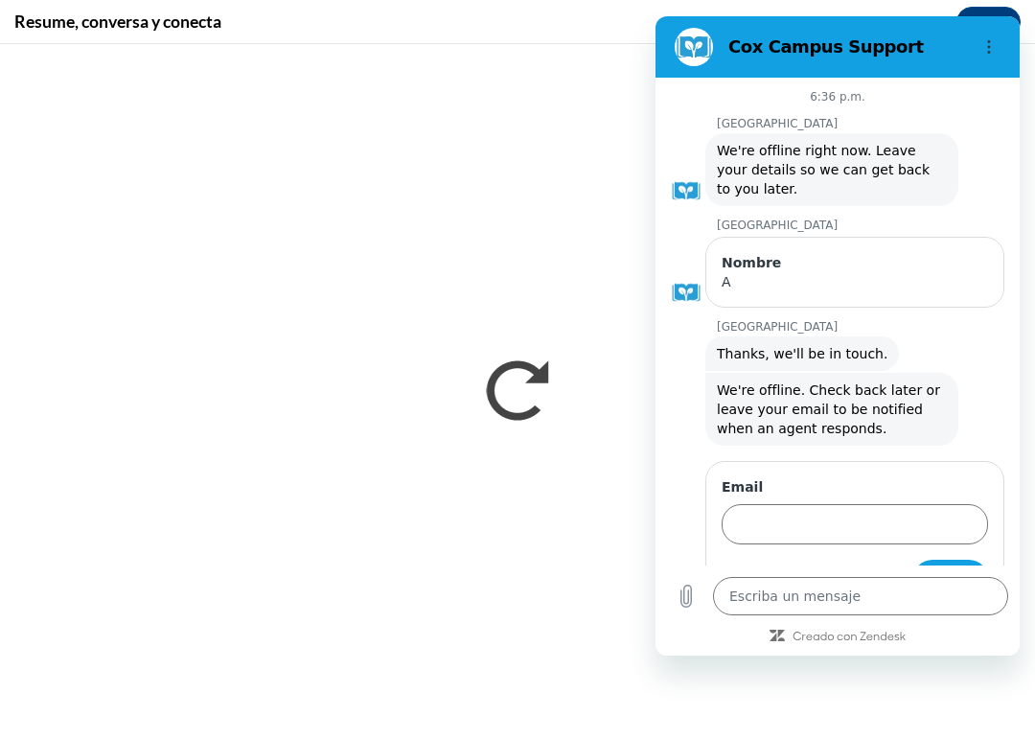
click at [764, 282] on div "A" at bounding box center [854, 281] width 266 height 19
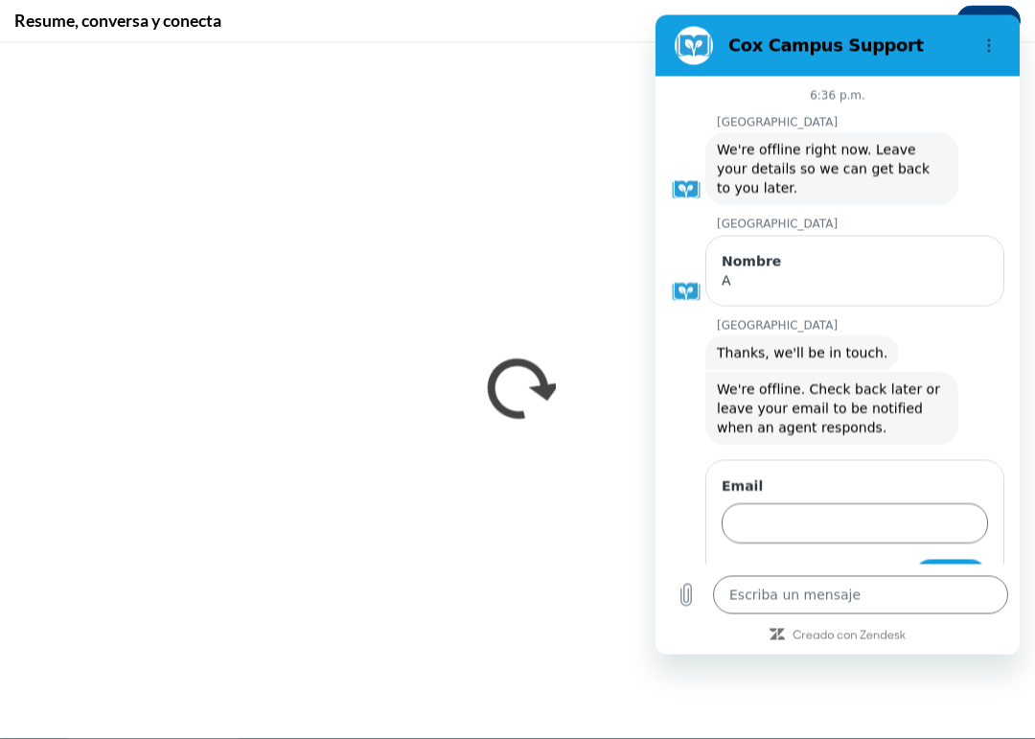
scroll to position [1885, 0]
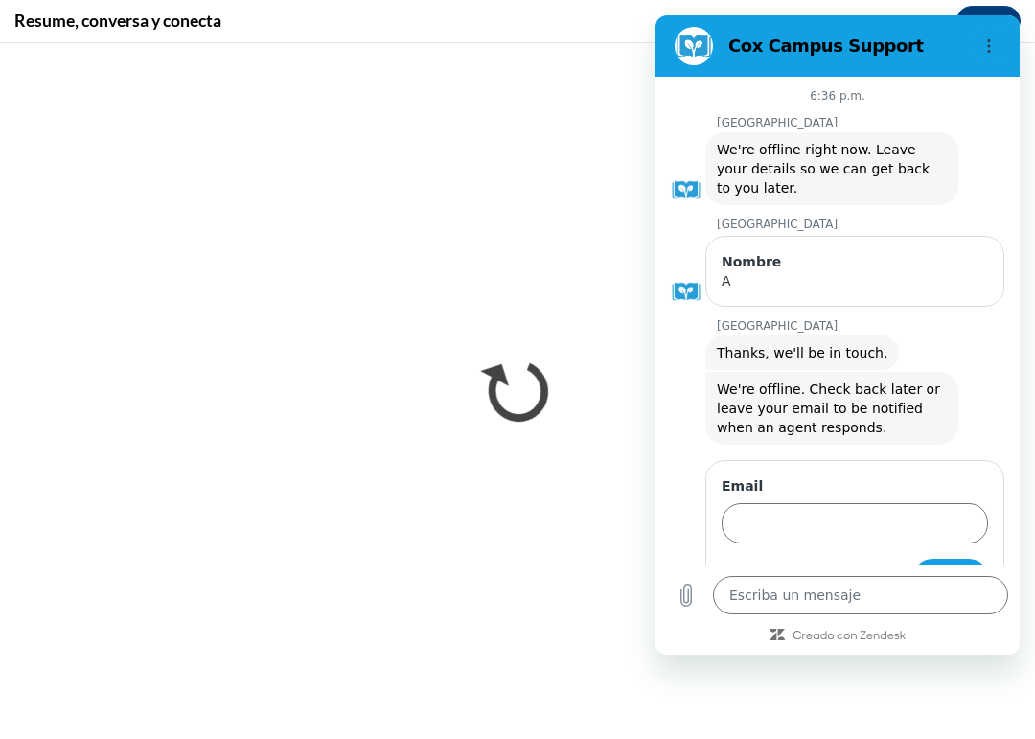
click at [896, 631] on icon "Creado con Zendesk: visitar el sitio web de Zendesk en una pestaña nueva" at bounding box center [849, 635] width 114 height 11
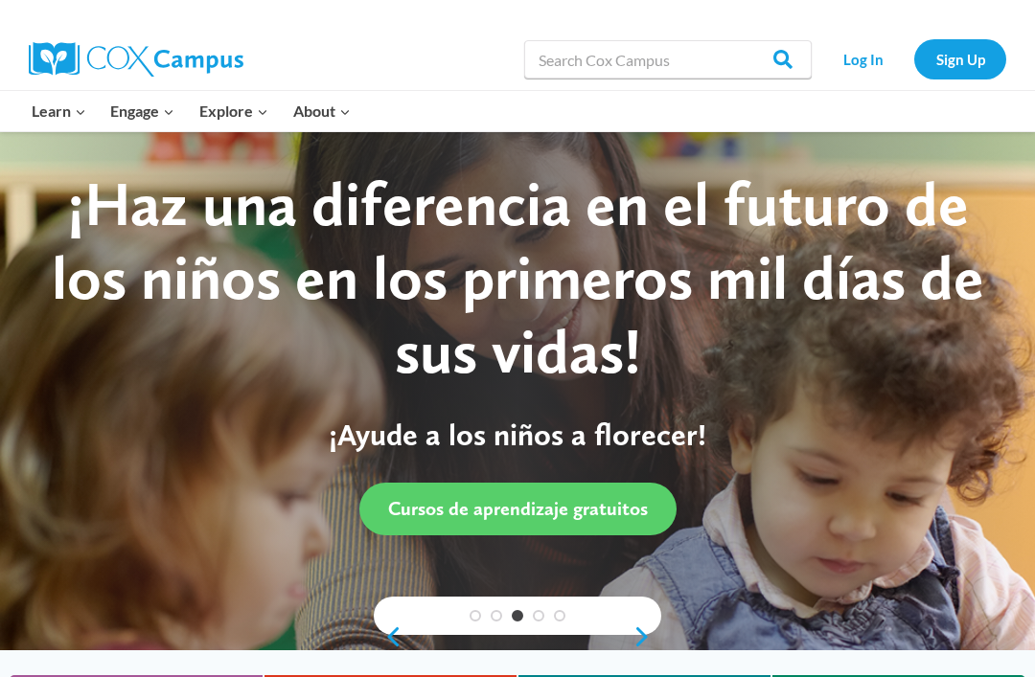
scroll to position [2, 0]
click at [0, 0] on link "En español" at bounding box center [0, 0] width 0 height 0
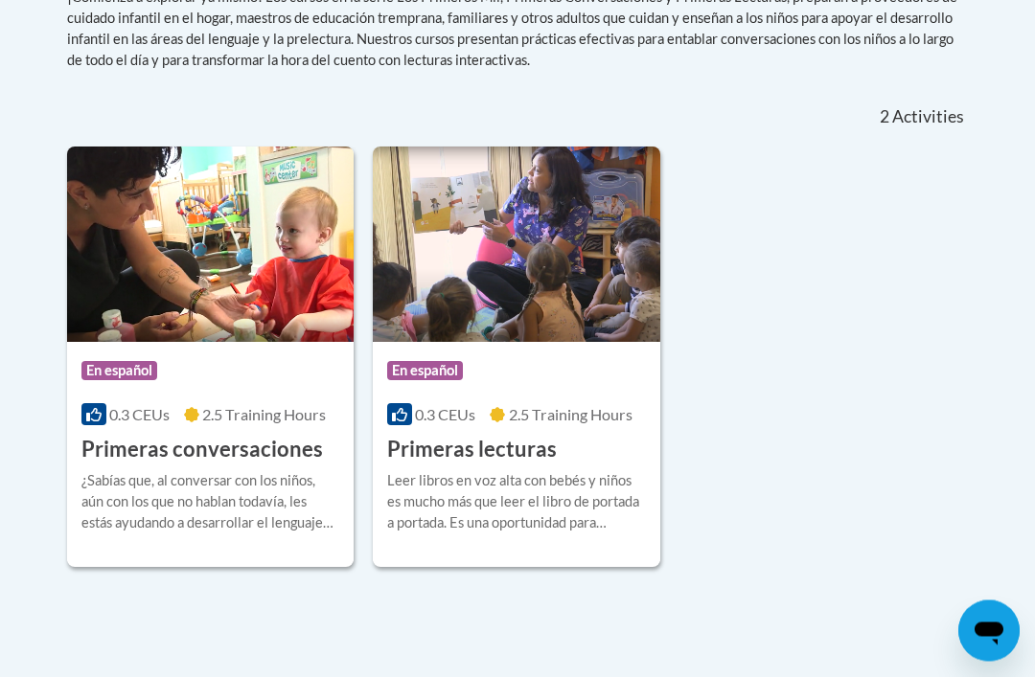
scroll to position [441, 0]
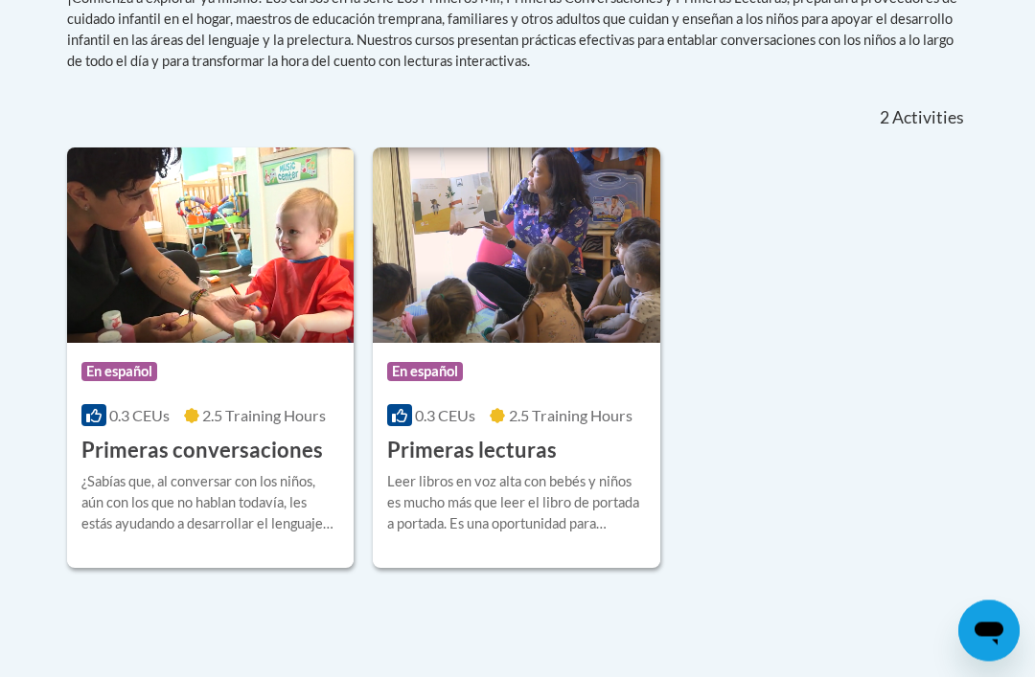
click at [534, 274] on img at bounding box center [516, 245] width 286 height 195
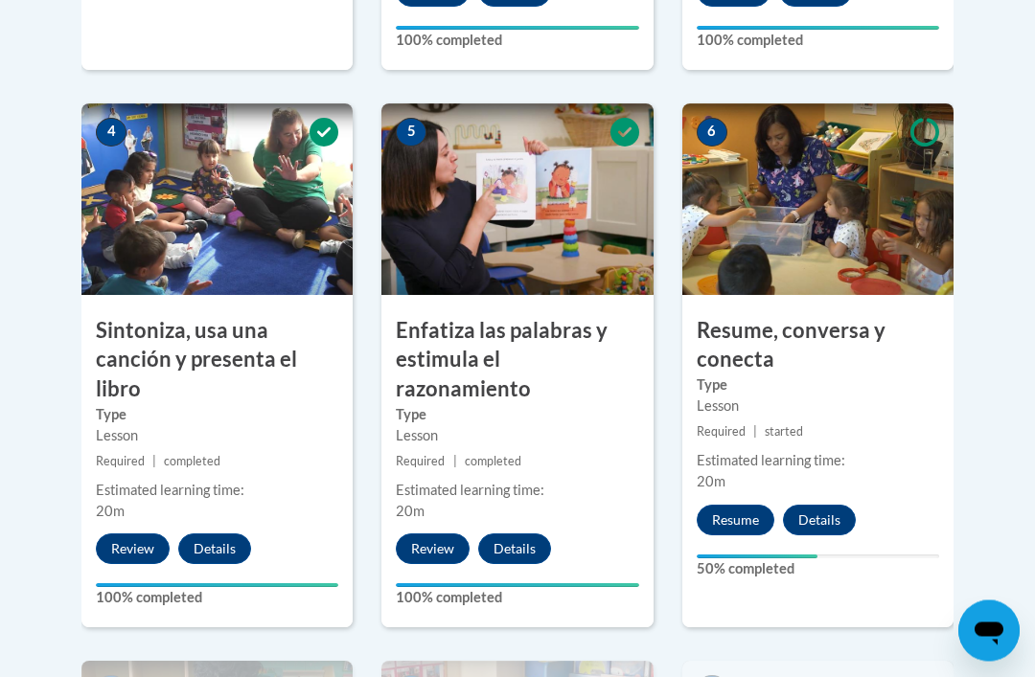
scroll to position [1070, 0]
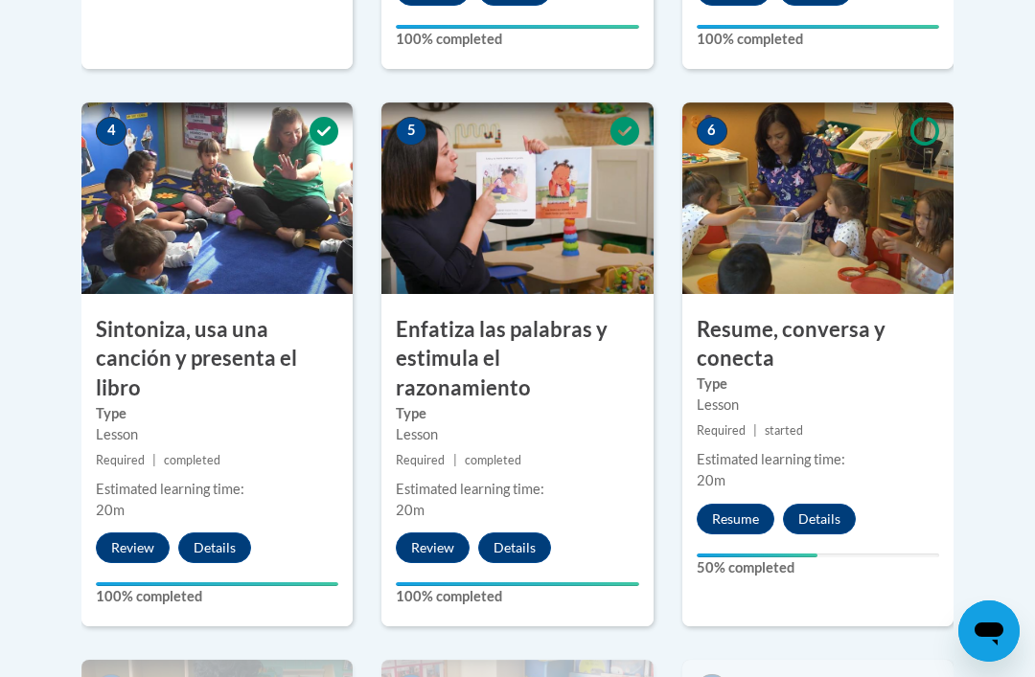
click at [830, 518] on button "Details" at bounding box center [819, 519] width 73 height 31
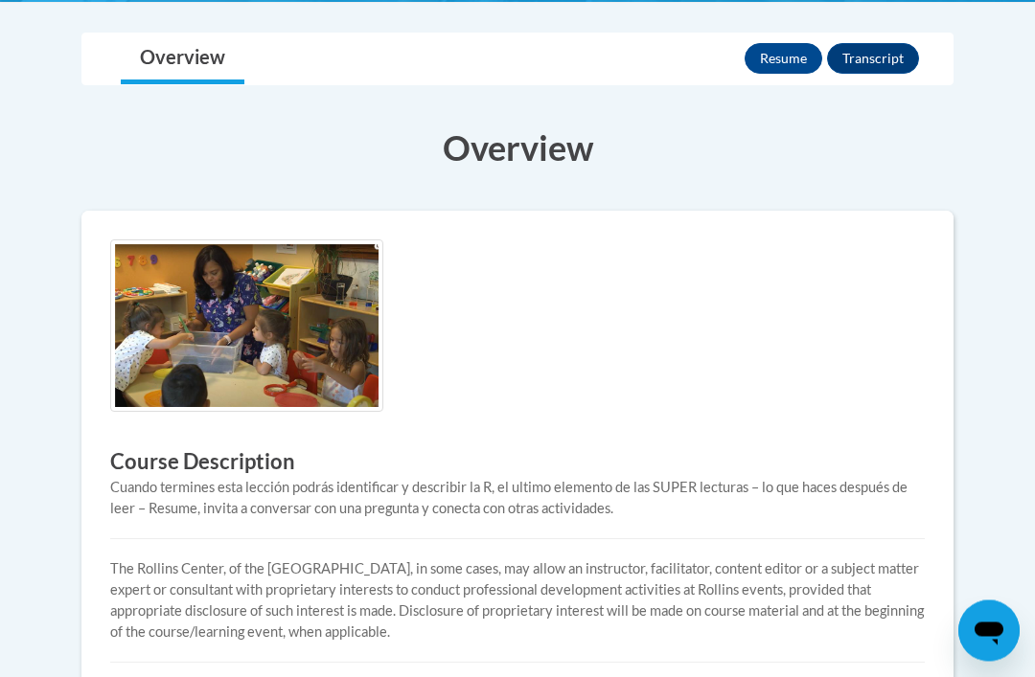
scroll to position [387, 0]
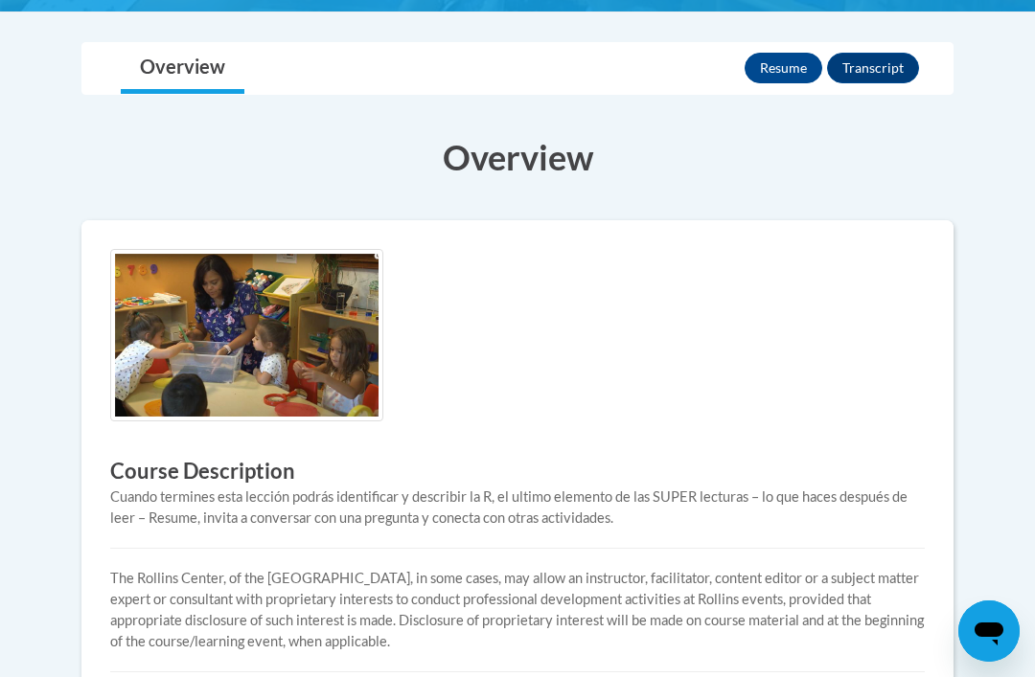
click at [263, 349] on img at bounding box center [246, 335] width 273 height 173
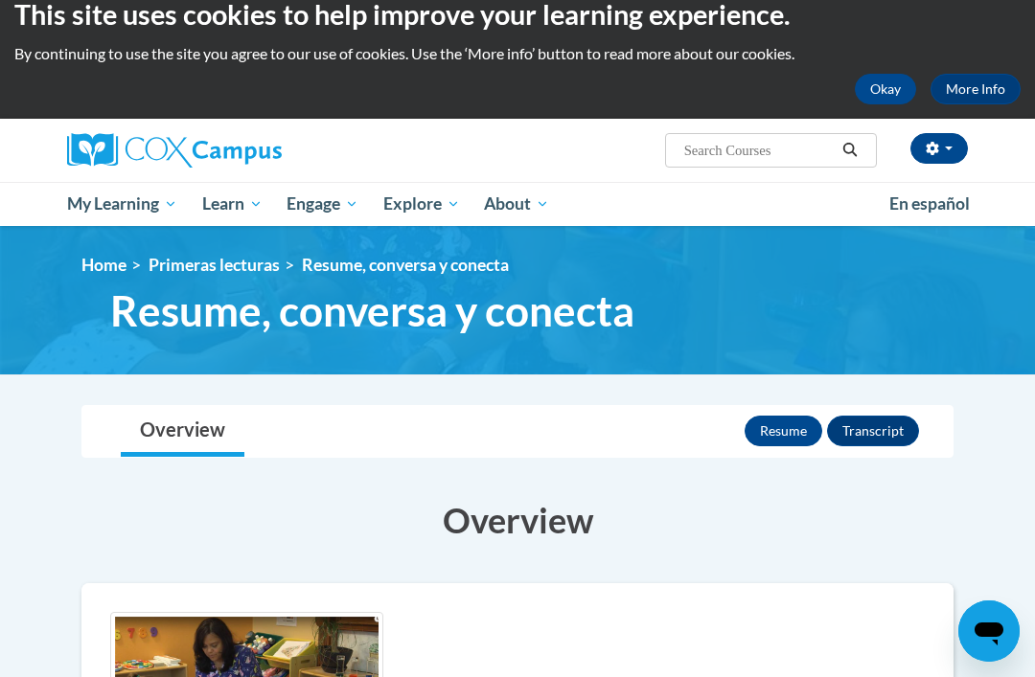
scroll to position [0, 0]
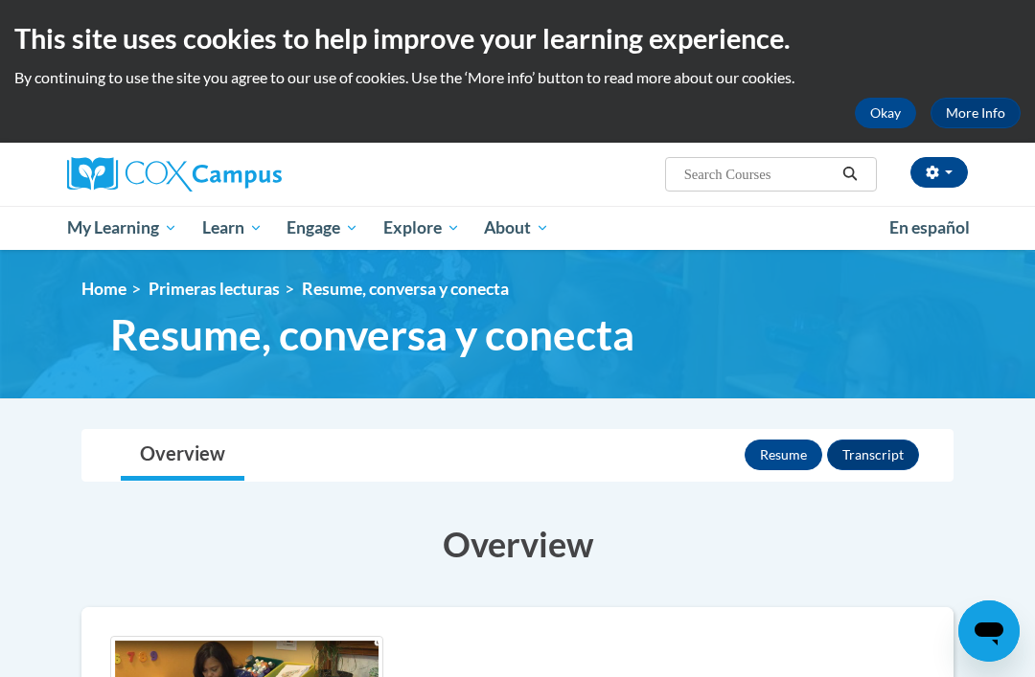
click at [388, 292] on span "Resume, conversa y conecta" at bounding box center [405, 289] width 207 height 20
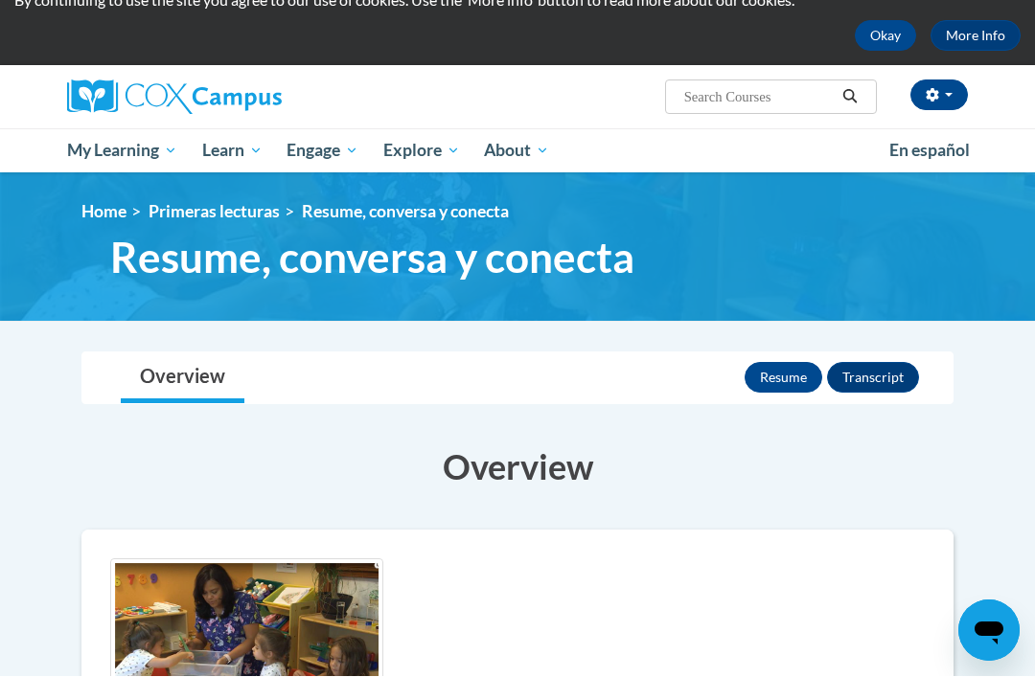
scroll to position [78, 0]
click at [791, 382] on button "Resume" at bounding box center [783, 377] width 78 height 31
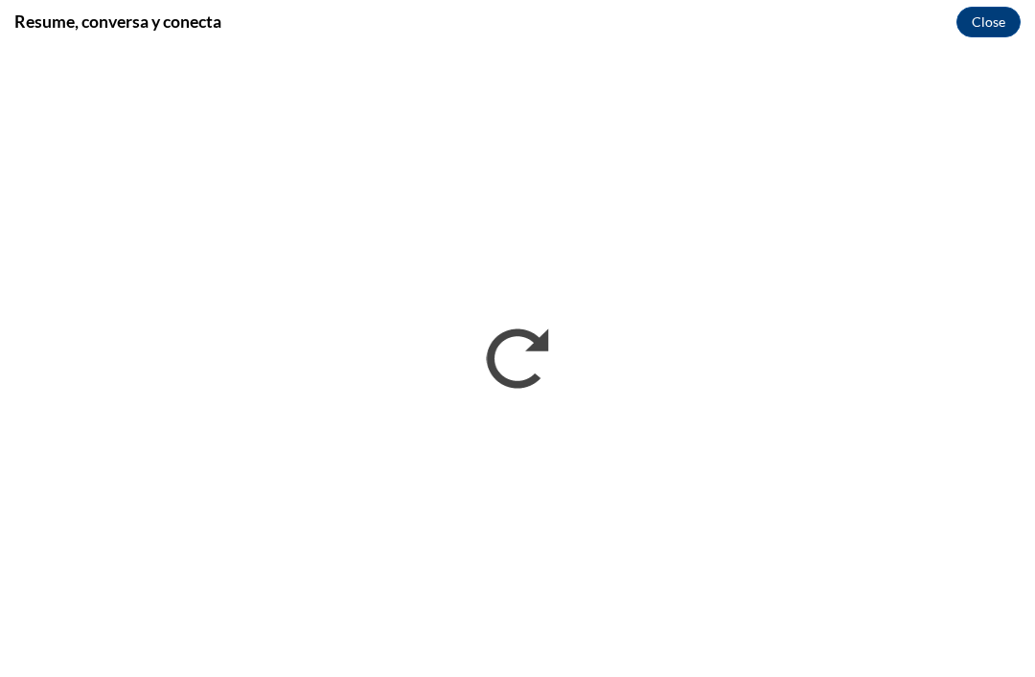
scroll to position [0, 0]
click at [999, 12] on button "Close" at bounding box center [988, 22] width 64 height 31
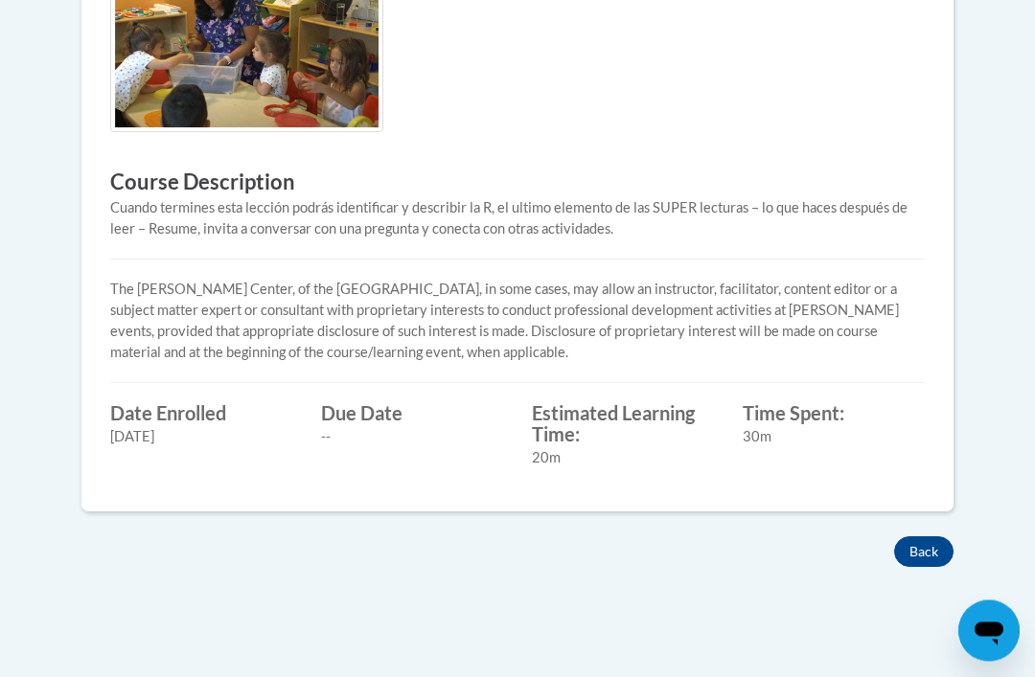
scroll to position [676, 0]
click at [918, 542] on button "Back" at bounding box center [923, 552] width 59 height 31
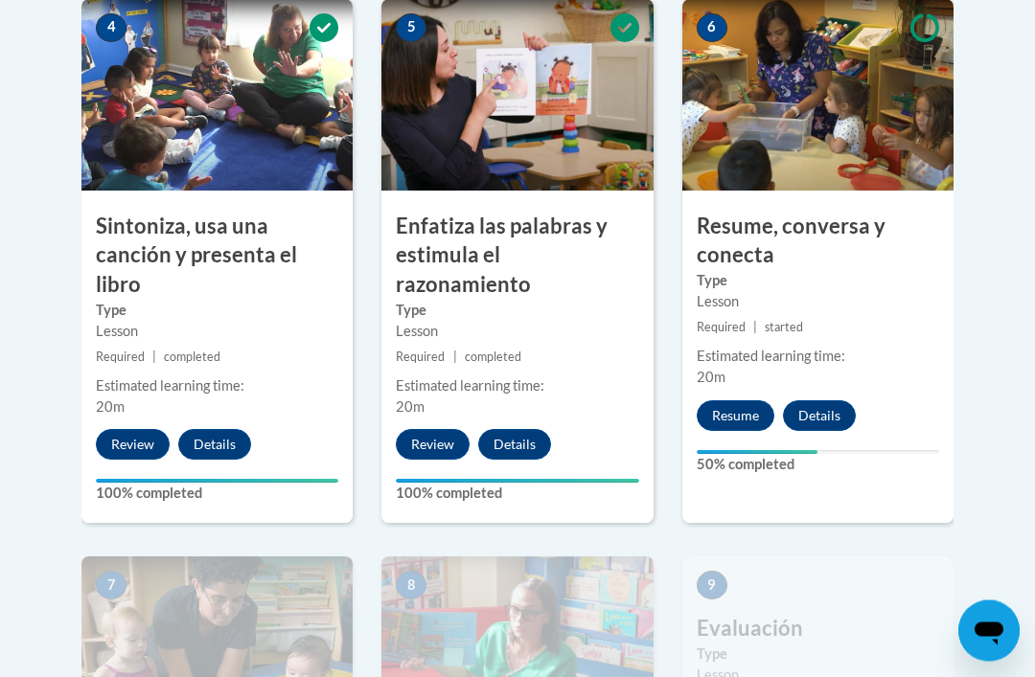
scroll to position [1174, 0]
click at [744, 403] on button "Resume" at bounding box center [735, 415] width 78 height 31
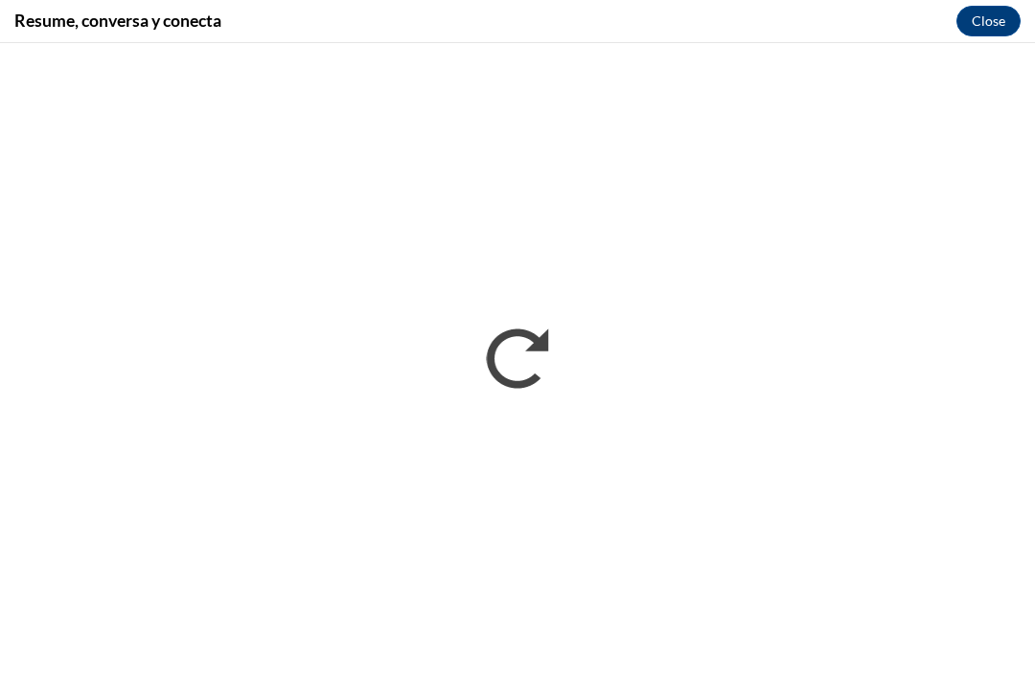
scroll to position [0, 0]
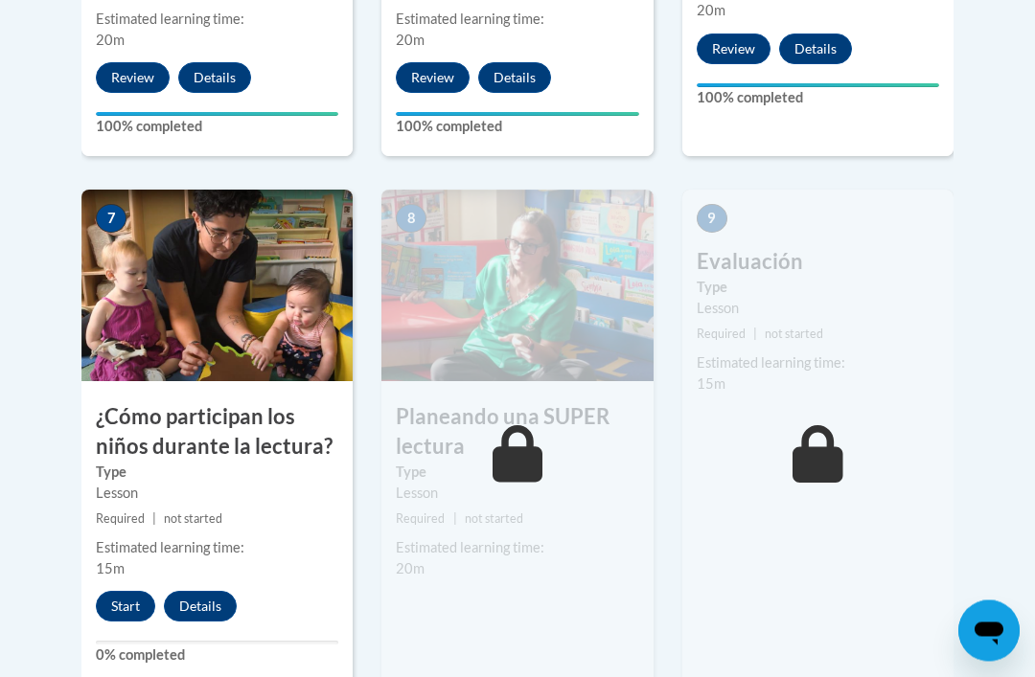
scroll to position [1541, 0]
click at [133, 592] on button "Start" at bounding box center [125, 606] width 59 height 31
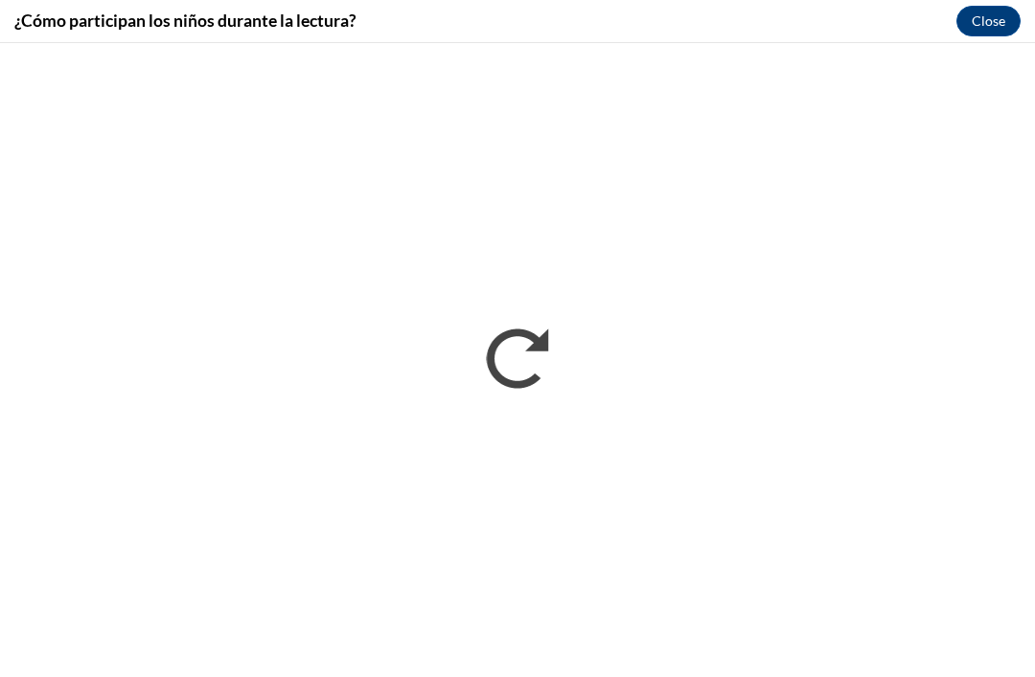
scroll to position [1839, 0]
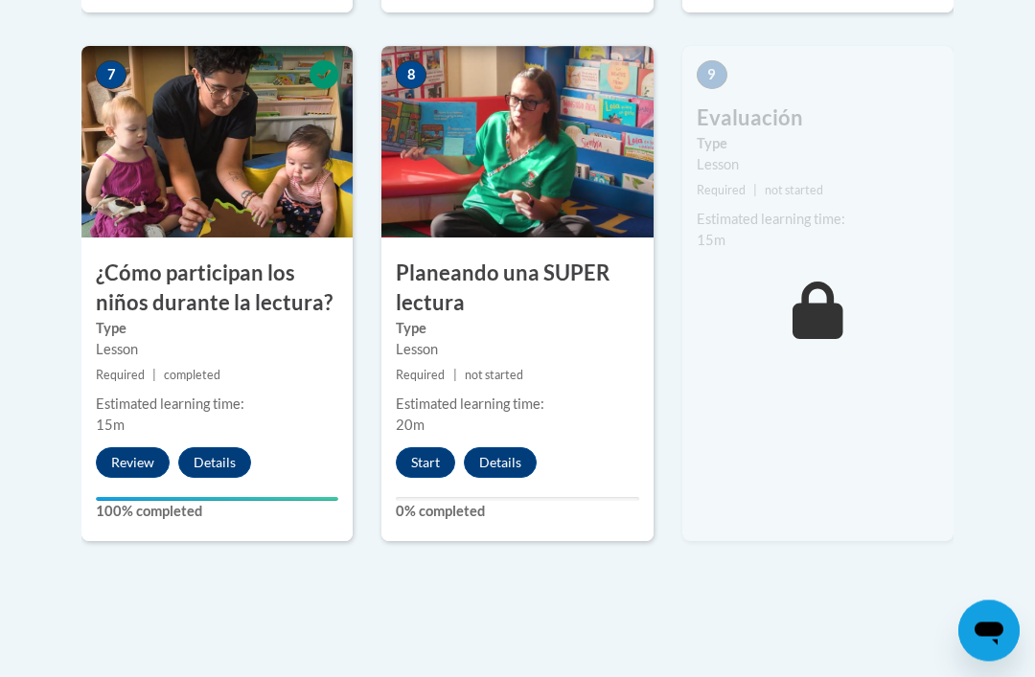
scroll to position [1685, 0]
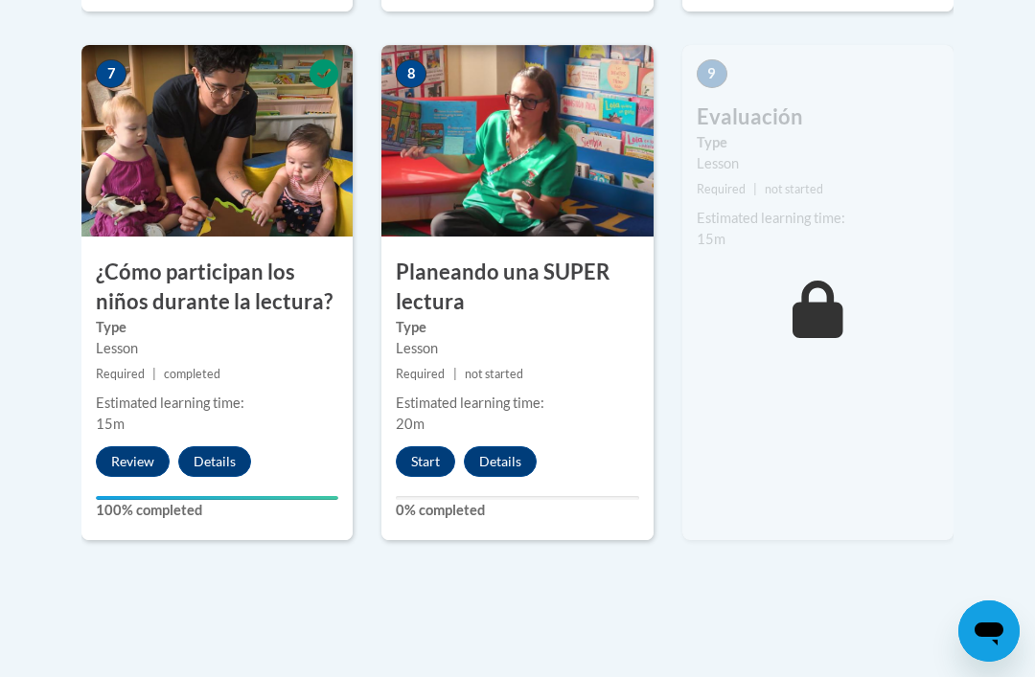
click at [426, 454] on button "Start" at bounding box center [425, 461] width 59 height 31
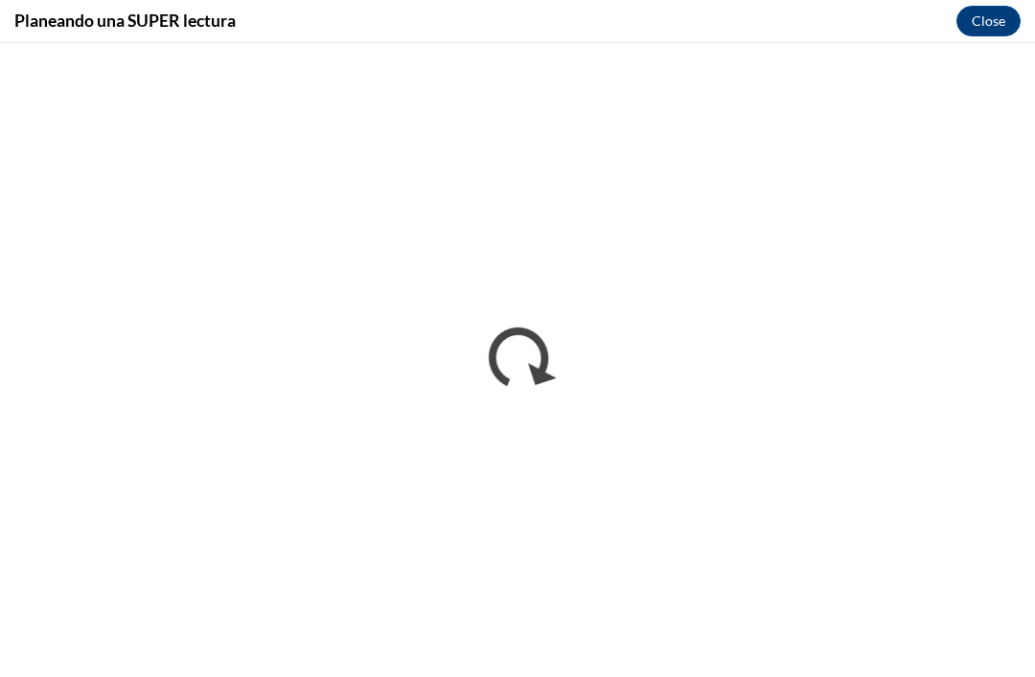
scroll to position [1716, 0]
